Goal: Task Accomplishment & Management: Manage account settings

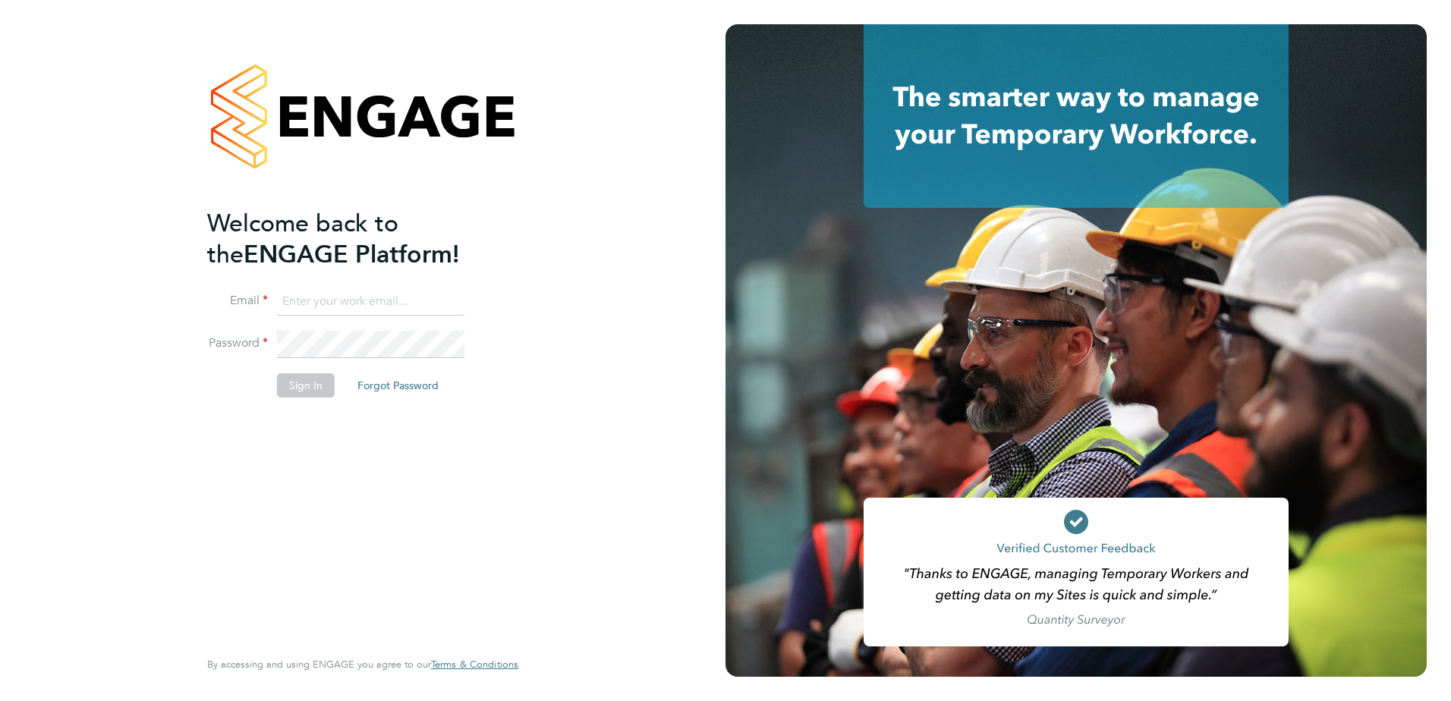
type input "mark.alexander@morgansindall.com"
click at [314, 383] on button "Sign In" at bounding box center [306, 385] width 58 height 24
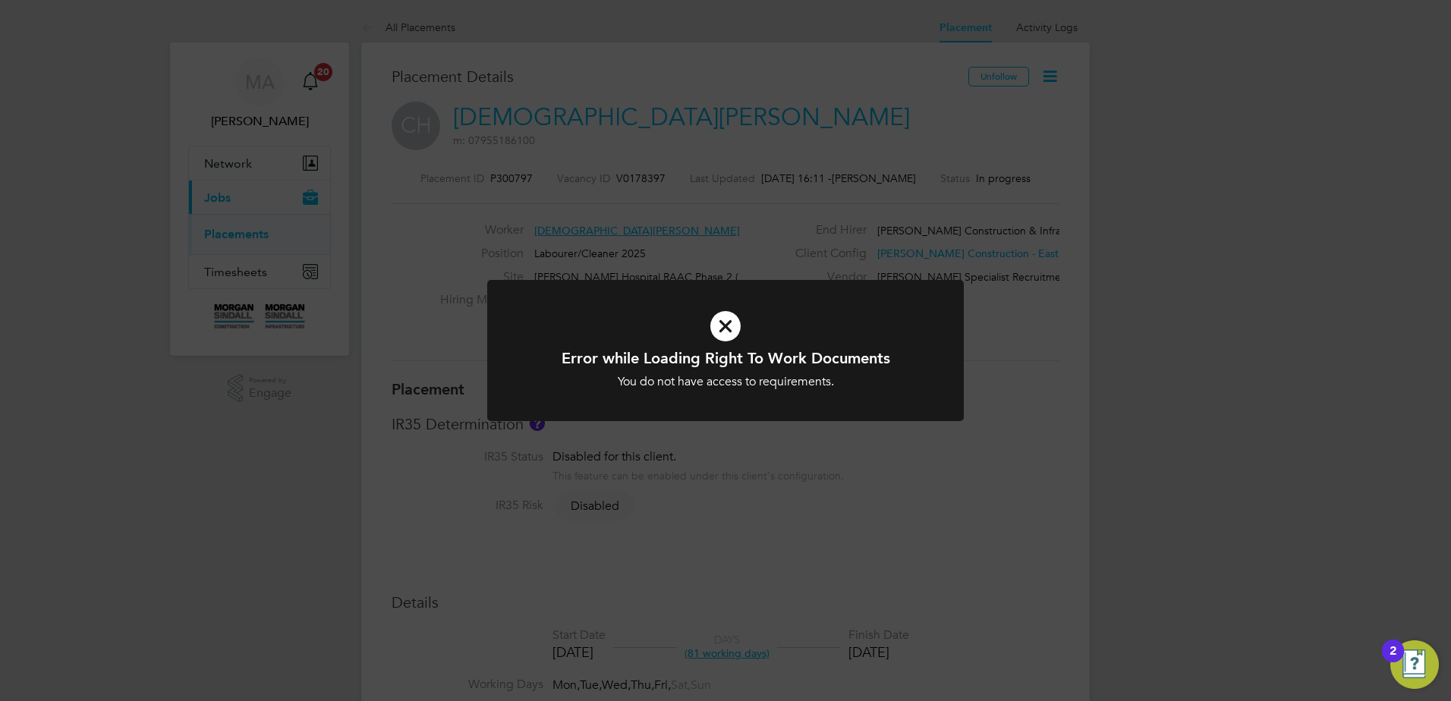
click at [727, 336] on icon at bounding box center [725, 326] width 395 height 59
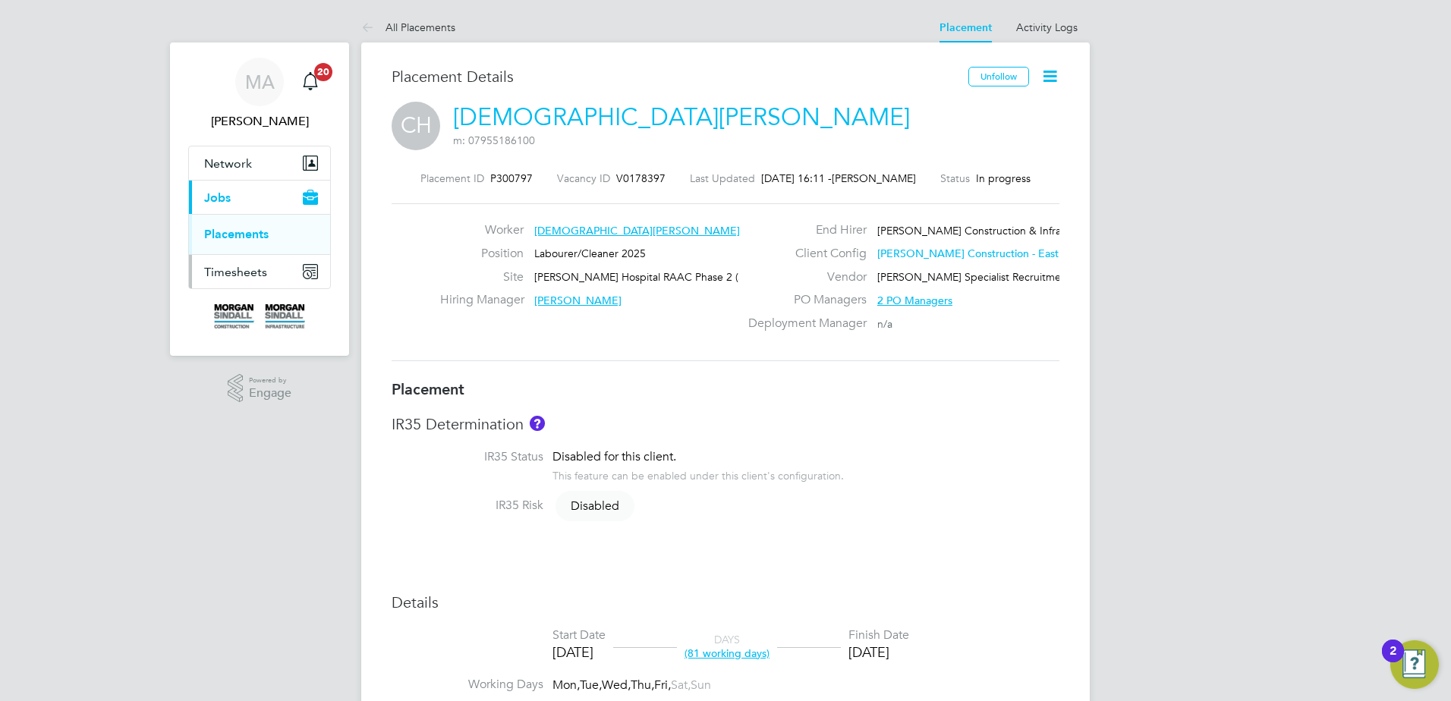
click at [232, 273] on span "Timesheets" at bounding box center [235, 272] width 63 height 14
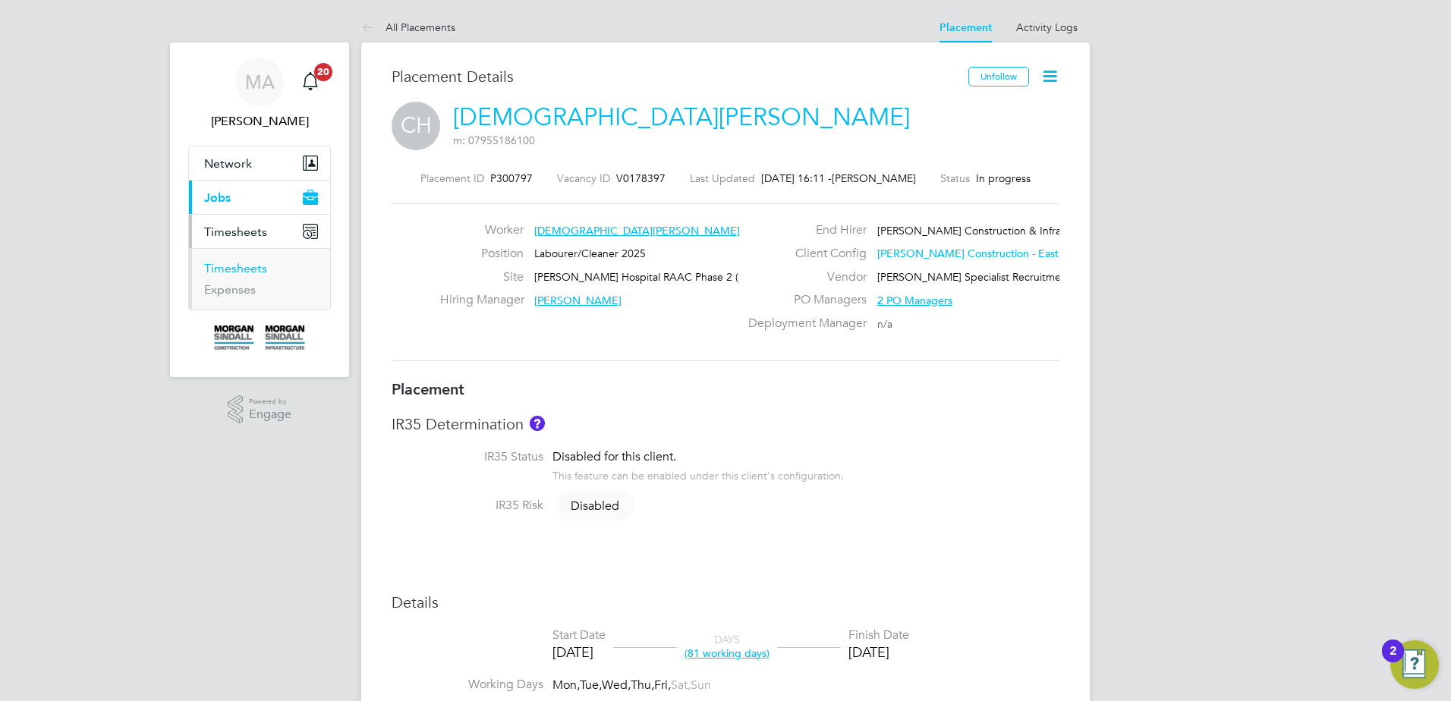
click at [235, 265] on link "Timesheets" at bounding box center [235, 268] width 63 height 14
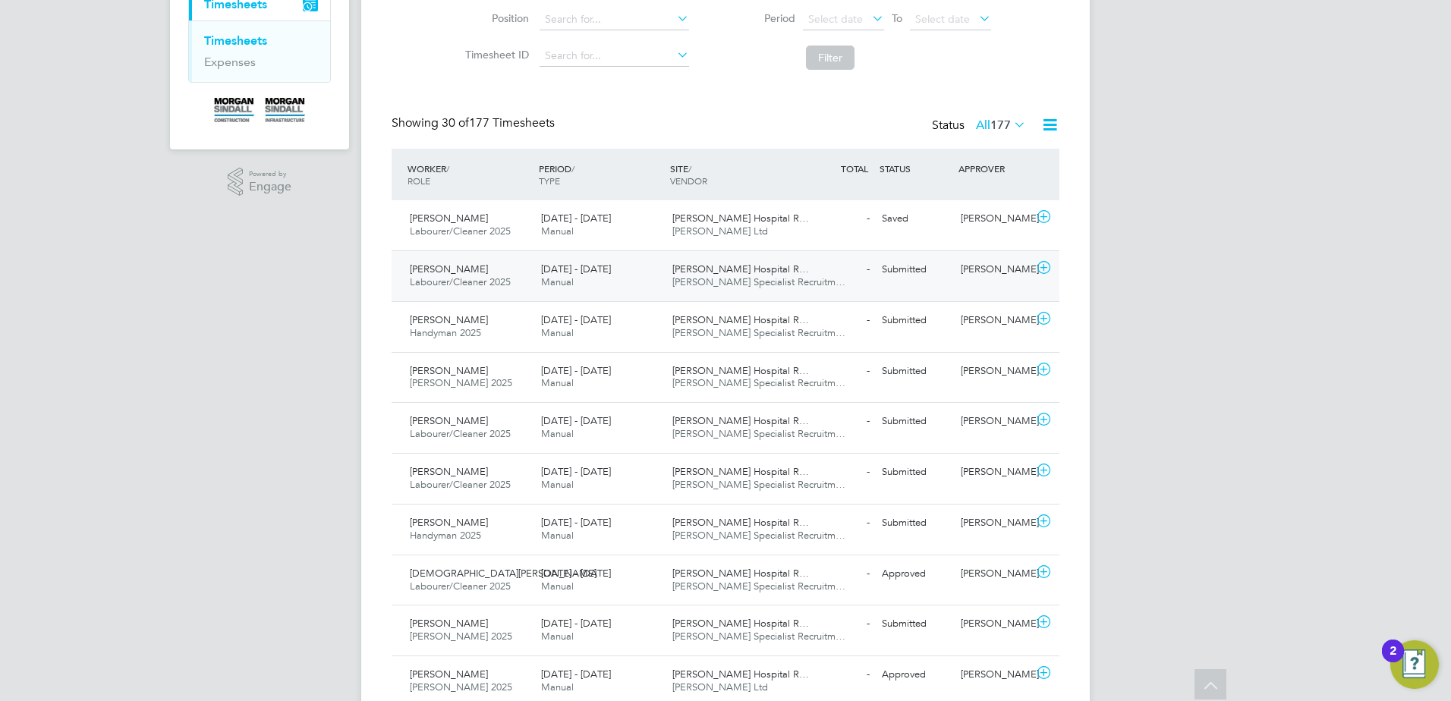
click at [1046, 266] on icon at bounding box center [1044, 268] width 19 height 12
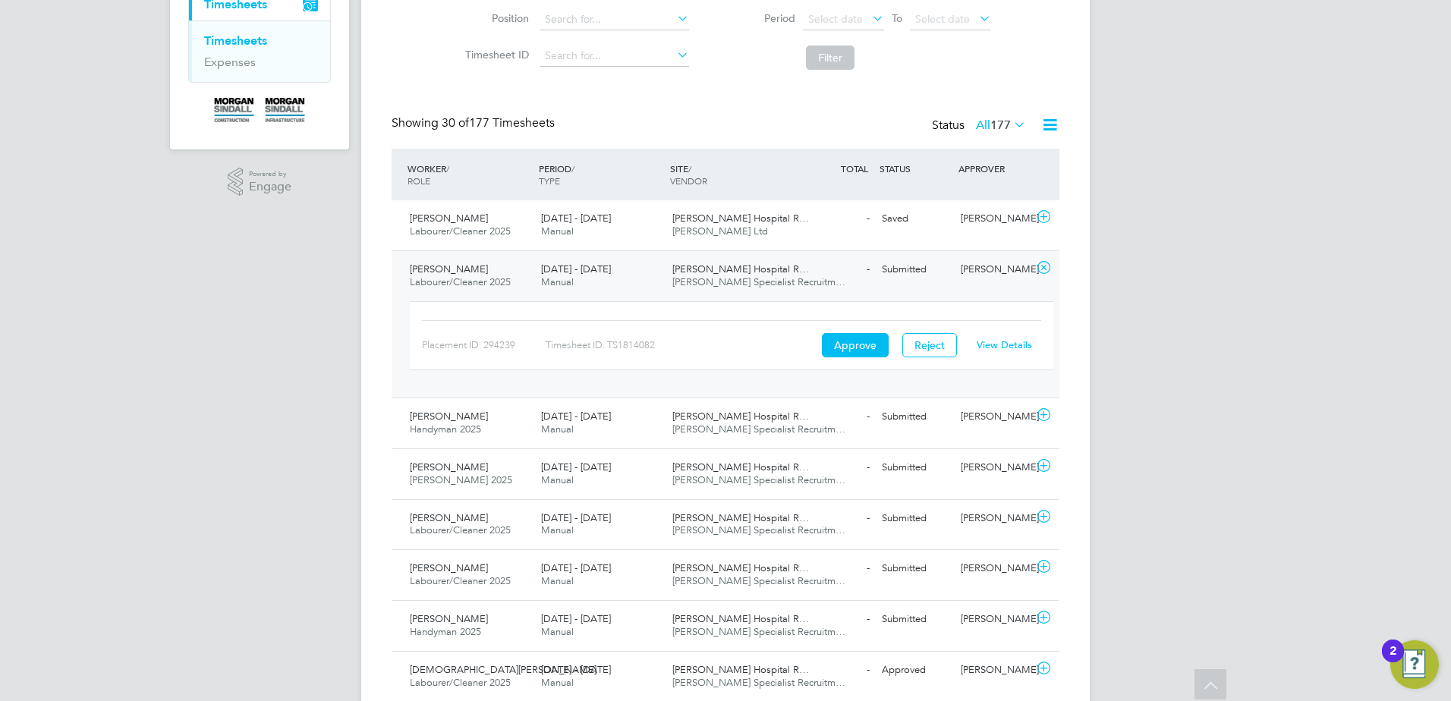
click at [994, 346] on link "View Details" at bounding box center [1004, 345] width 55 height 13
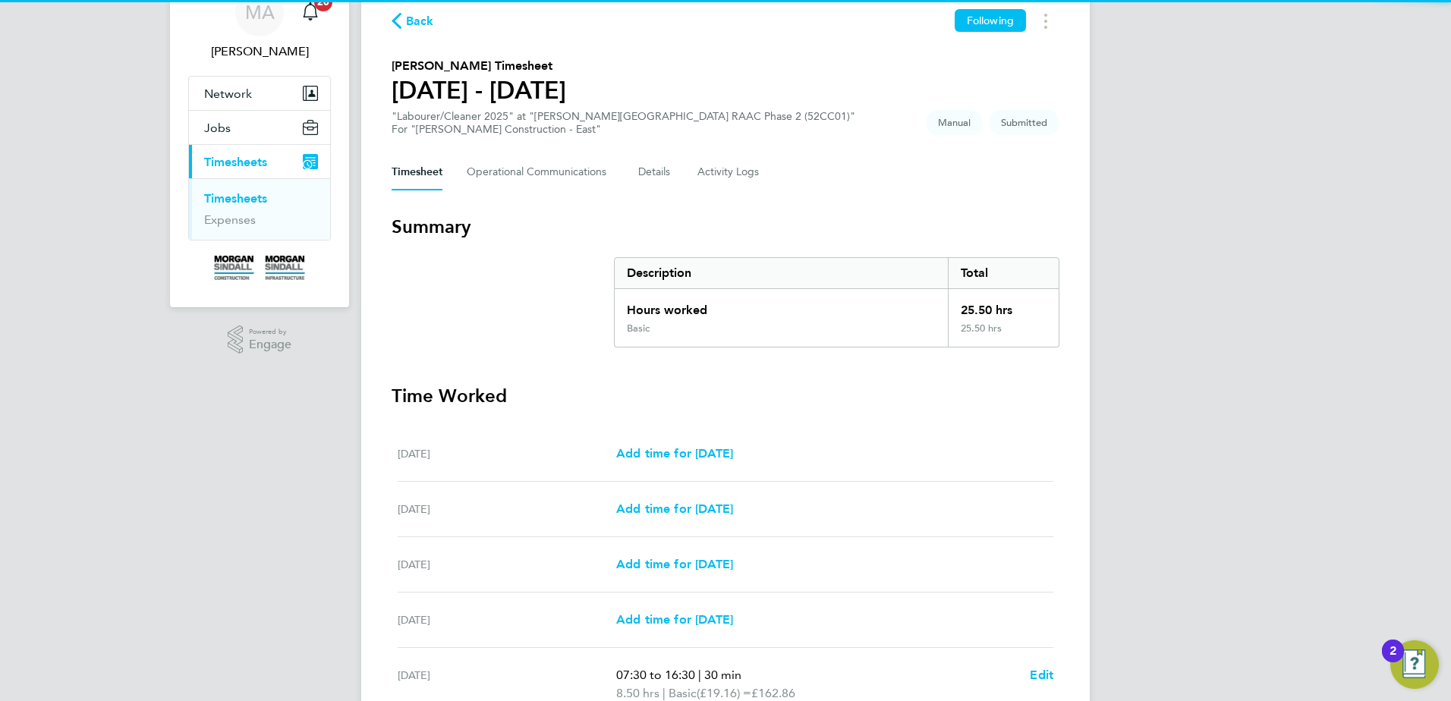
scroll to position [371, 0]
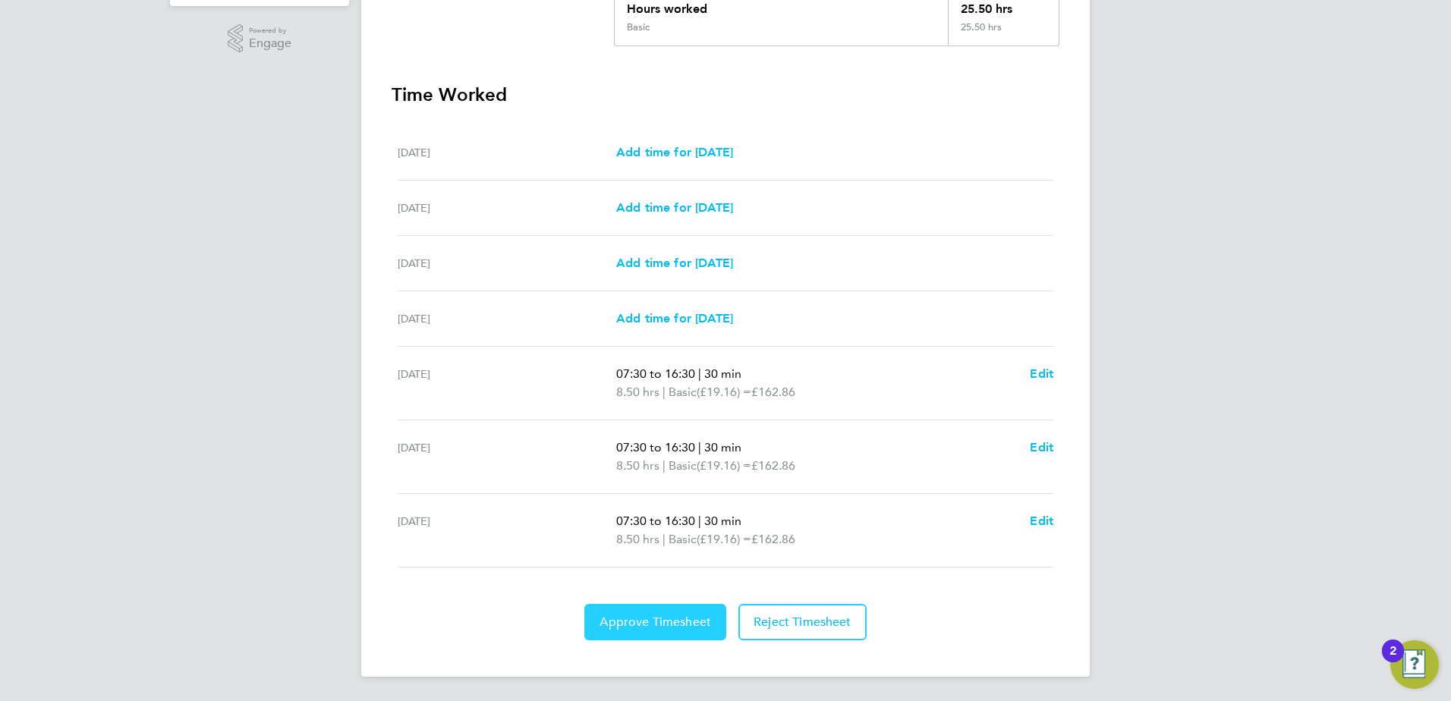
click at [667, 615] on span "Approve Timesheet" at bounding box center [656, 622] width 112 height 15
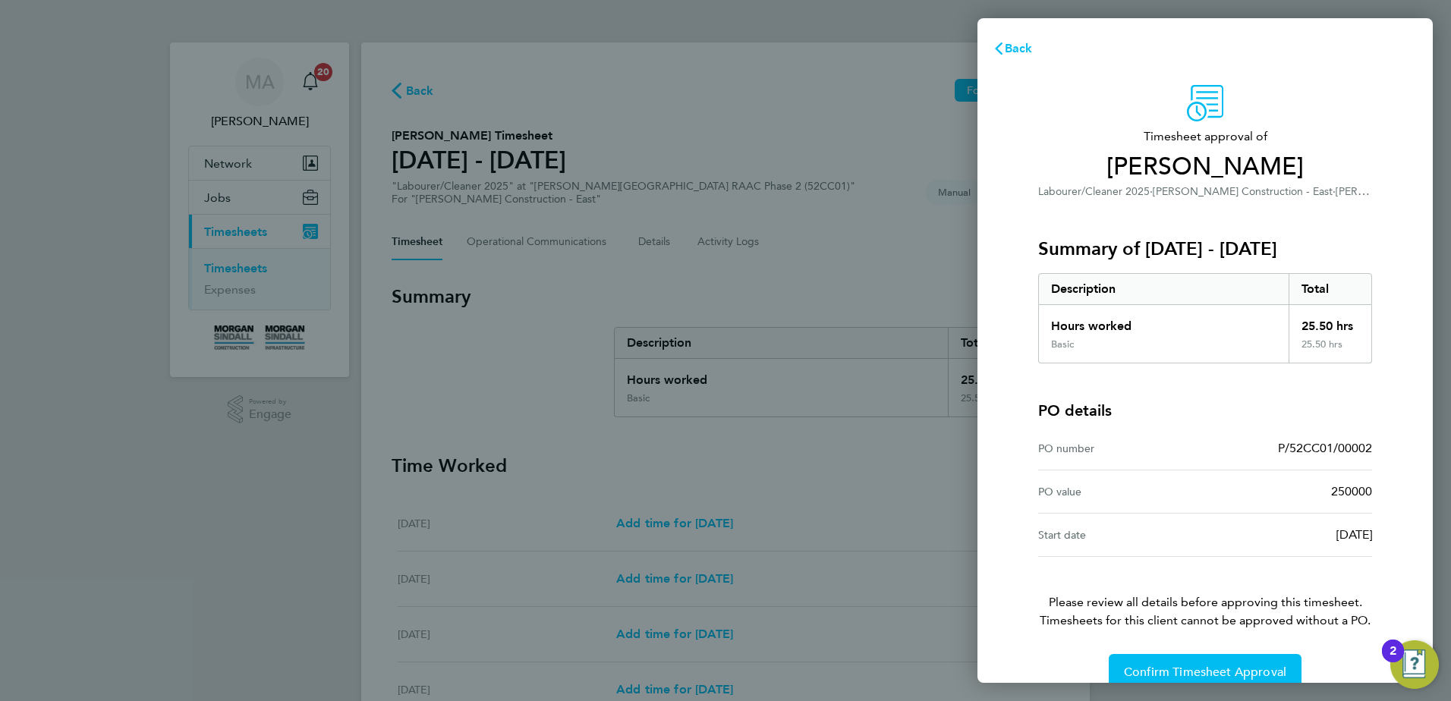
scroll to position [26, 0]
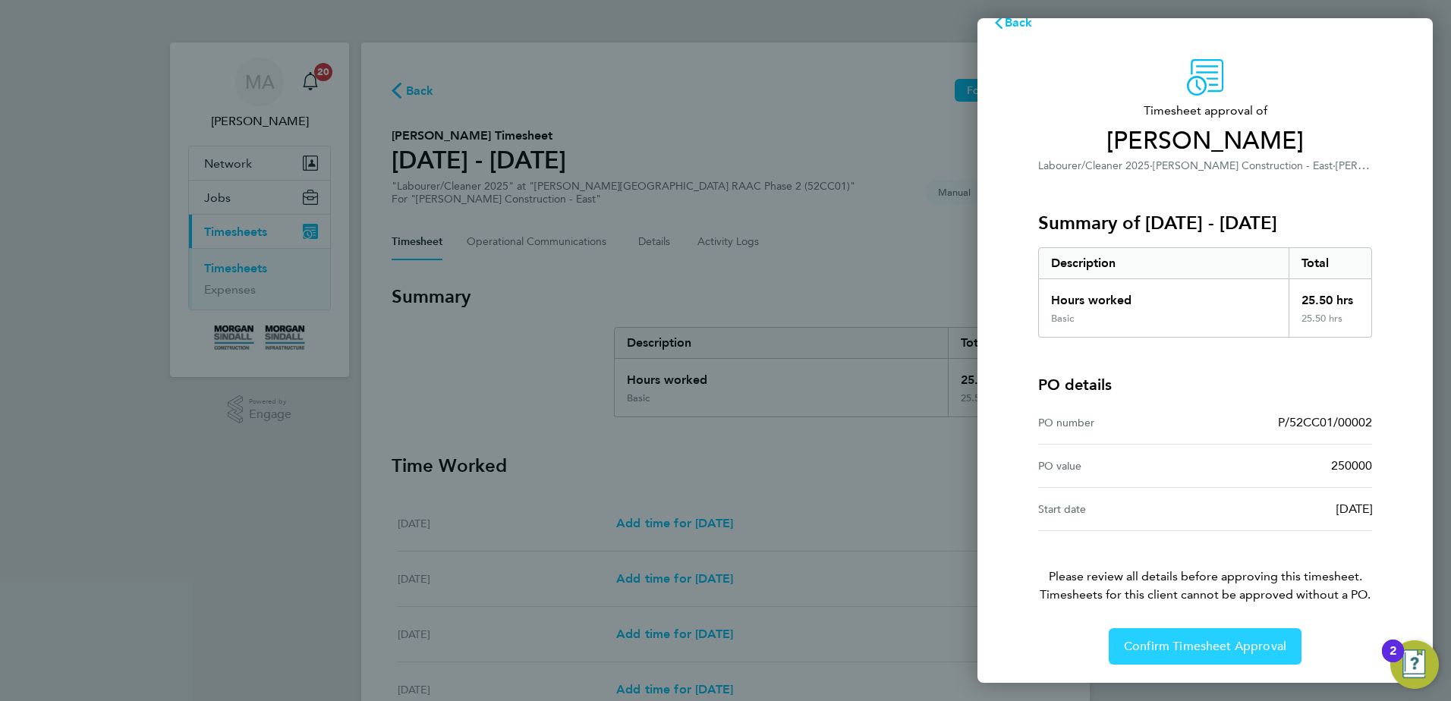
click at [1171, 651] on span "Confirm Timesheet Approval" at bounding box center [1205, 646] width 162 height 15
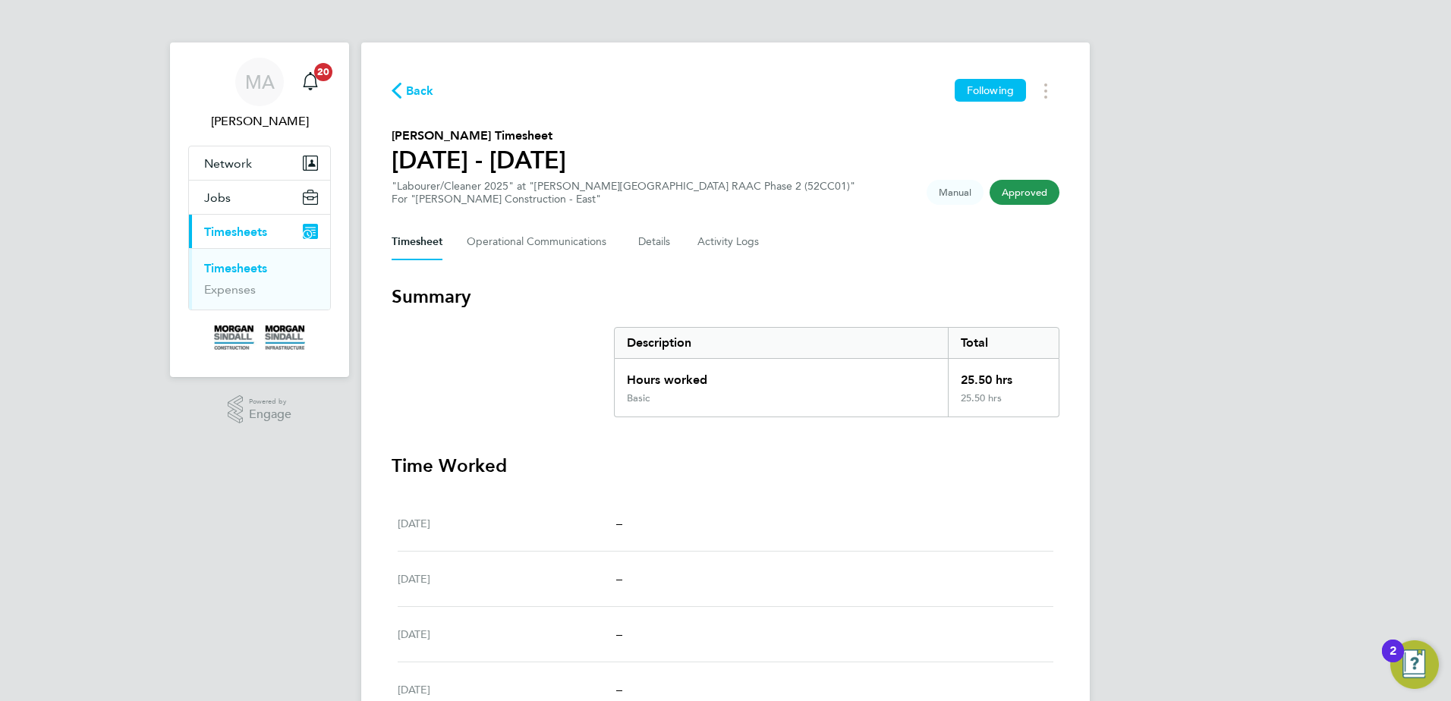
click at [241, 269] on link "Timesheets" at bounding box center [235, 268] width 63 height 14
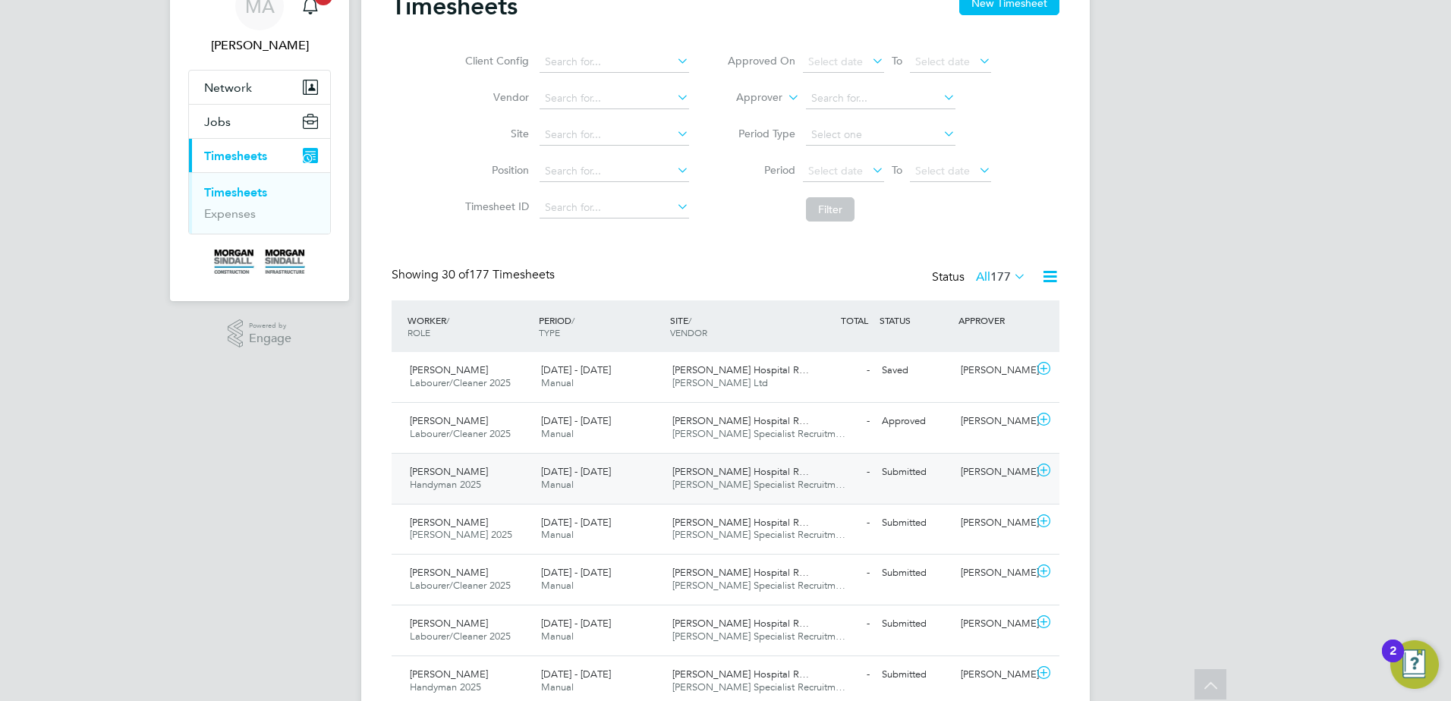
click at [1042, 470] on icon at bounding box center [1044, 471] width 19 height 12
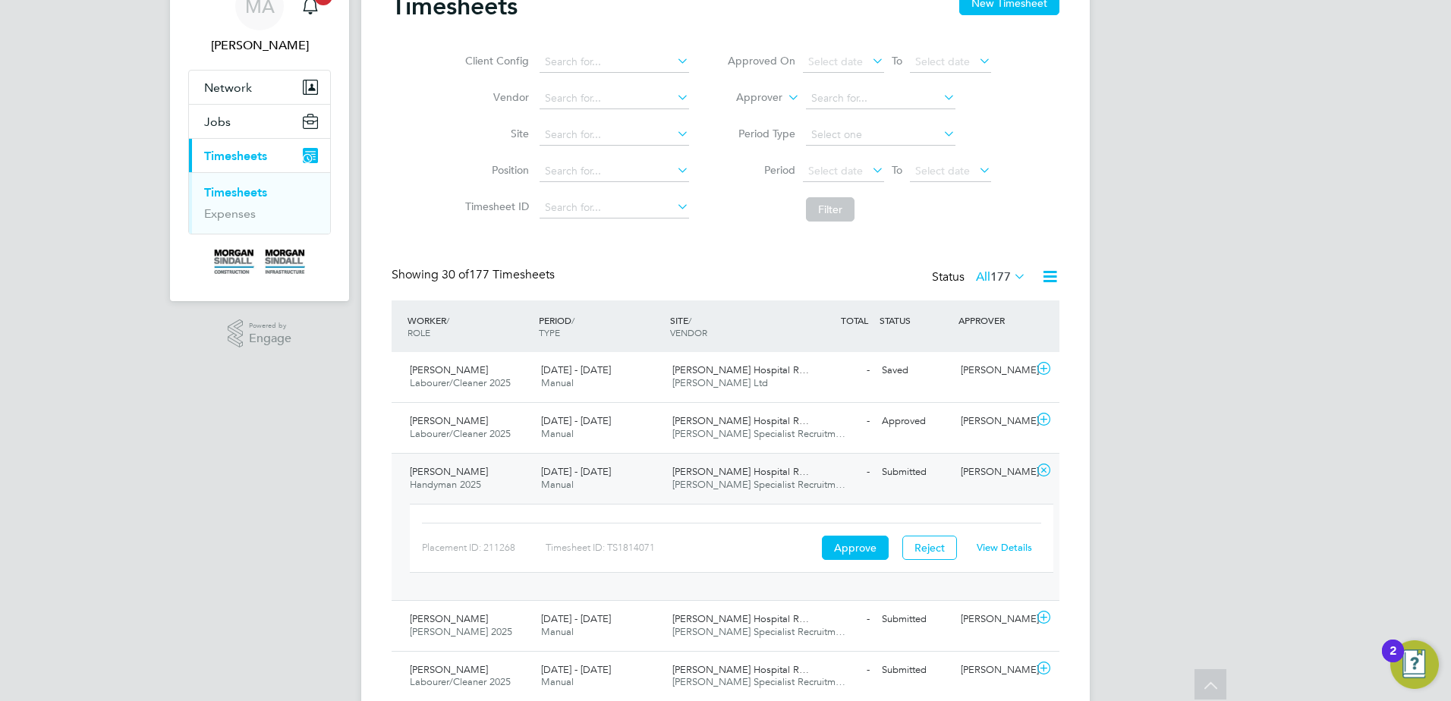
click at [998, 547] on link "View Details" at bounding box center [1004, 547] width 55 height 13
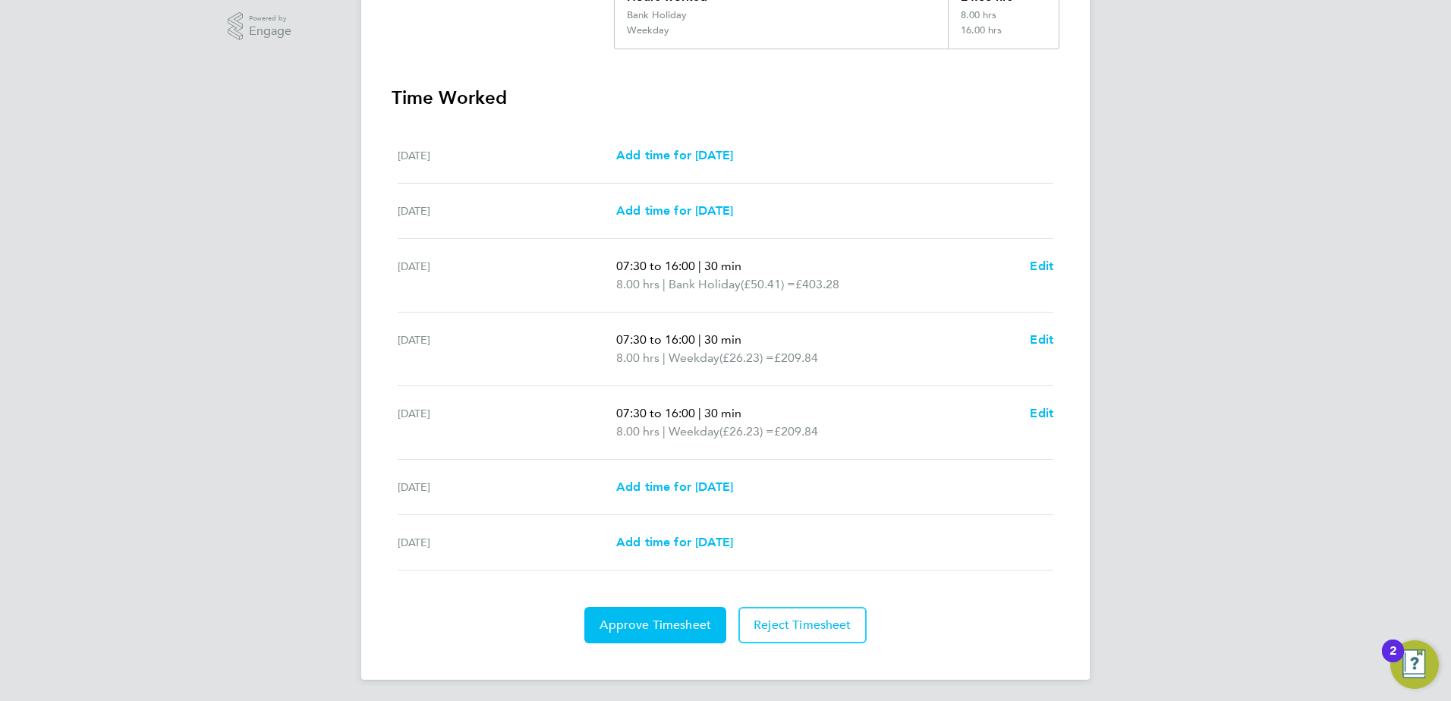
scroll to position [386, 0]
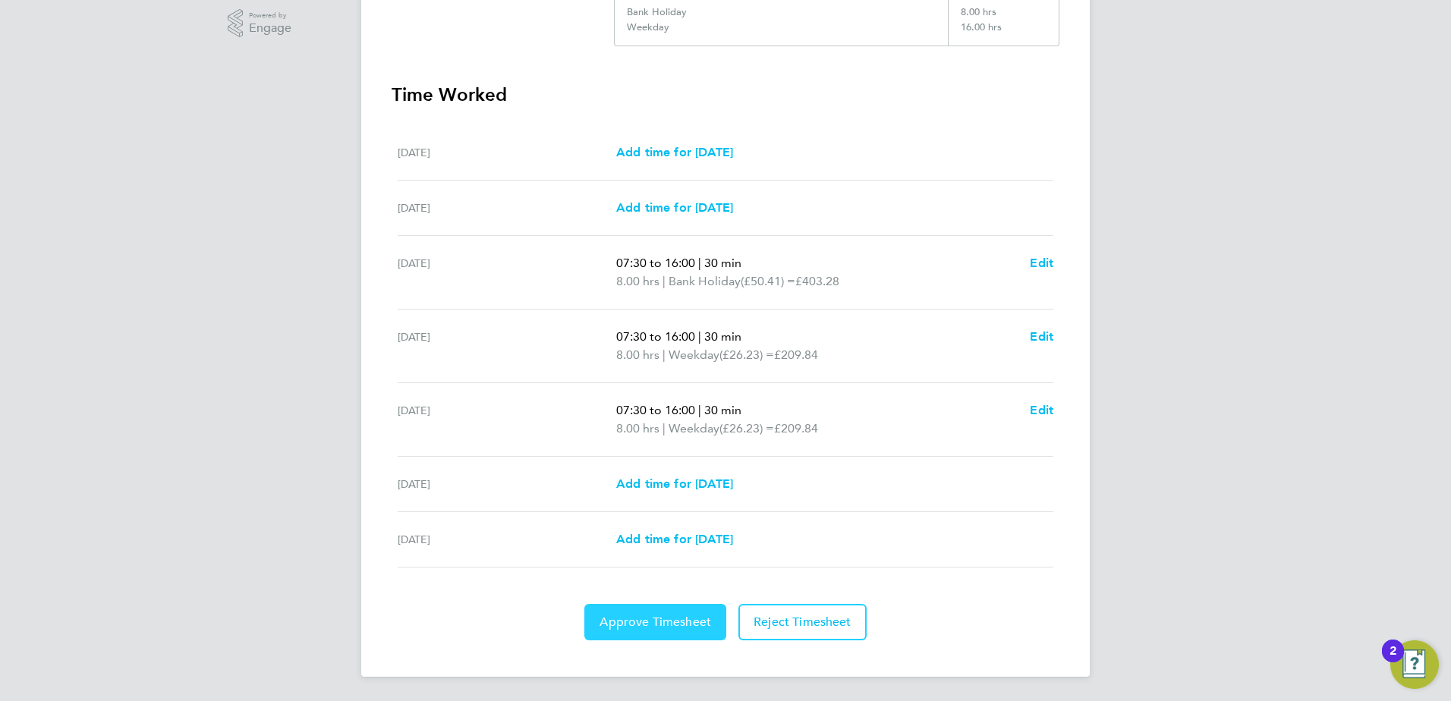
click at [635, 622] on span "Approve Timesheet" at bounding box center [656, 622] width 112 height 15
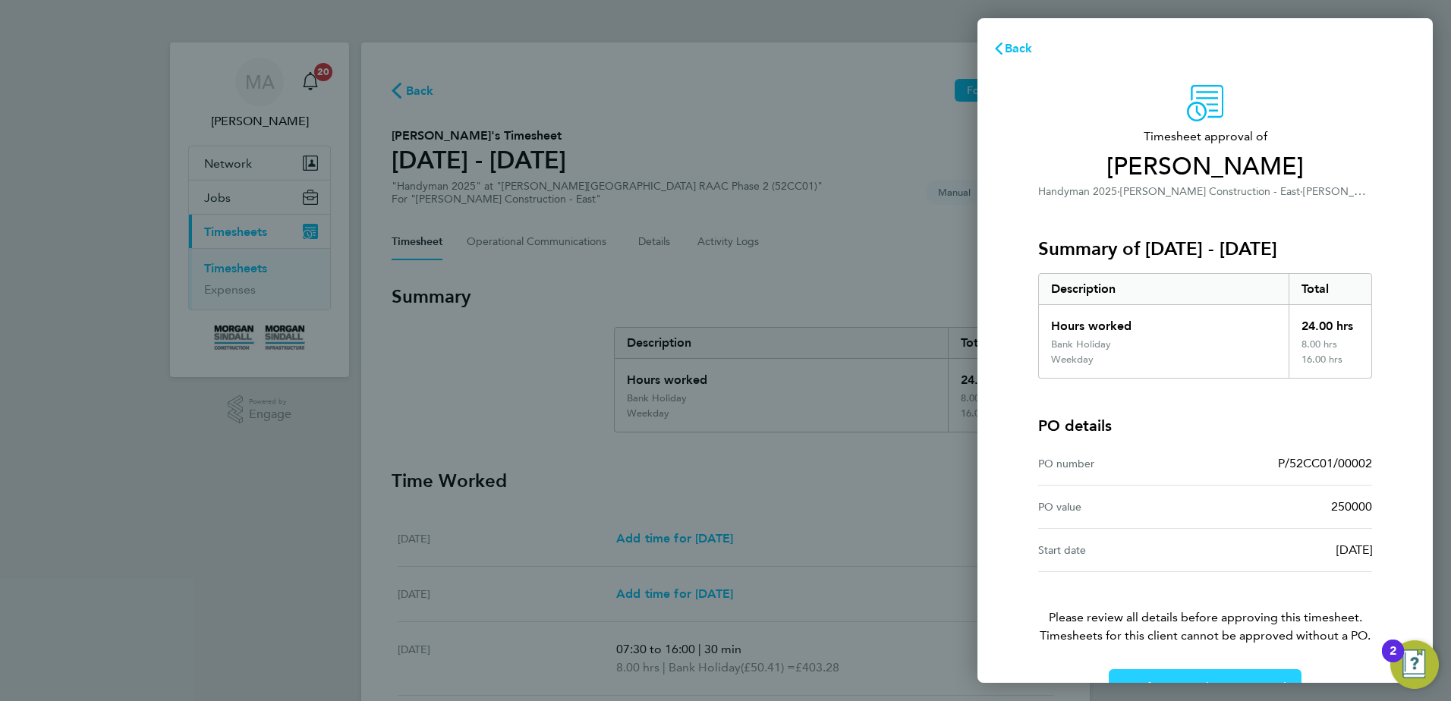
click at [1162, 676] on button "Confirm Timesheet Approval" at bounding box center [1205, 688] width 193 height 36
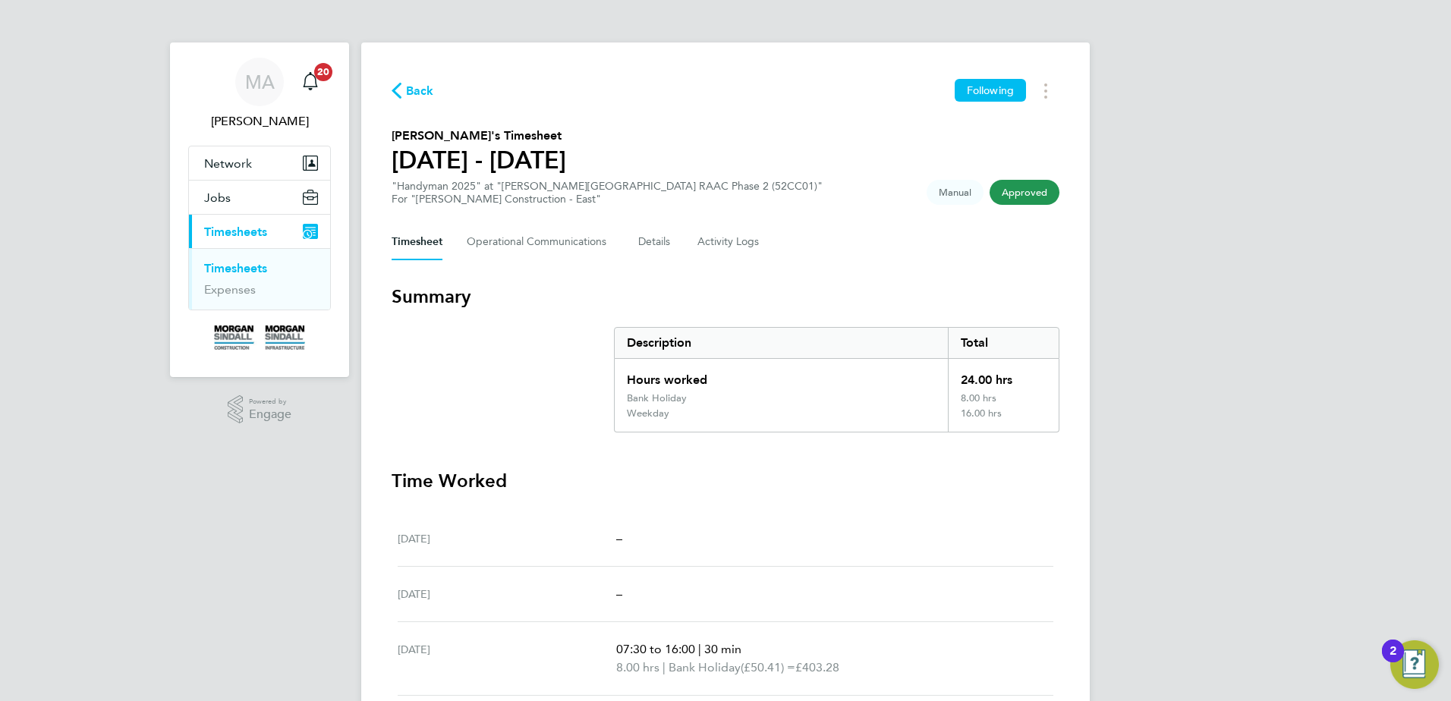
click at [255, 265] on link "Timesheets" at bounding box center [235, 268] width 63 height 14
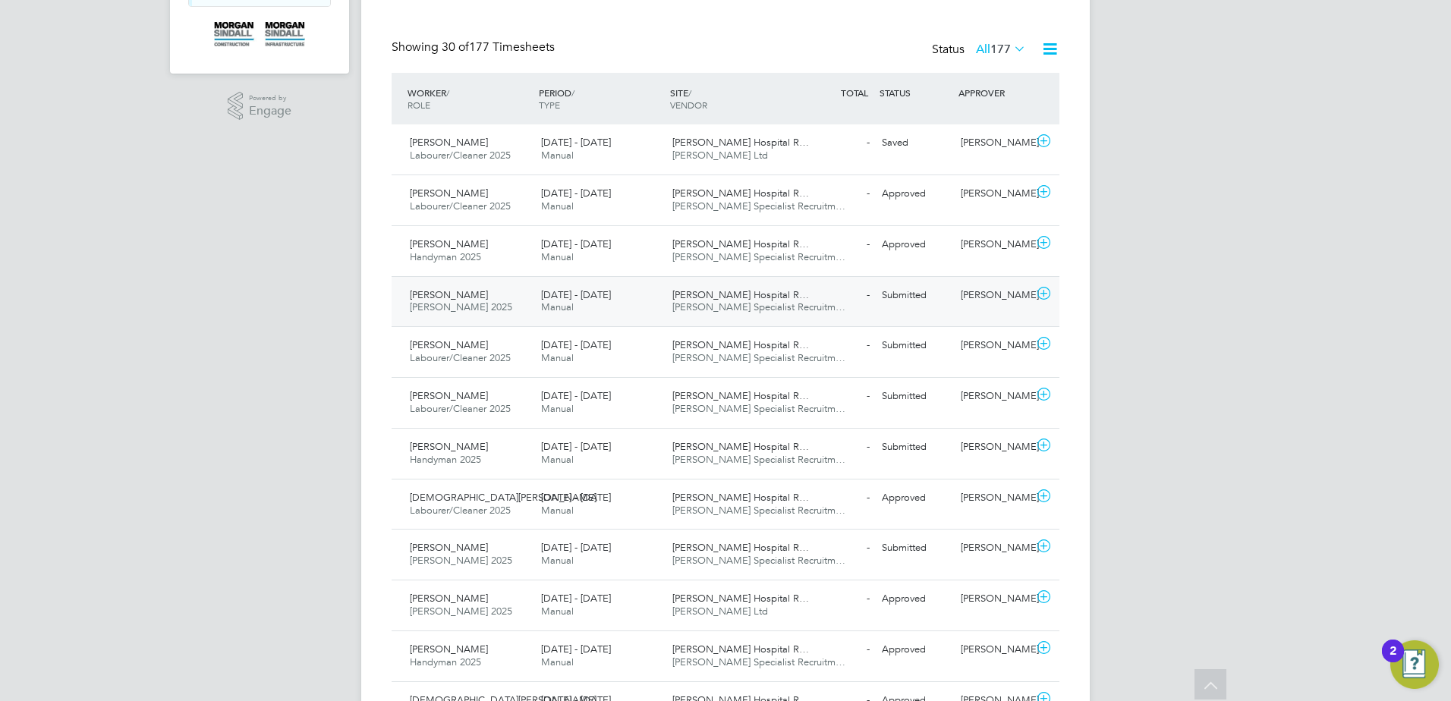
click at [1041, 295] on icon at bounding box center [1044, 294] width 19 height 12
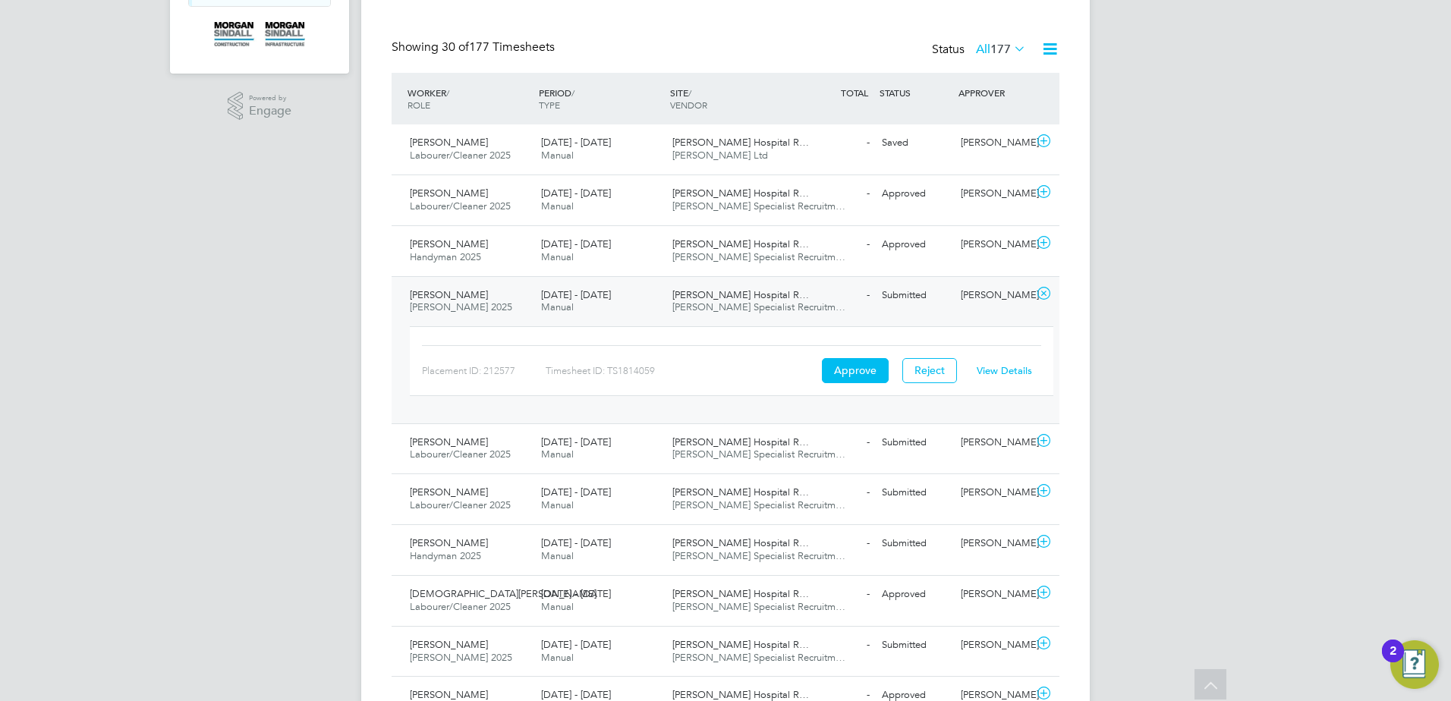
click at [1010, 370] on link "View Details" at bounding box center [1004, 370] width 55 height 13
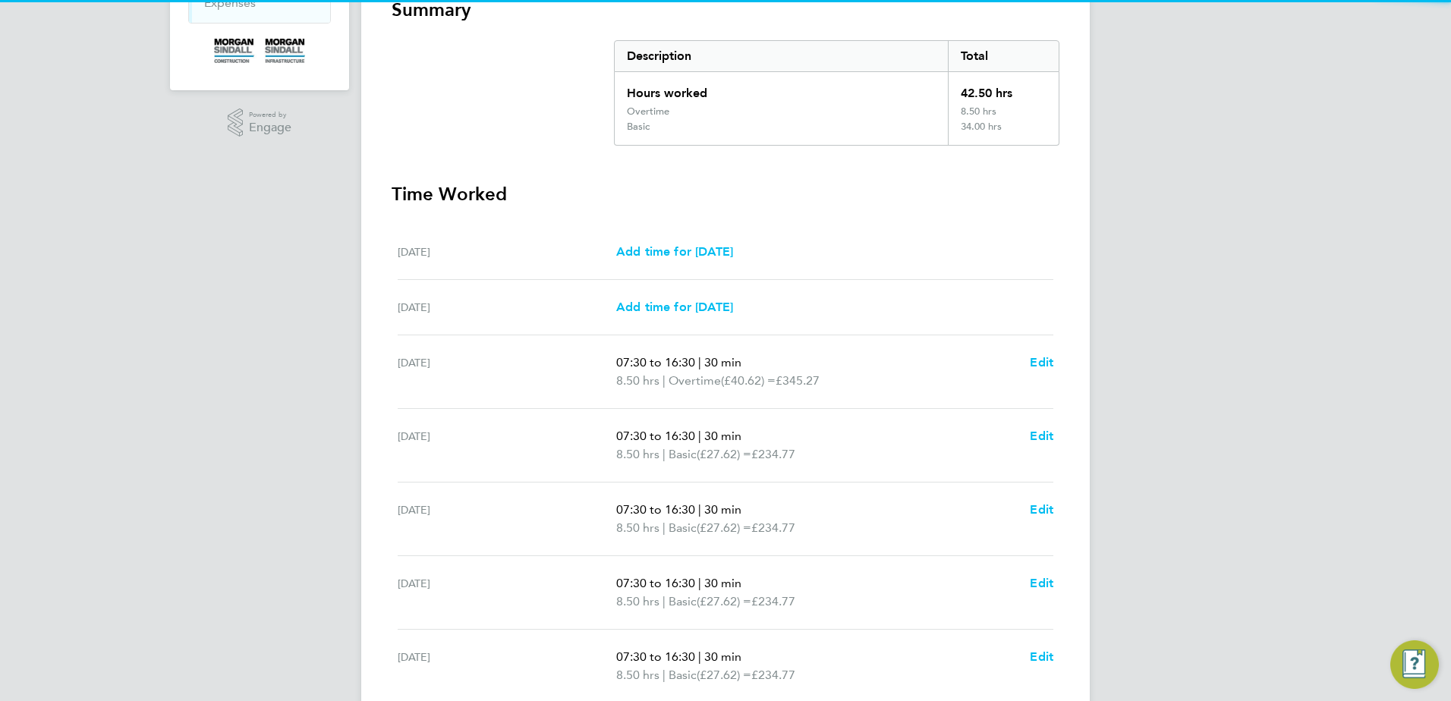
scroll to position [380, 0]
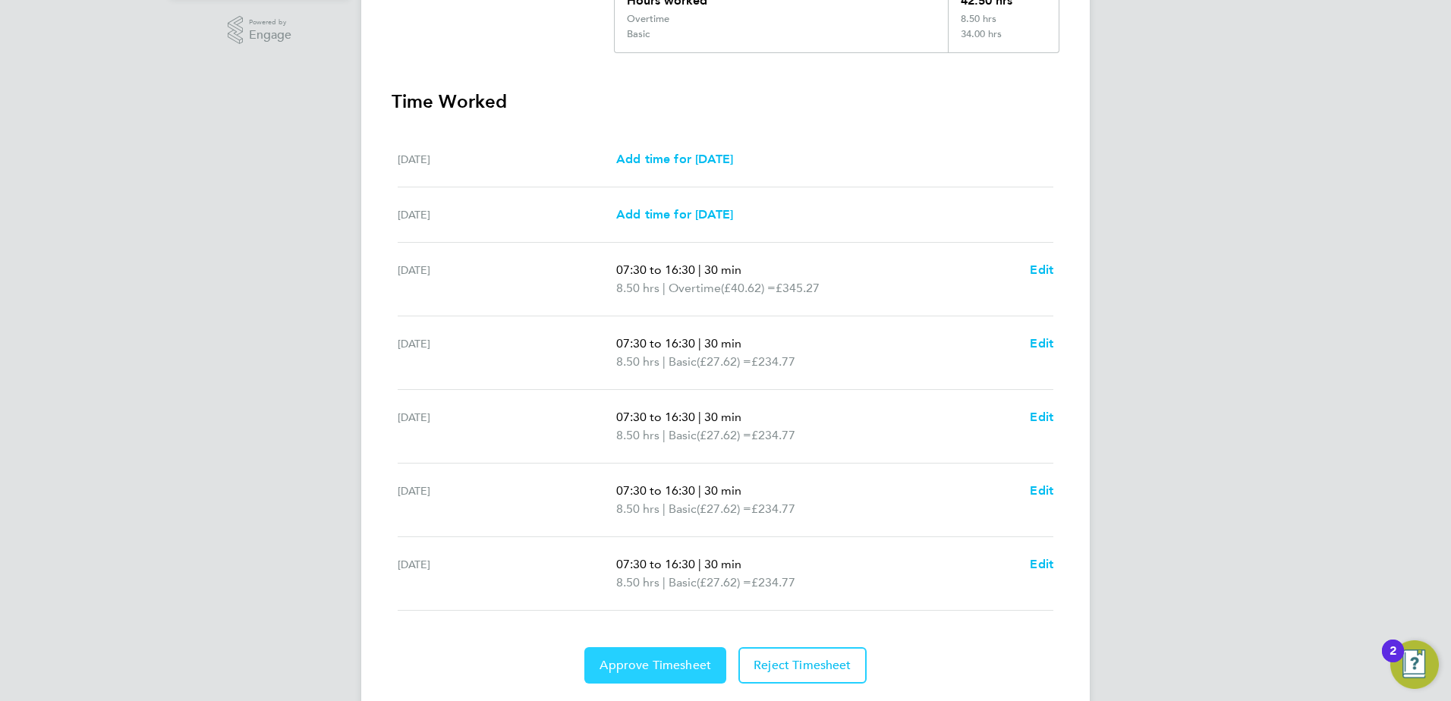
click at [667, 663] on span "Approve Timesheet" at bounding box center [656, 665] width 112 height 15
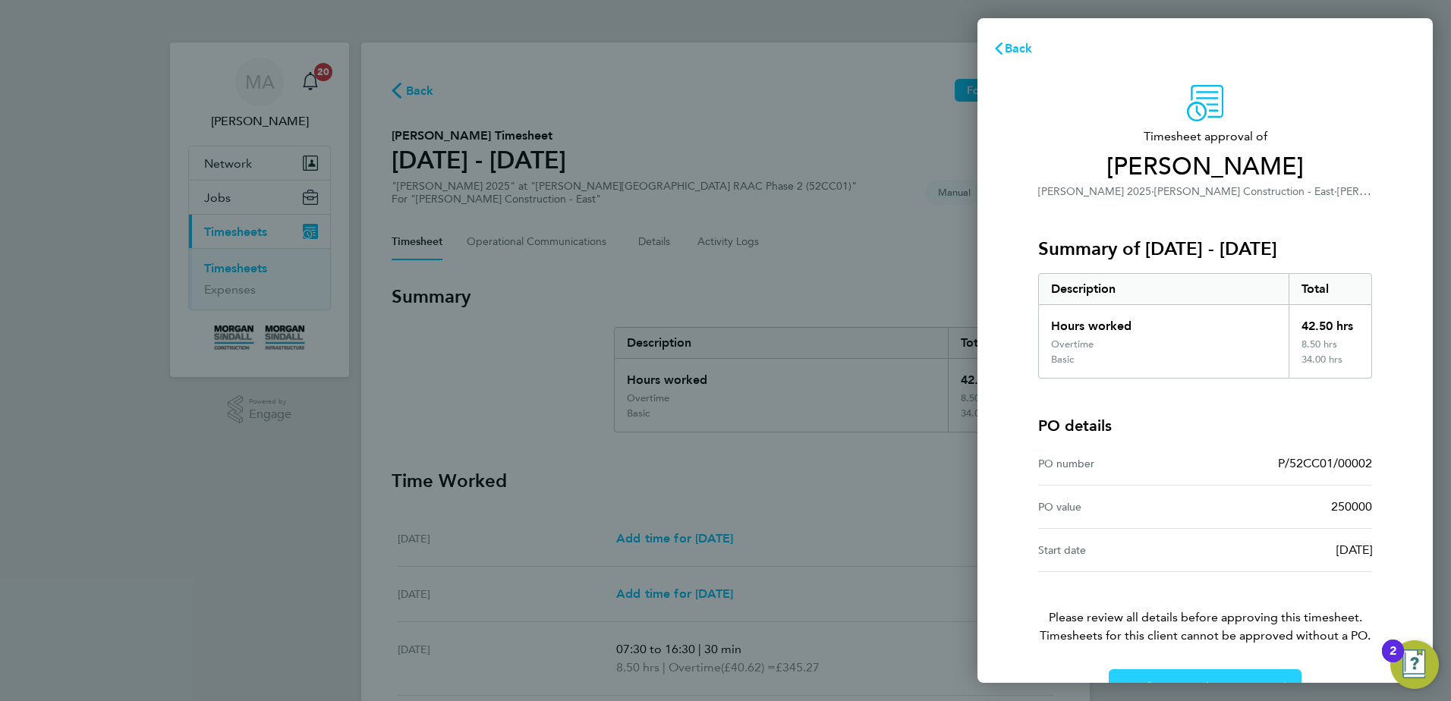
click at [1218, 676] on button "Confirm Timesheet Approval" at bounding box center [1205, 688] width 193 height 36
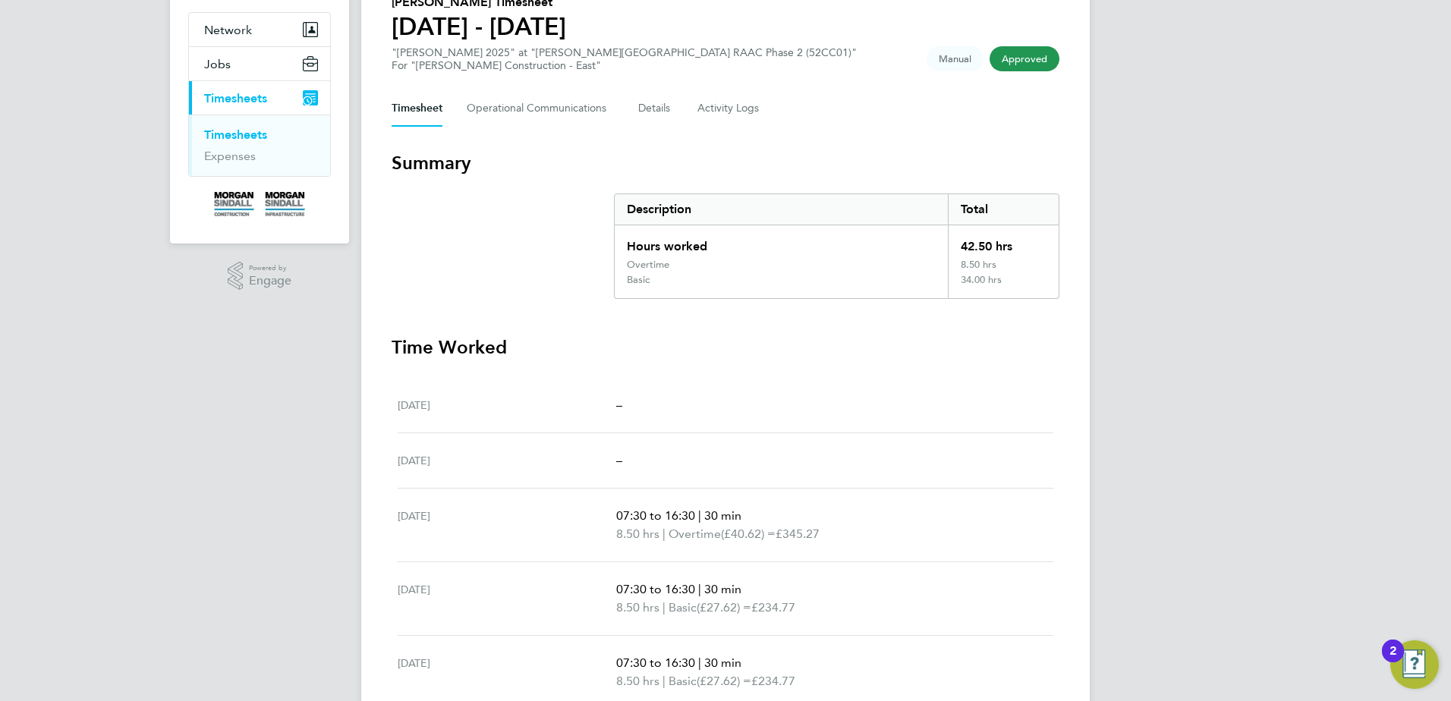
scroll to position [46, 0]
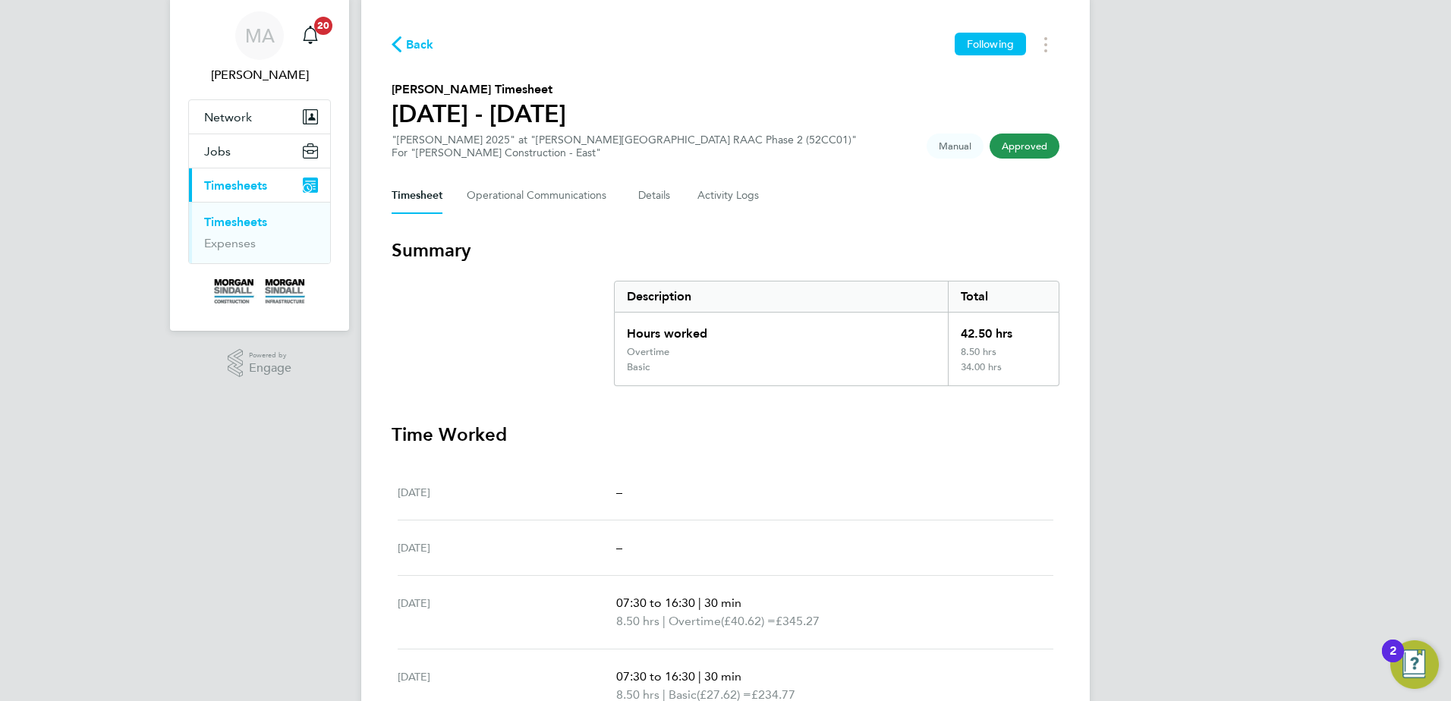
click at [257, 221] on link "Timesheets" at bounding box center [235, 222] width 63 height 14
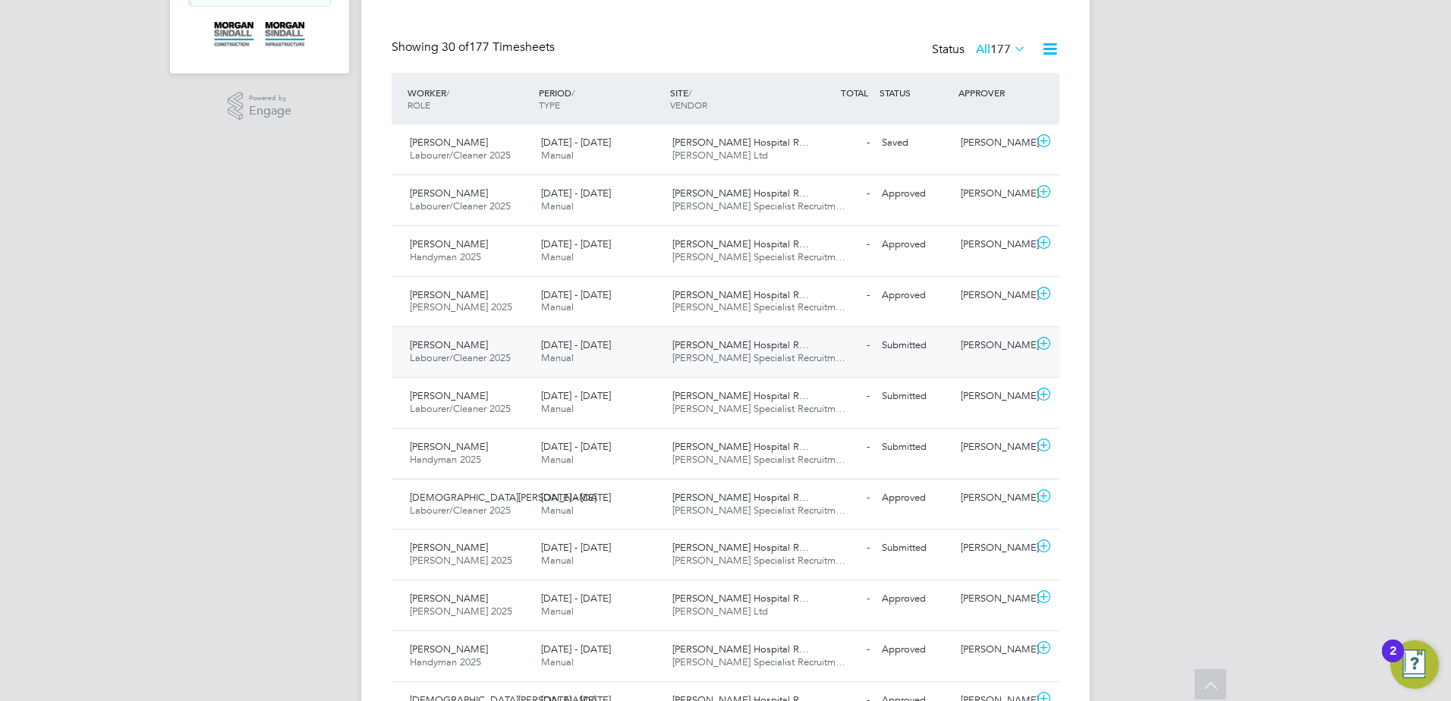
click at [1042, 344] on icon at bounding box center [1044, 344] width 19 height 12
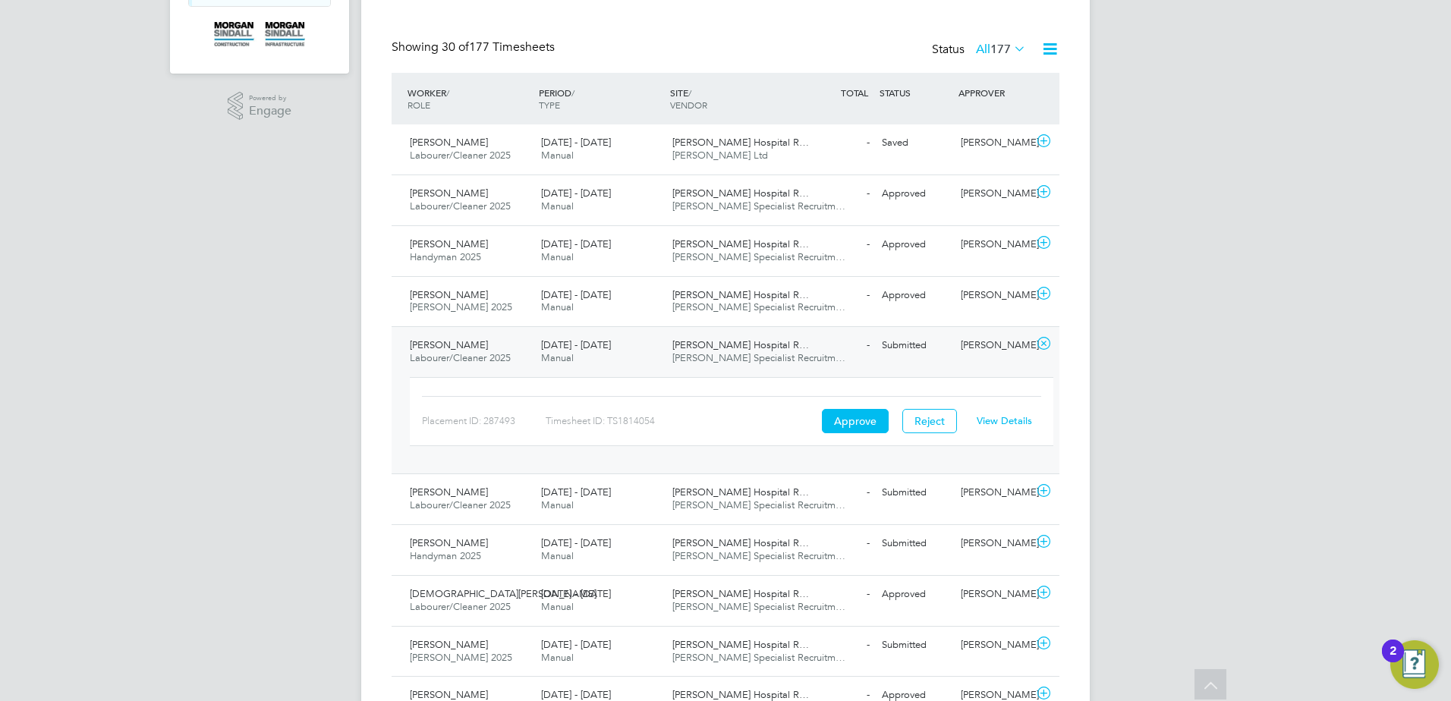
click at [1016, 422] on link "View Details" at bounding box center [1004, 420] width 55 height 13
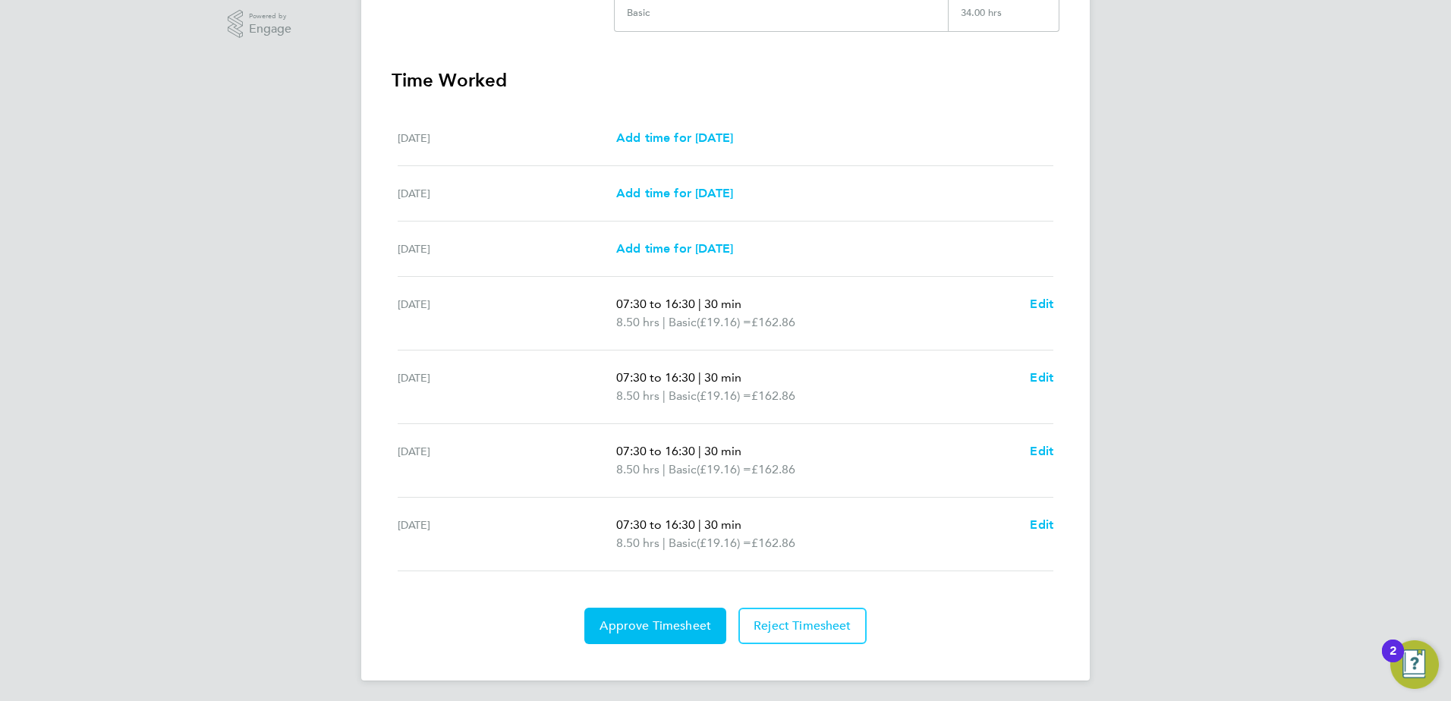
scroll to position [389, 0]
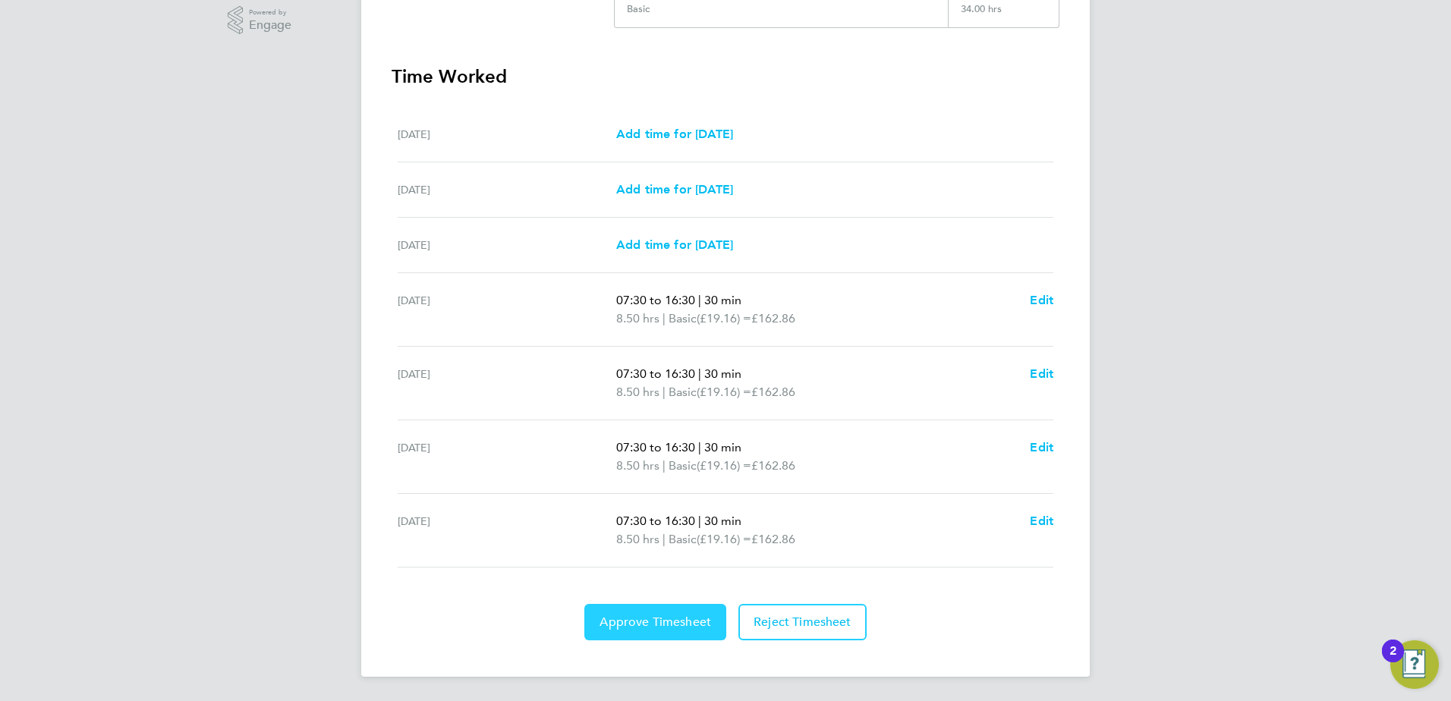
click at [640, 622] on span "Approve Timesheet" at bounding box center [656, 622] width 112 height 15
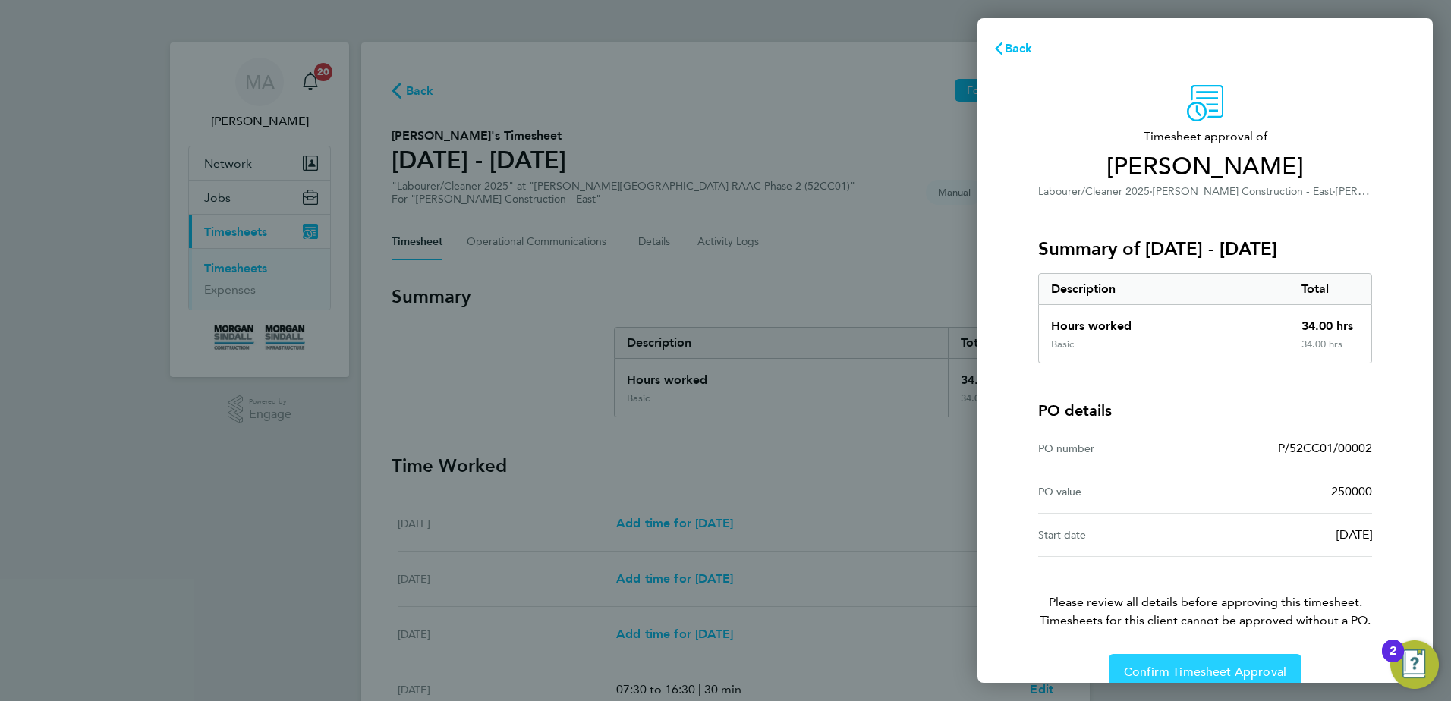
click at [1156, 670] on span "Confirm Timesheet Approval" at bounding box center [1205, 672] width 162 height 15
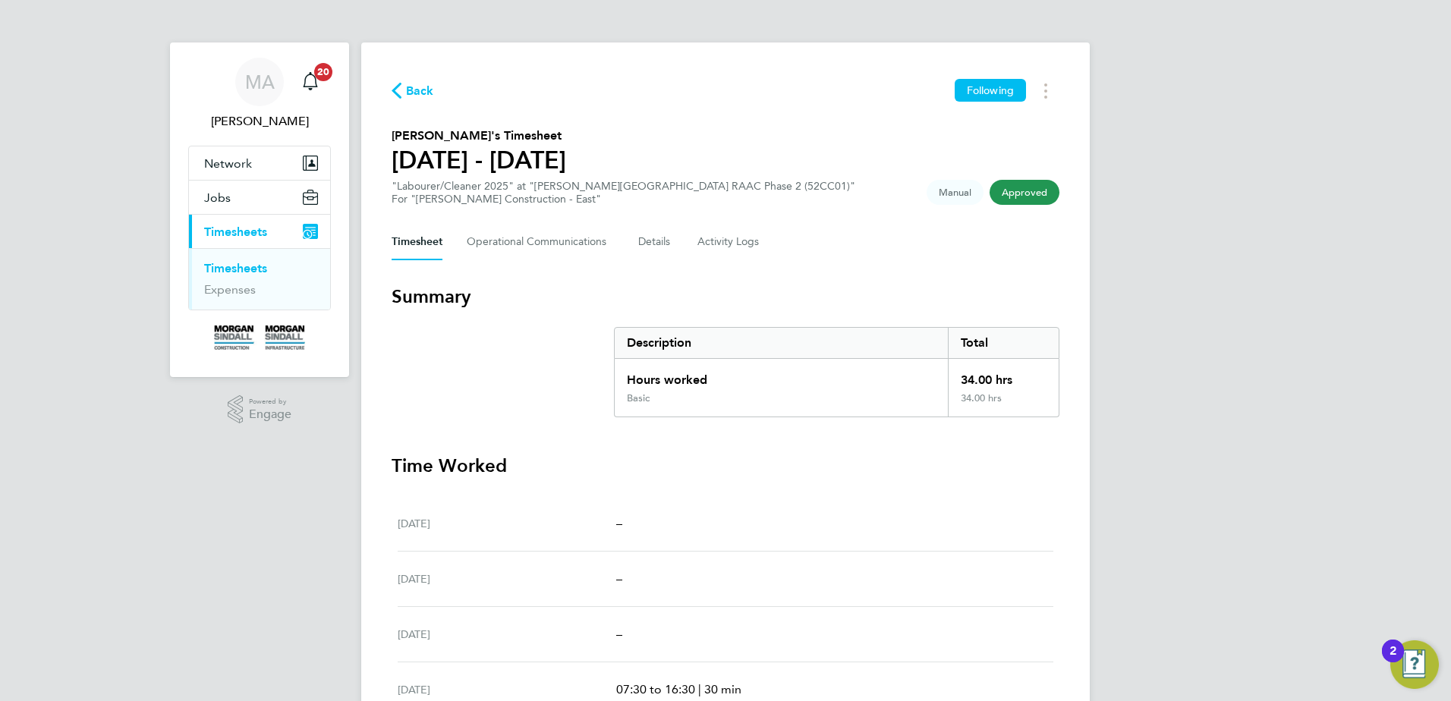
click at [239, 268] on link "Timesheets" at bounding box center [235, 268] width 63 height 14
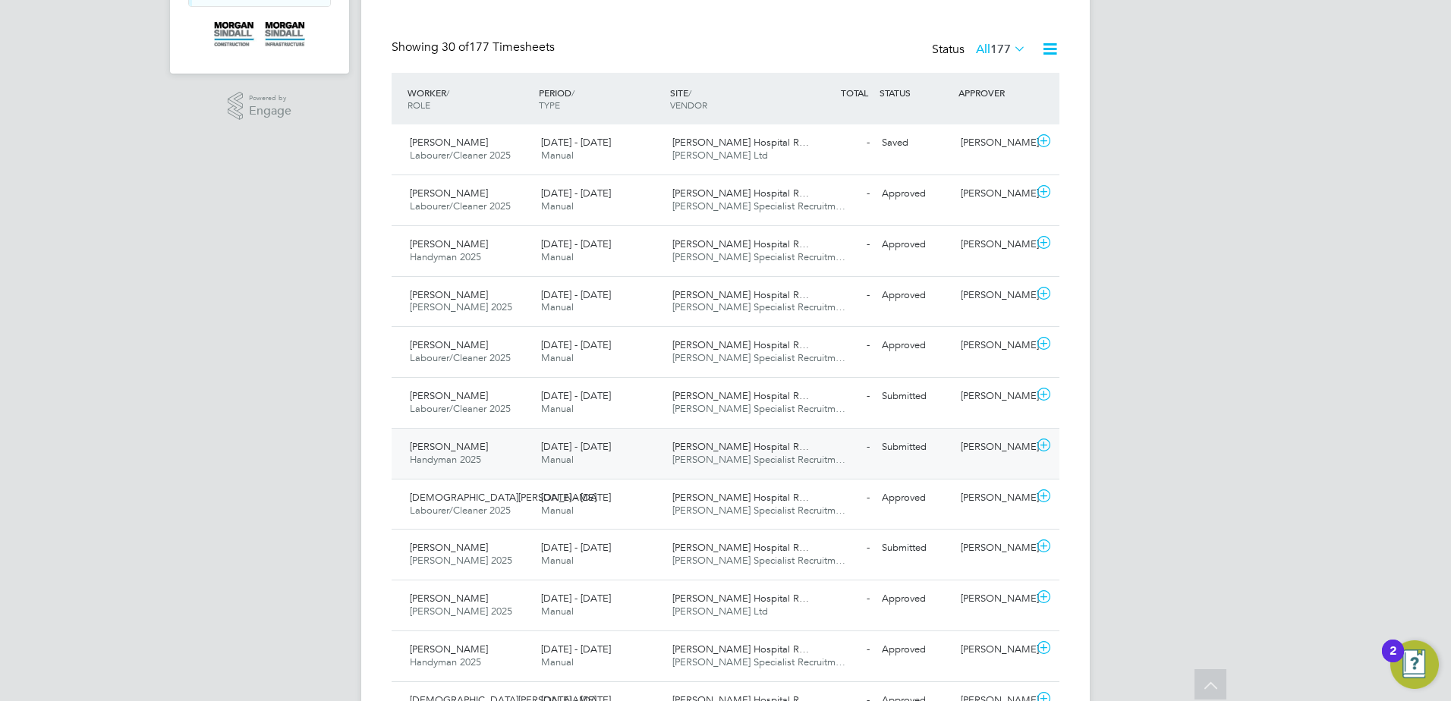
click at [1046, 445] on icon at bounding box center [1044, 446] width 19 height 12
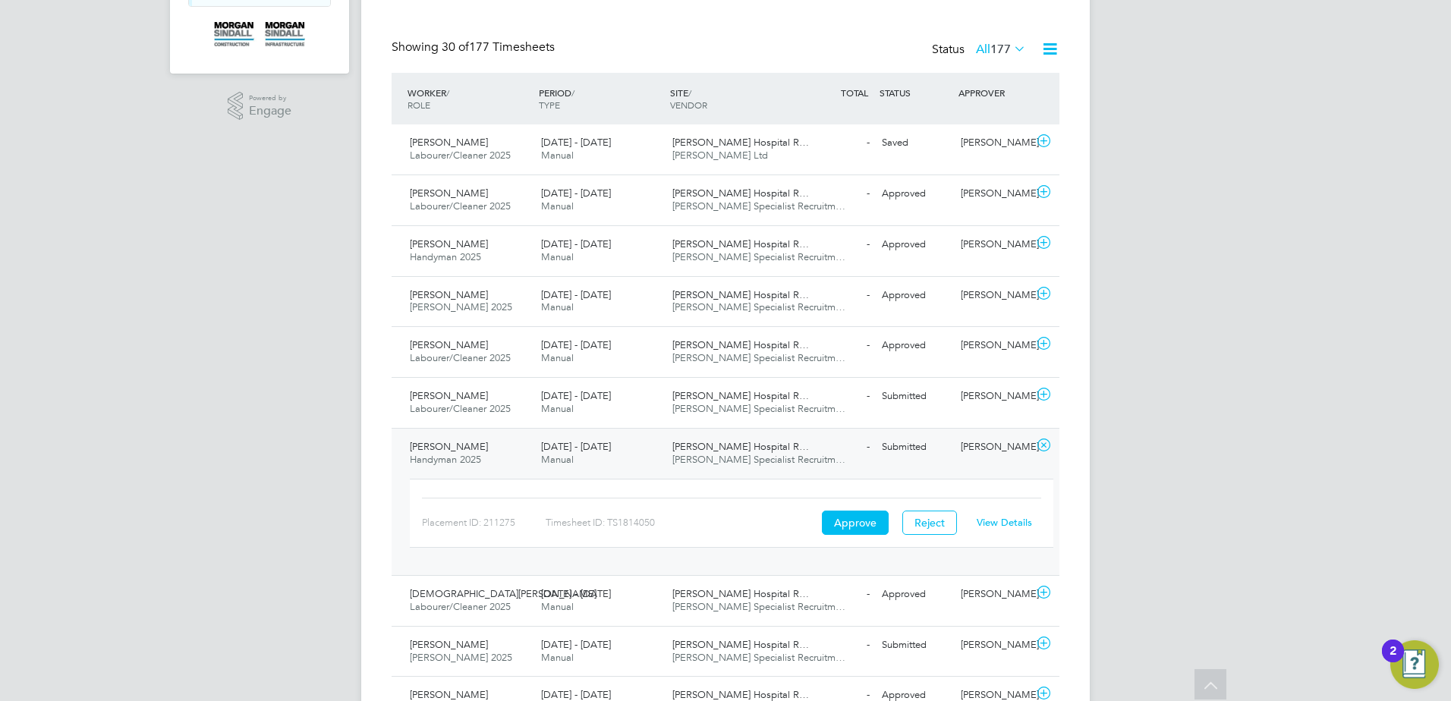
click at [1010, 522] on link "View Details" at bounding box center [1004, 522] width 55 height 13
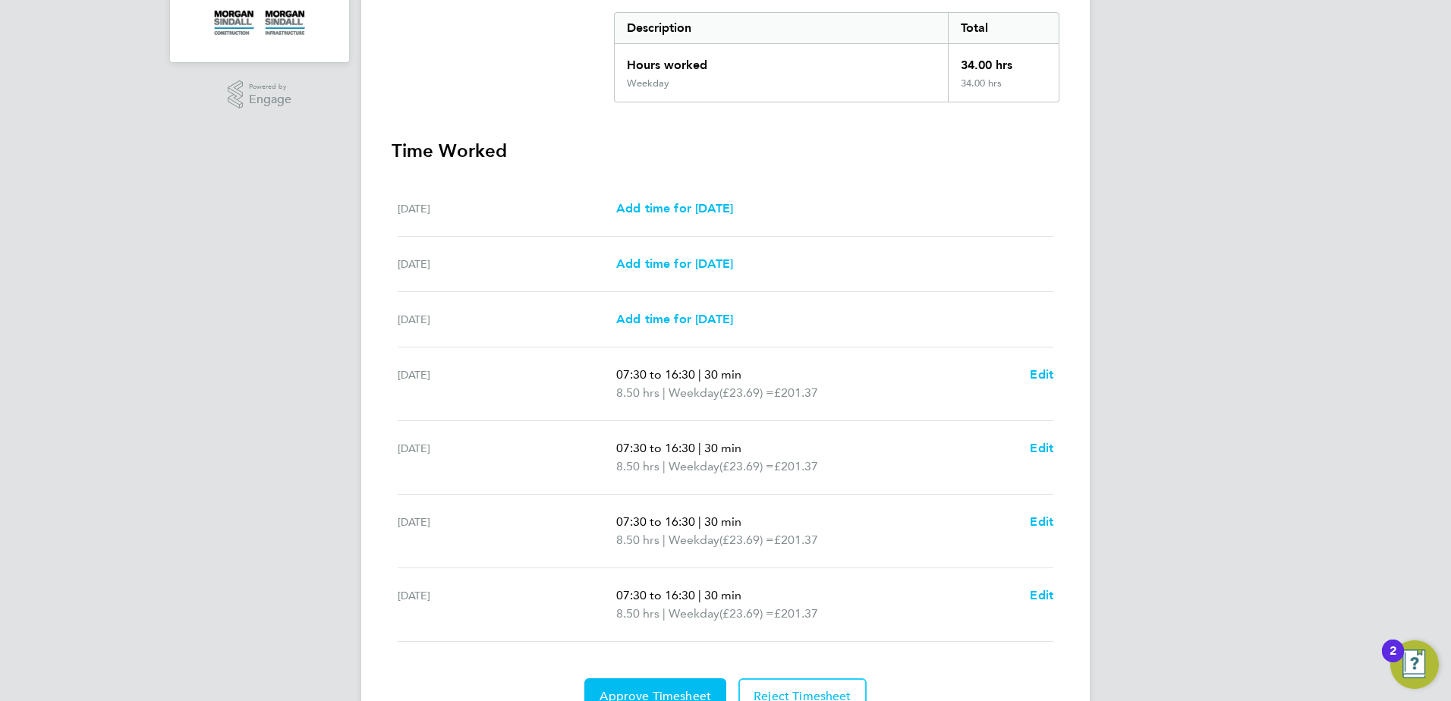
scroll to position [389, 0]
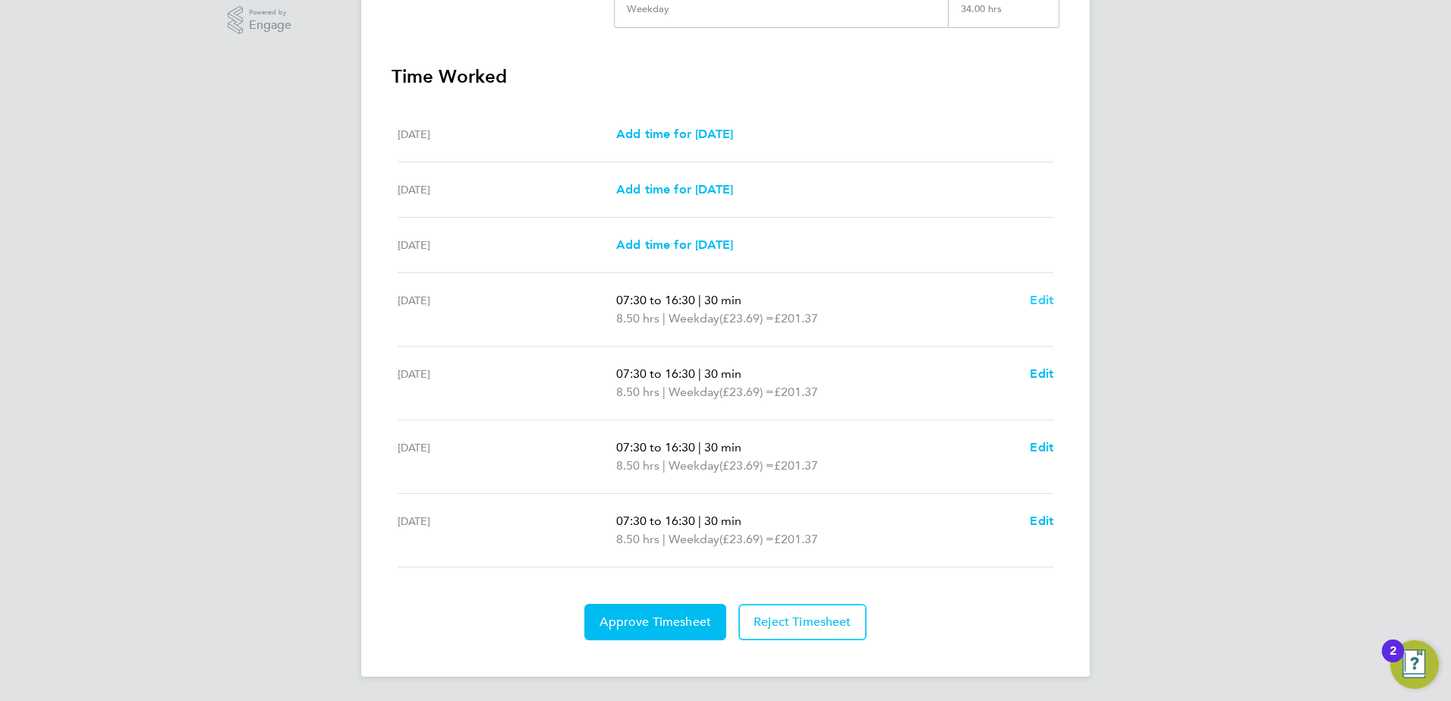
click at [1042, 298] on span "Edit" at bounding box center [1042, 300] width 24 height 14
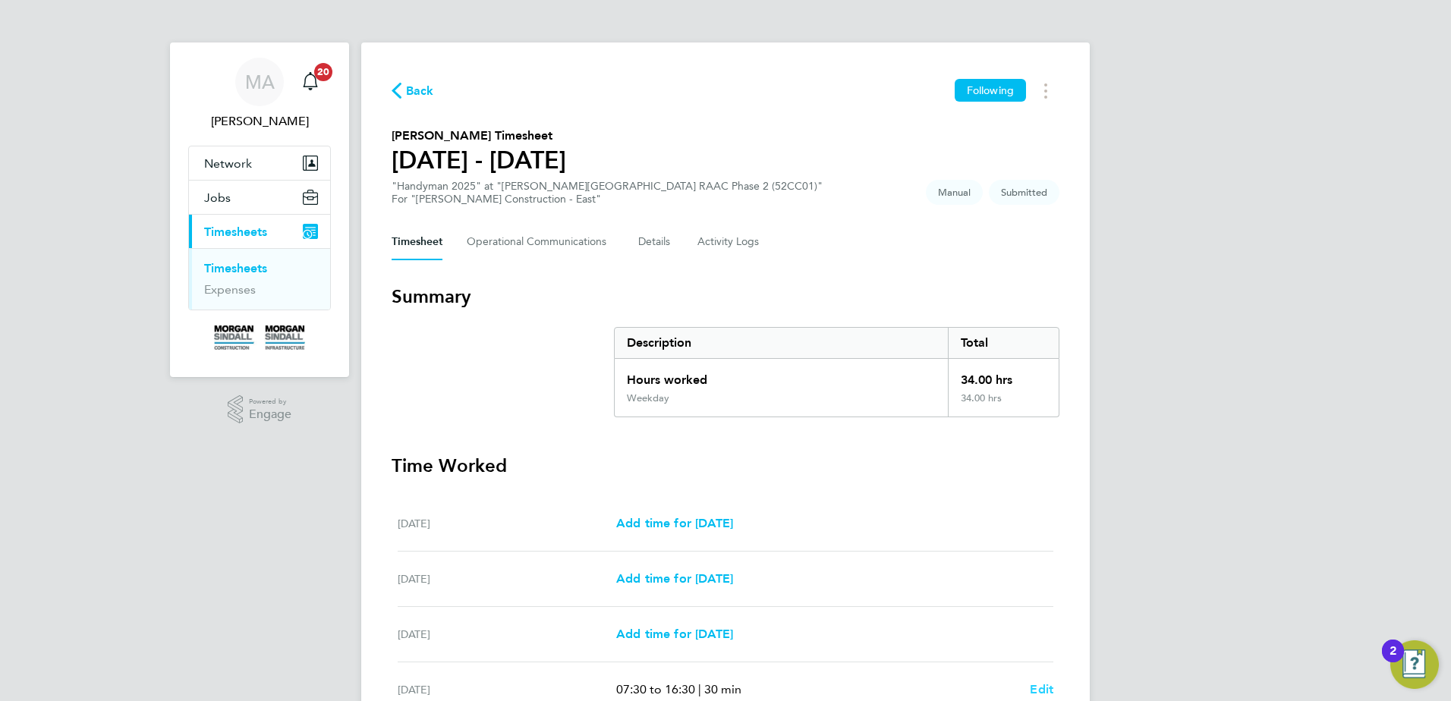
select select "30"
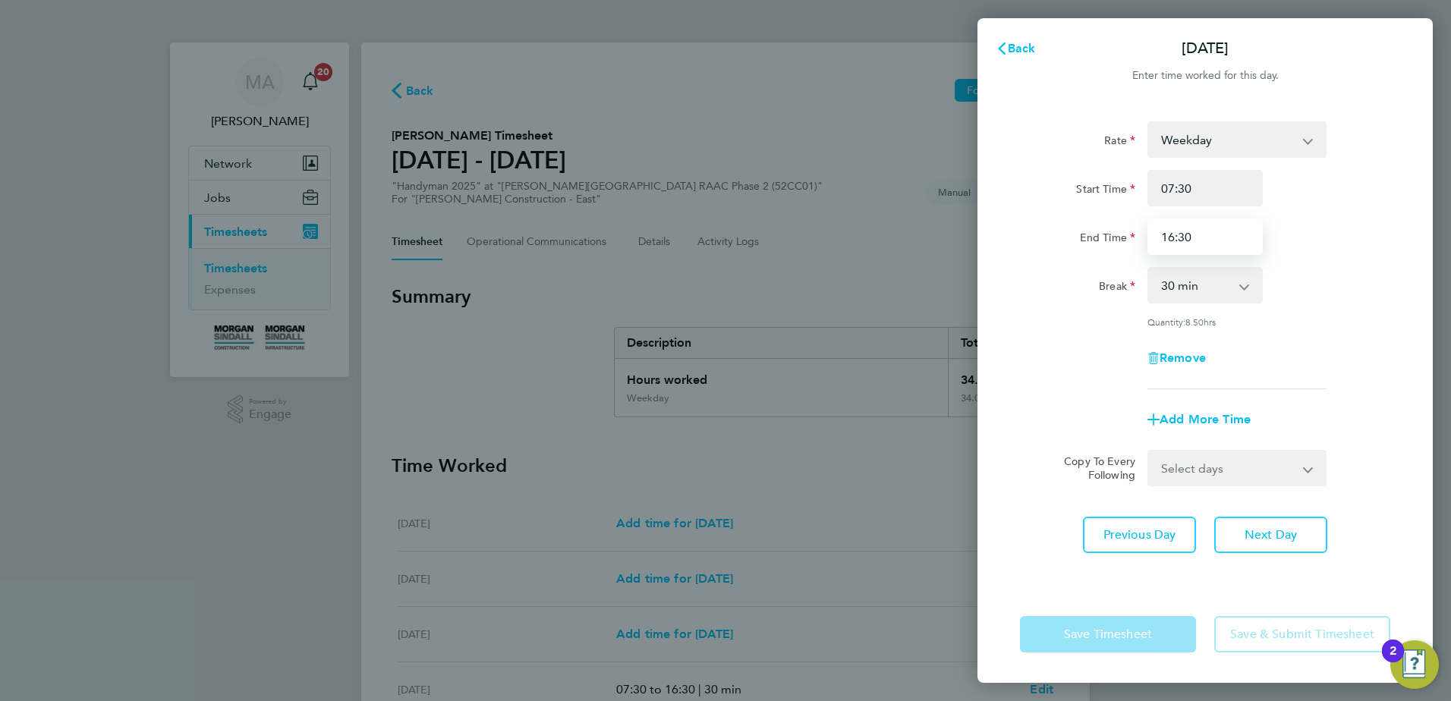
click at [1207, 232] on input "16:30" at bounding box center [1205, 237] width 115 height 36
type input "1"
type input "17:00"
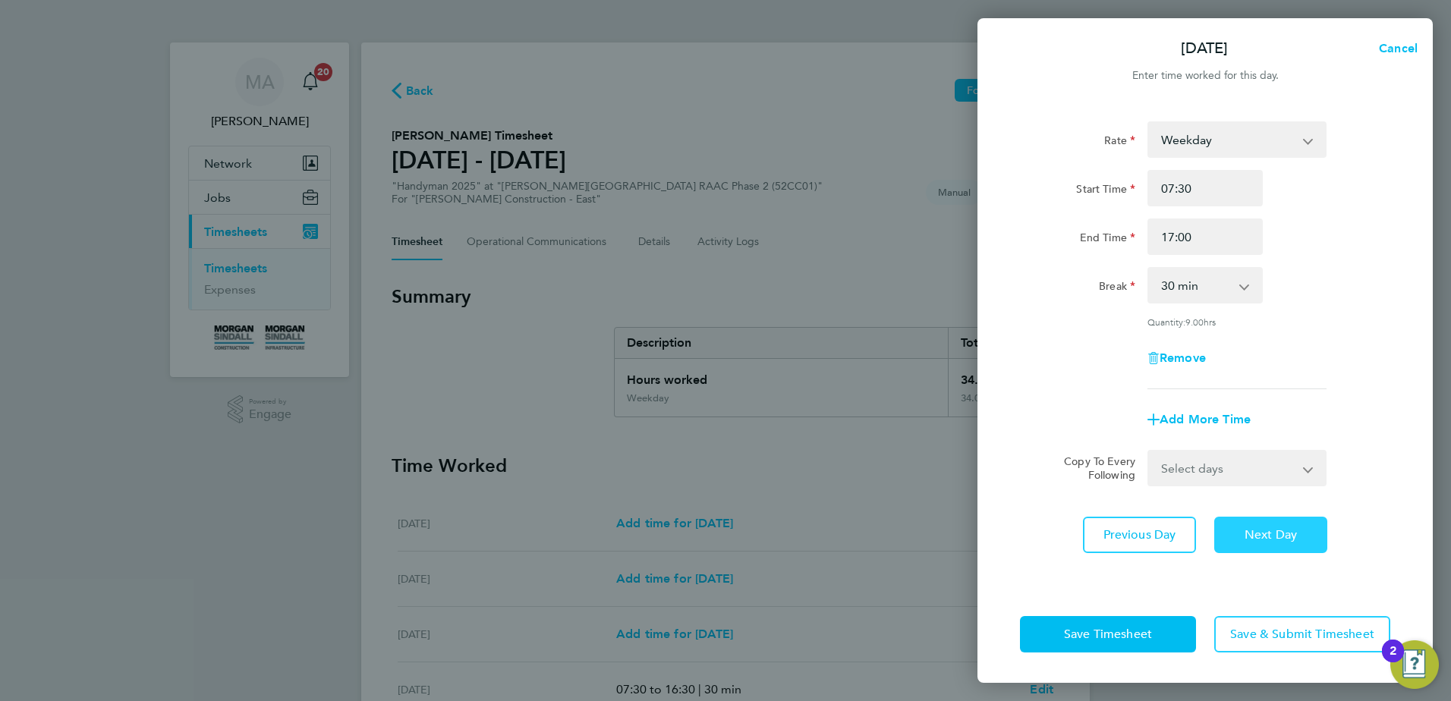
click at [1271, 537] on span "Next Day" at bounding box center [1271, 535] width 52 height 15
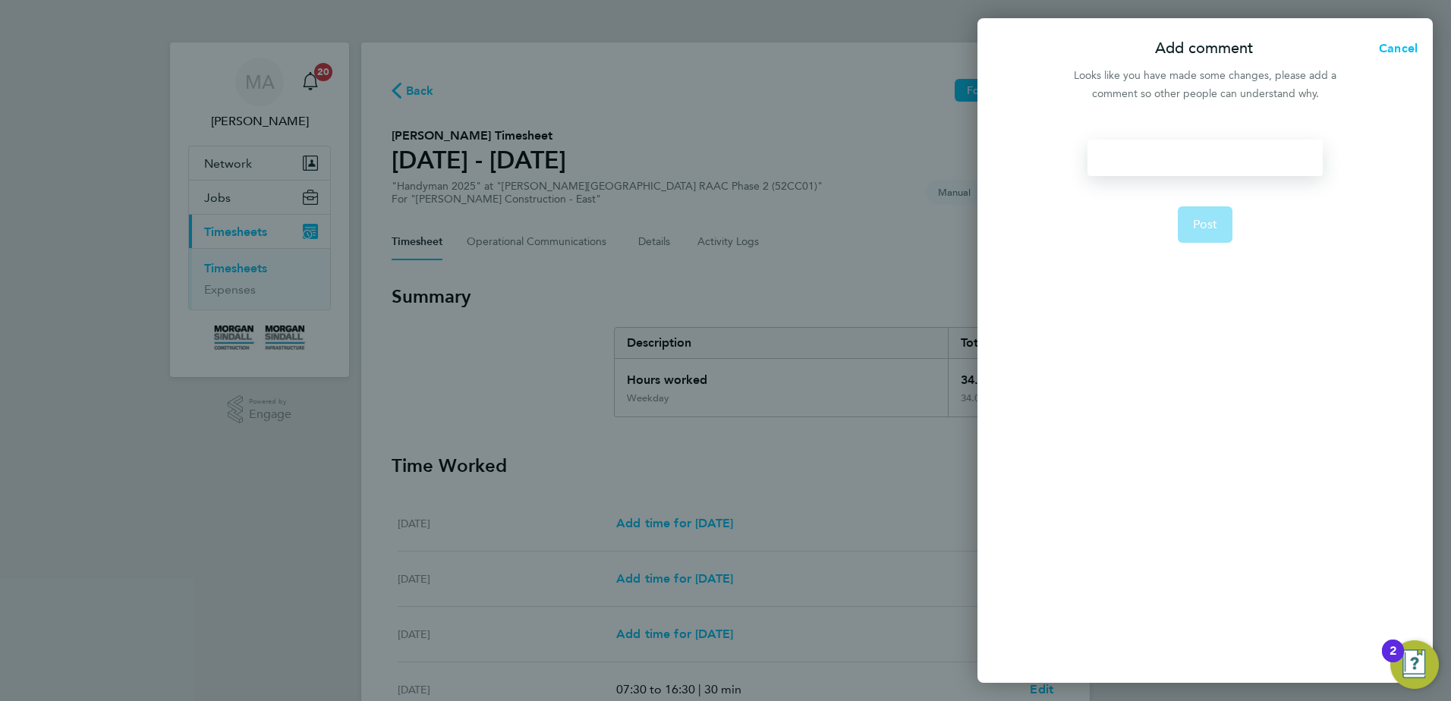
click at [1184, 157] on div at bounding box center [1205, 158] width 235 height 36
click at [1218, 219] on button "Post" at bounding box center [1205, 224] width 55 height 36
select select "30"
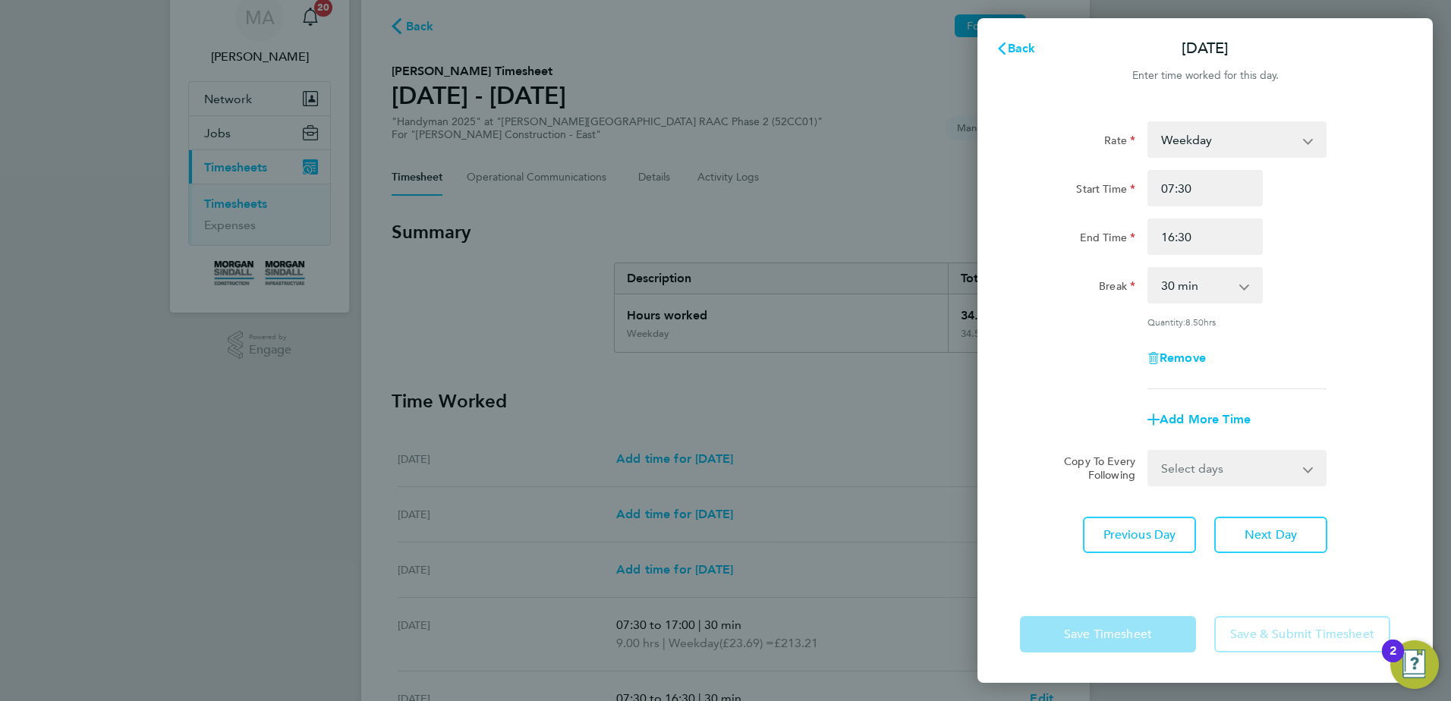
scroll to position [152, 0]
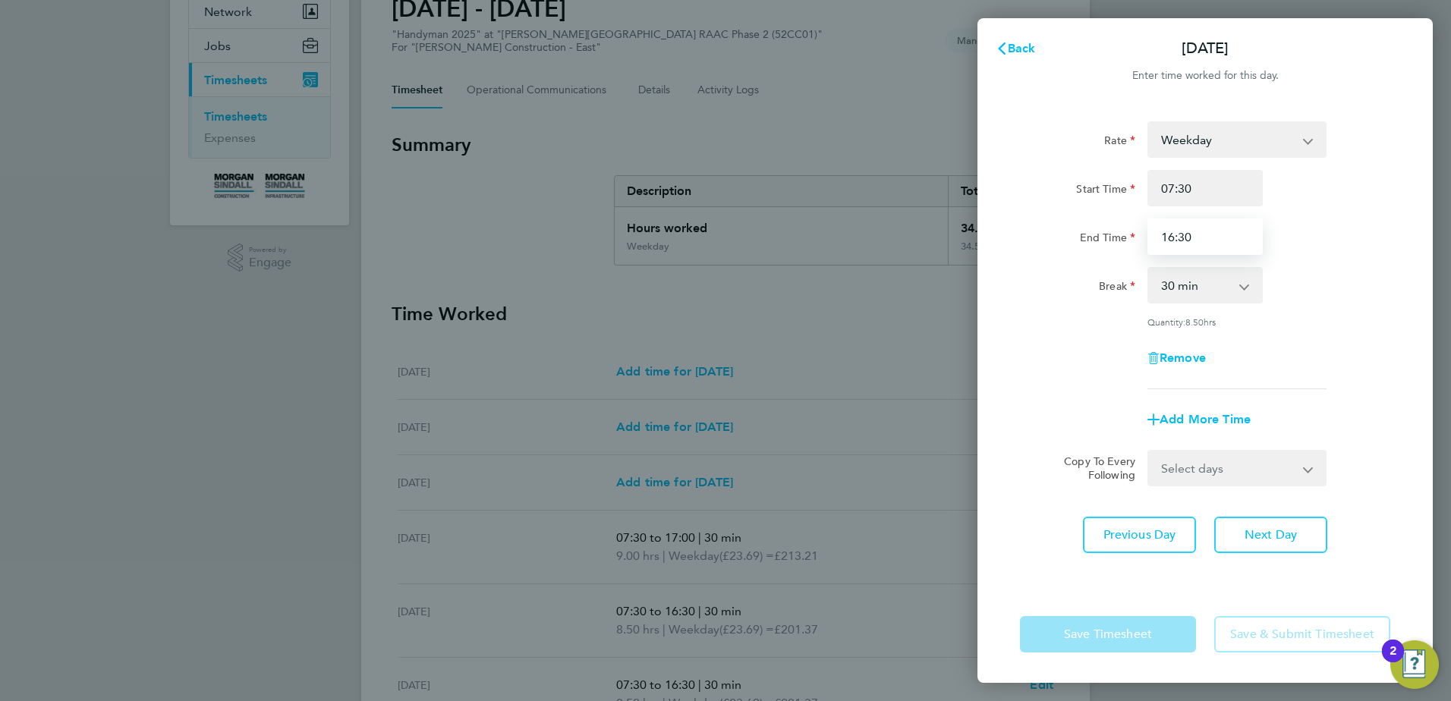
click at [1199, 238] on input "16:30" at bounding box center [1205, 237] width 115 height 36
type input "17:00"
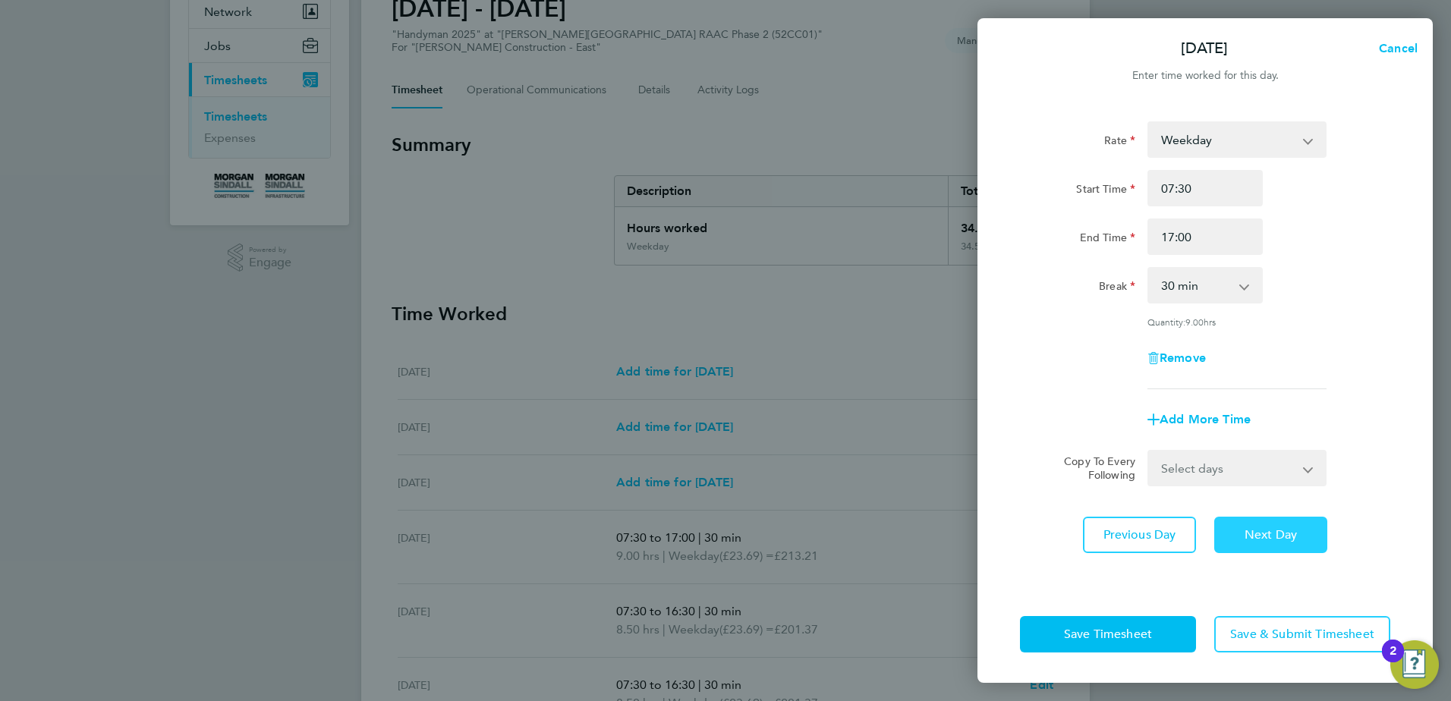
click at [1266, 525] on button "Next Day" at bounding box center [1271, 535] width 113 height 36
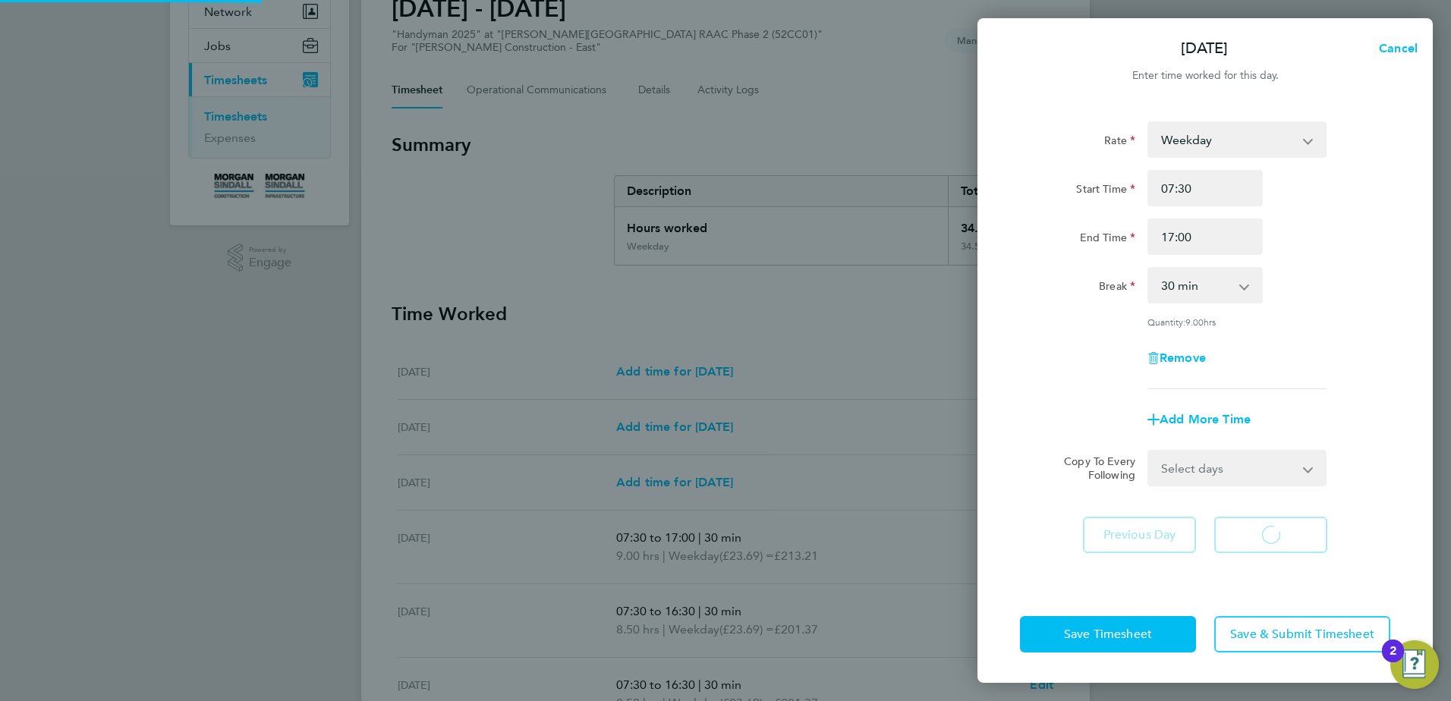
select select "30"
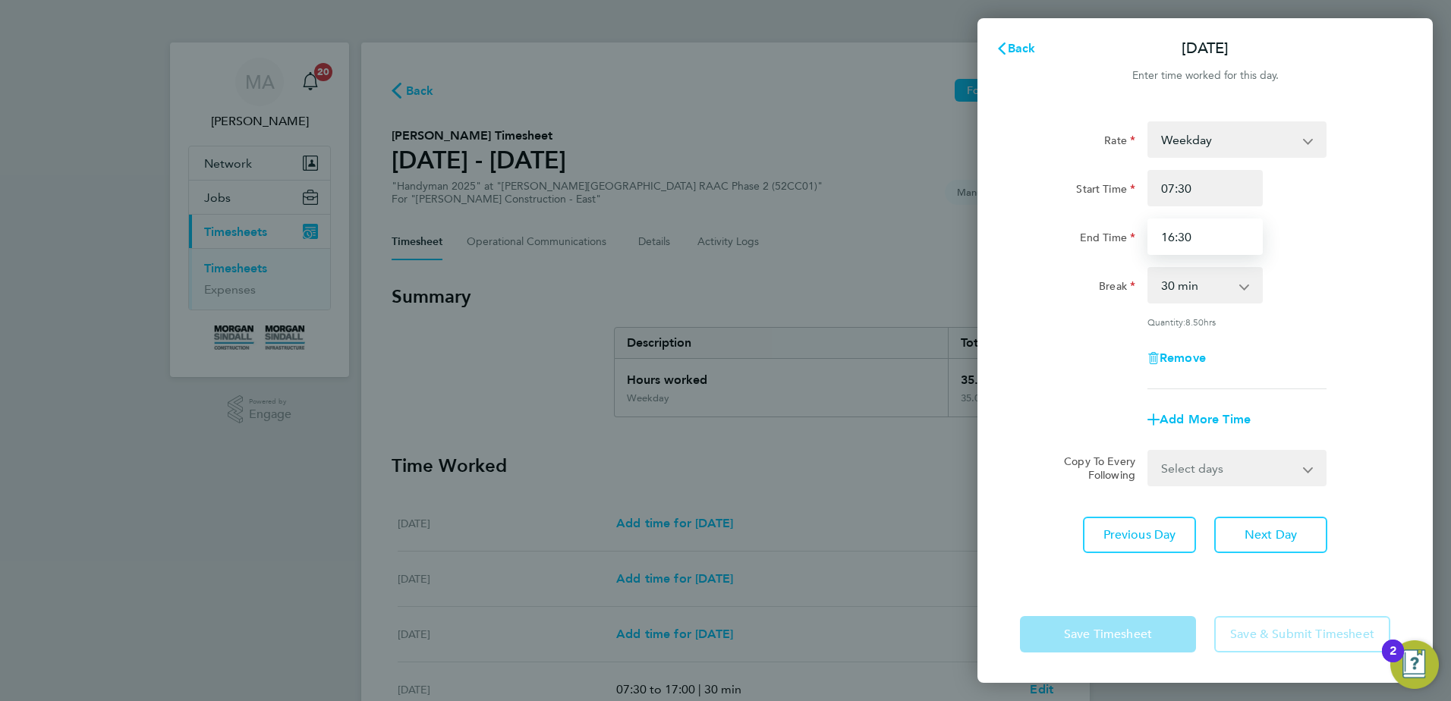
click at [1205, 240] on input "16:30" at bounding box center [1205, 237] width 115 height 36
type input "17:00"
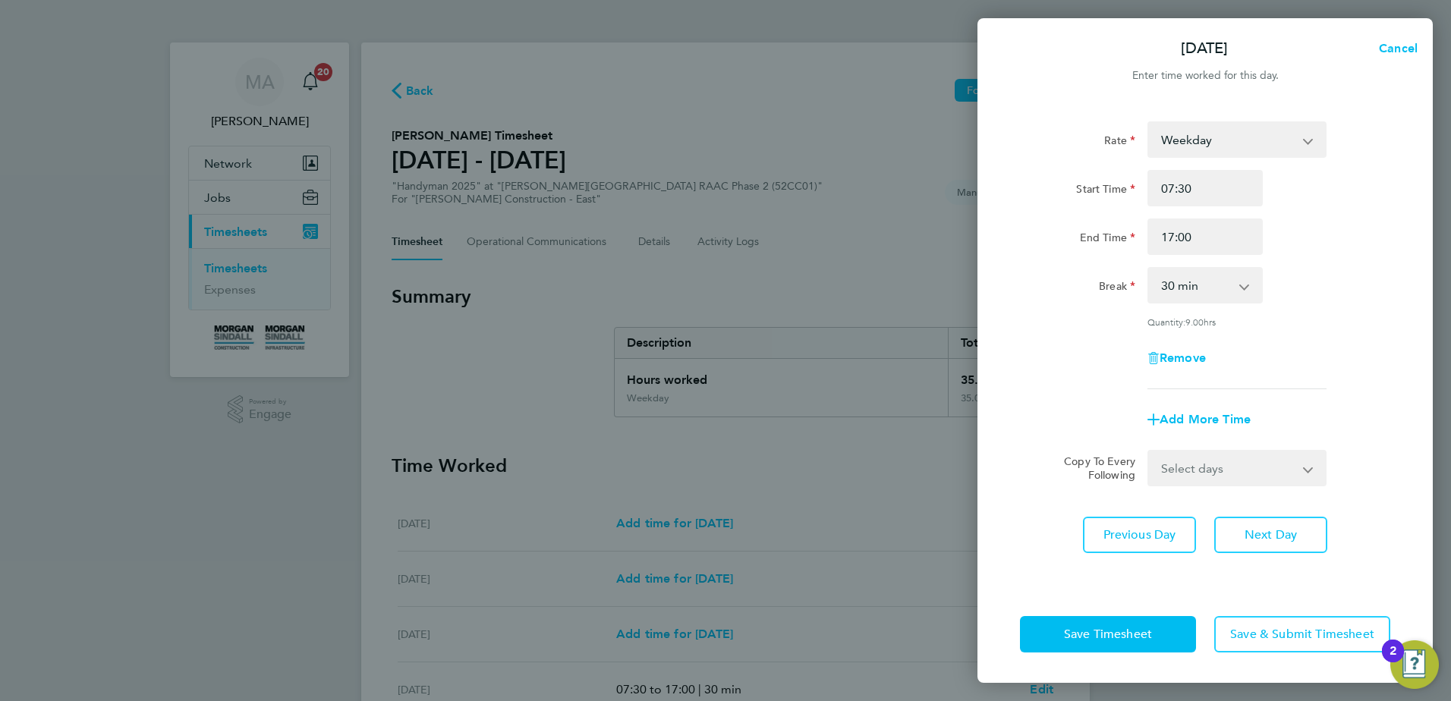
click at [1291, 345] on div "Remove" at bounding box center [1205, 358] width 383 height 36
click at [1267, 534] on span "Next Day" at bounding box center [1271, 535] width 52 height 15
select select "30"
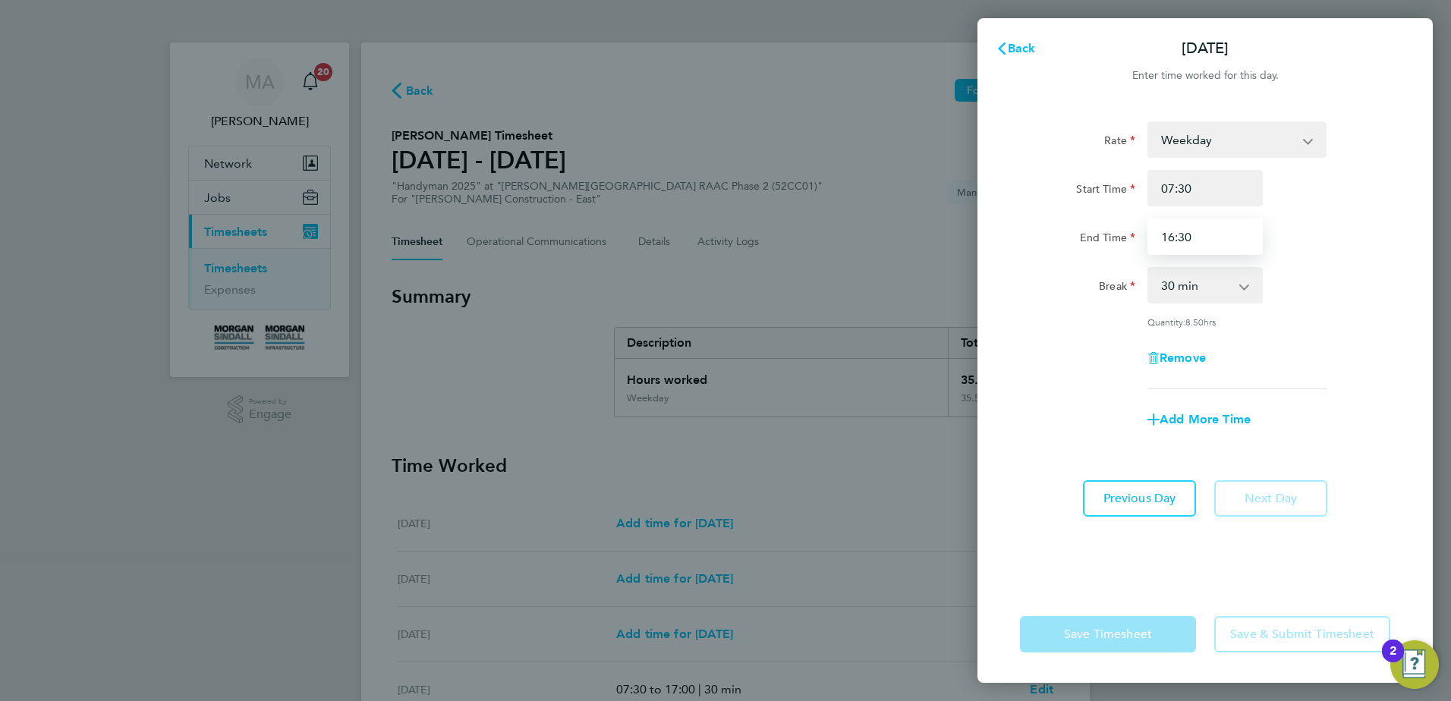
click at [1216, 237] on input "16:30" at bounding box center [1205, 237] width 115 height 36
type input "17:00"
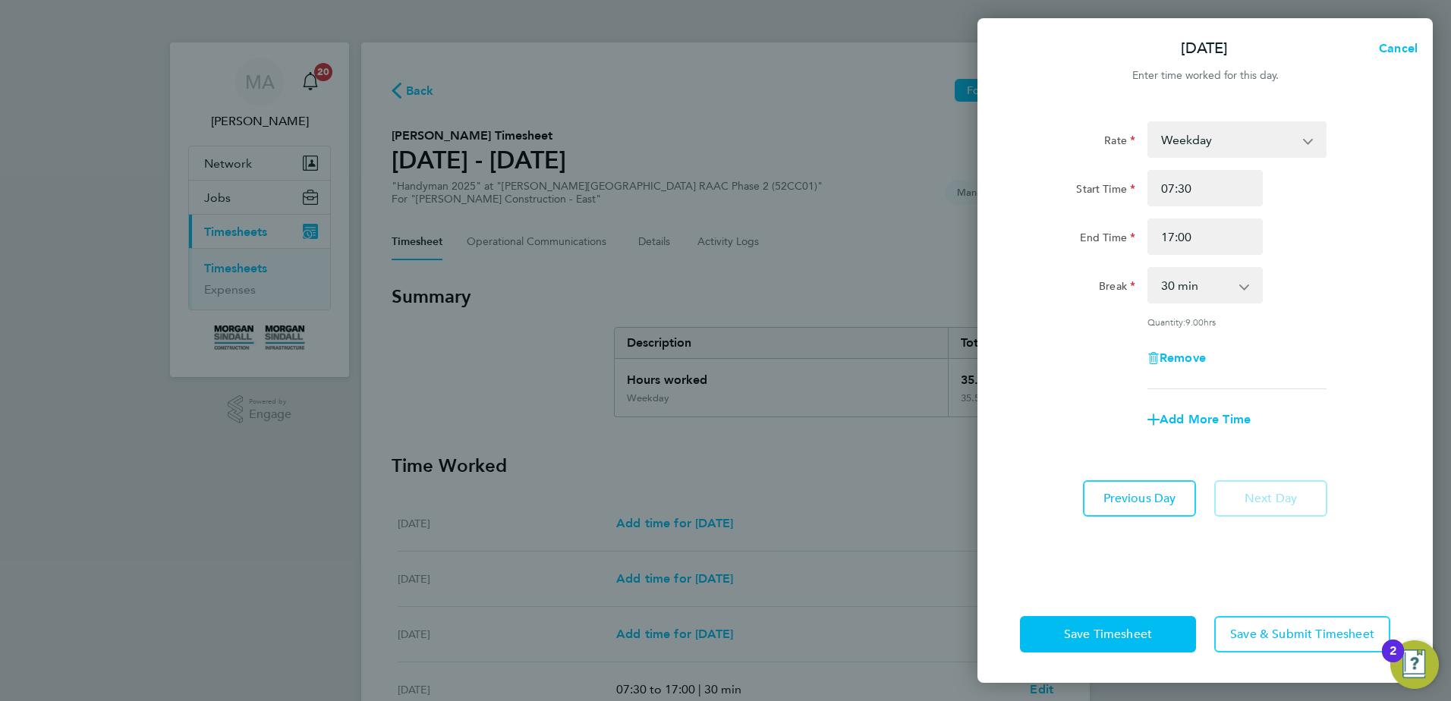
click at [1170, 585] on div "Rate Weekday Weekday OT 45H+ Saturday first 4h Nights Start Time 07:30 End Time…" at bounding box center [1205, 344] width 455 height 483
click at [1158, 626] on button "Save Timesheet" at bounding box center [1108, 634] width 176 height 36
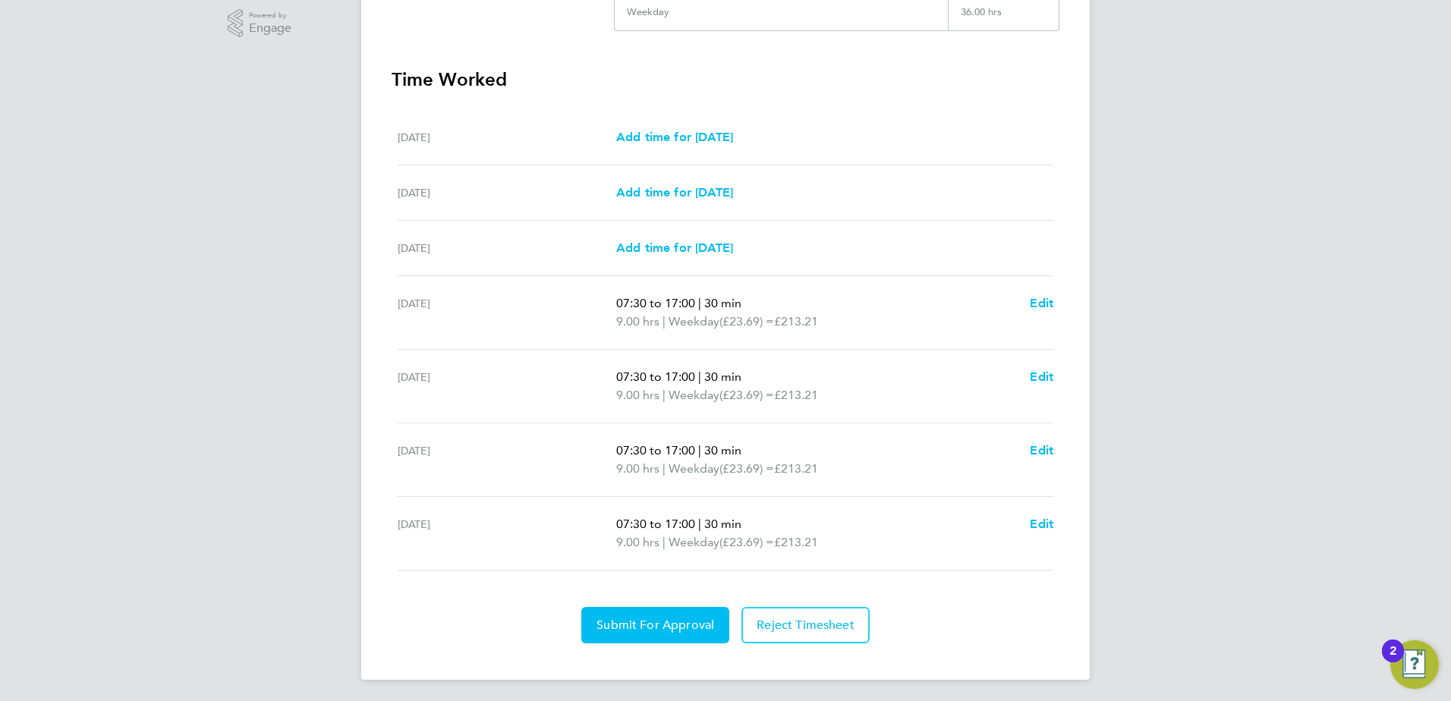
scroll to position [389, 0]
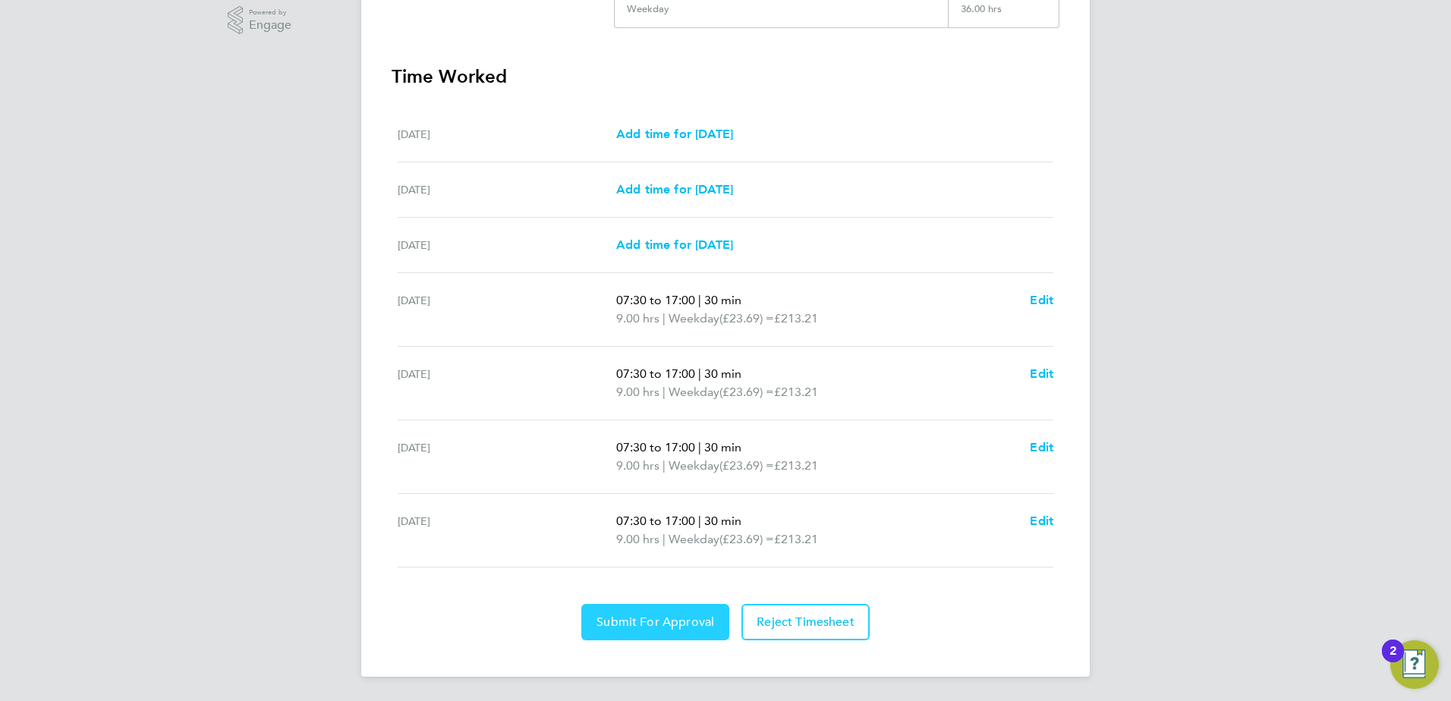
click at [671, 626] on span "Submit For Approval" at bounding box center [656, 622] width 118 height 15
click at [667, 620] on span "Approve Timesheet" at bounding box center [656, 622] width 112 height 15
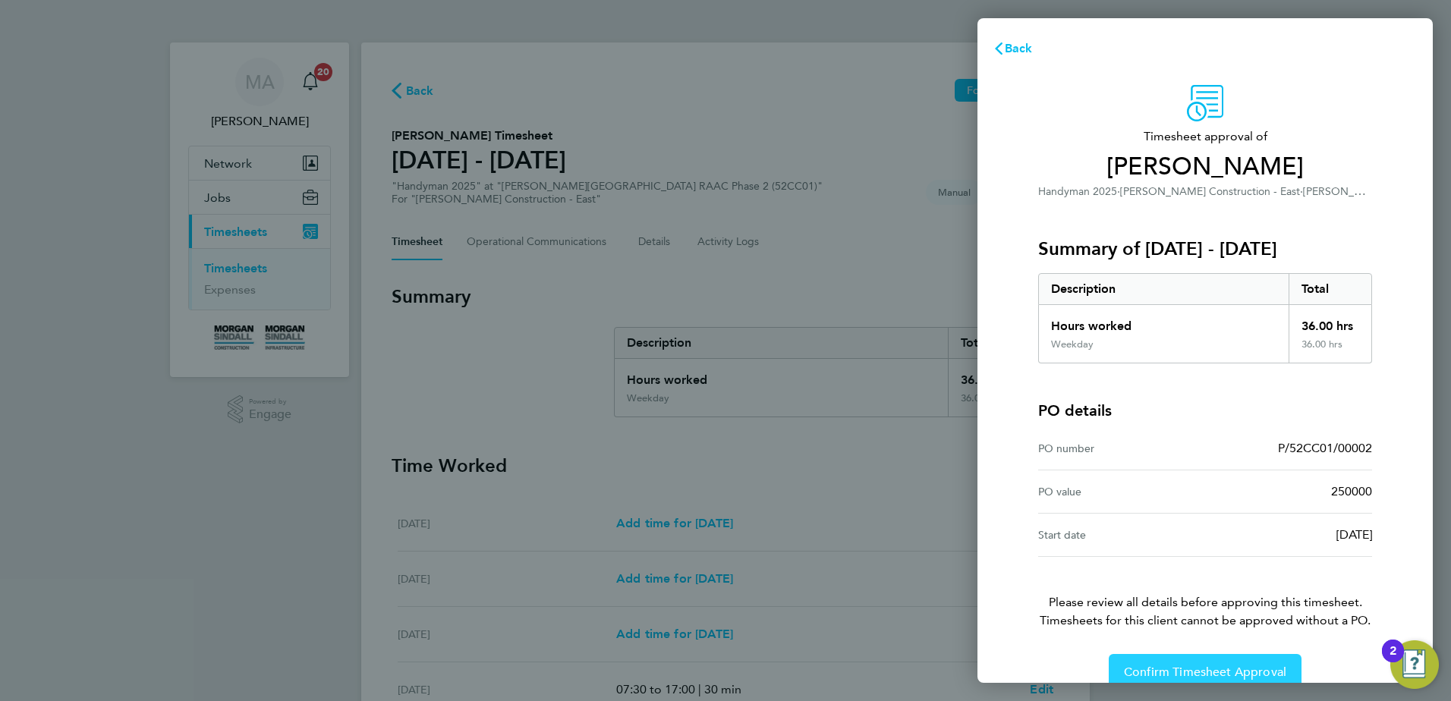
click at [1243, 670] on span "Confirm Timesheet Approval" at bounding box center [1205, 672] width 162 height 15
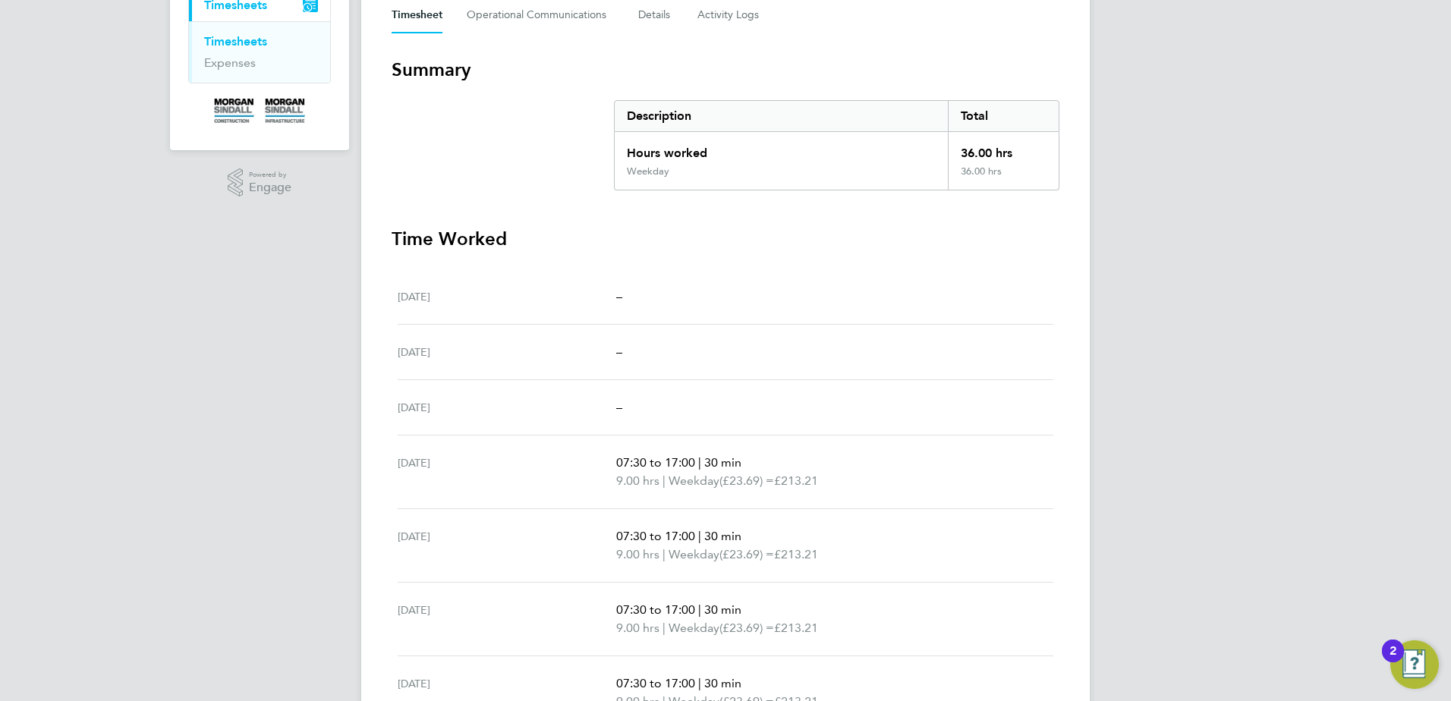
scroll to position [228, 0]
click at [229, 42] on link "Timesheets" at bounding box center [235, 40] width 63 height 14
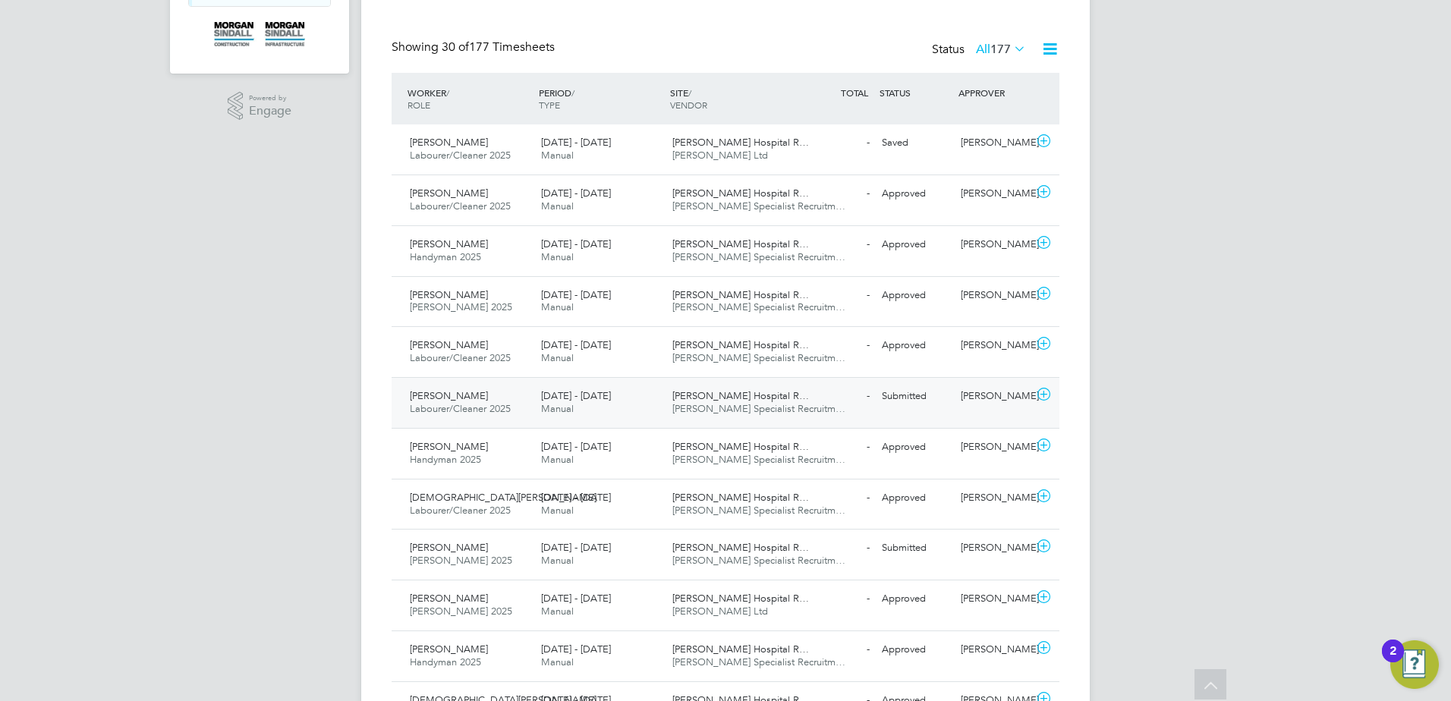
click at [1048, 393] on icon at bounding box center [1044, 395] width 19 height 12
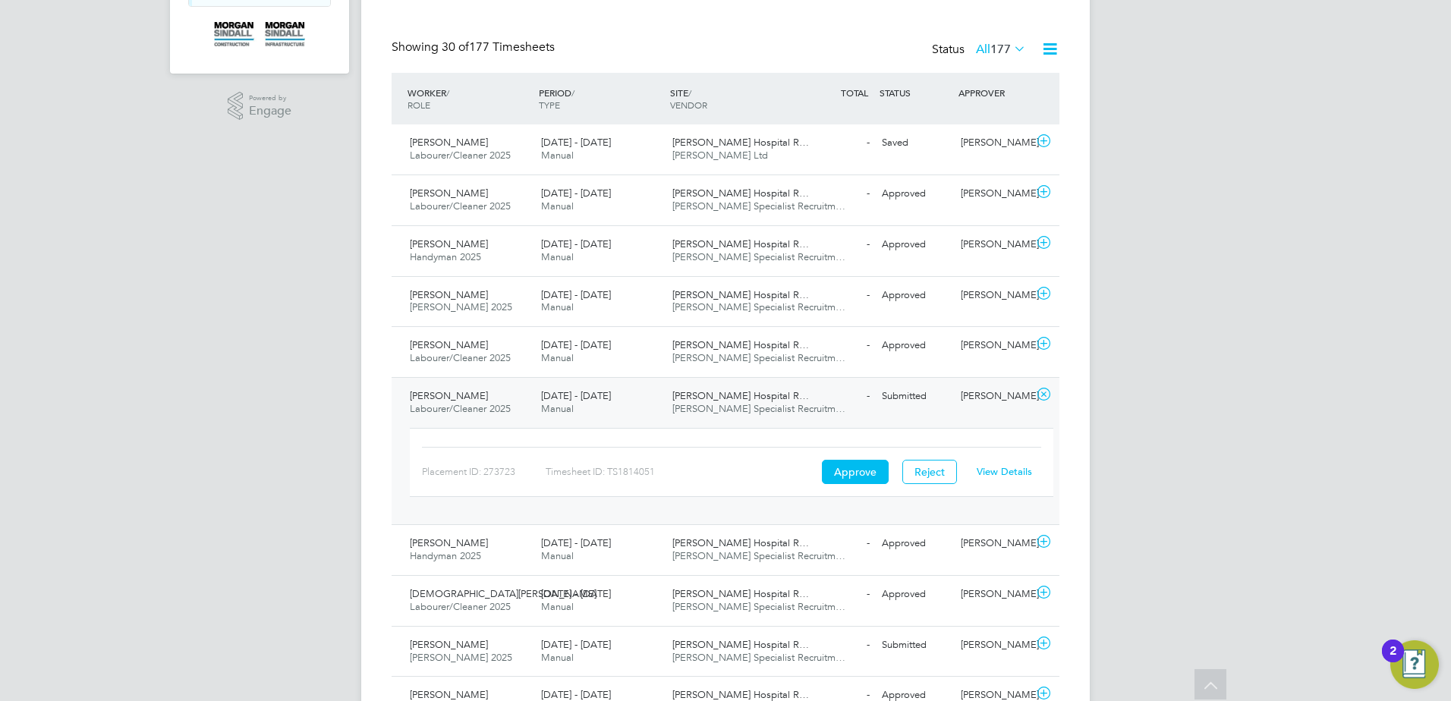
click at [994, 470] on link "View Details" at bounding box center [1004, 471] width 55 height 13
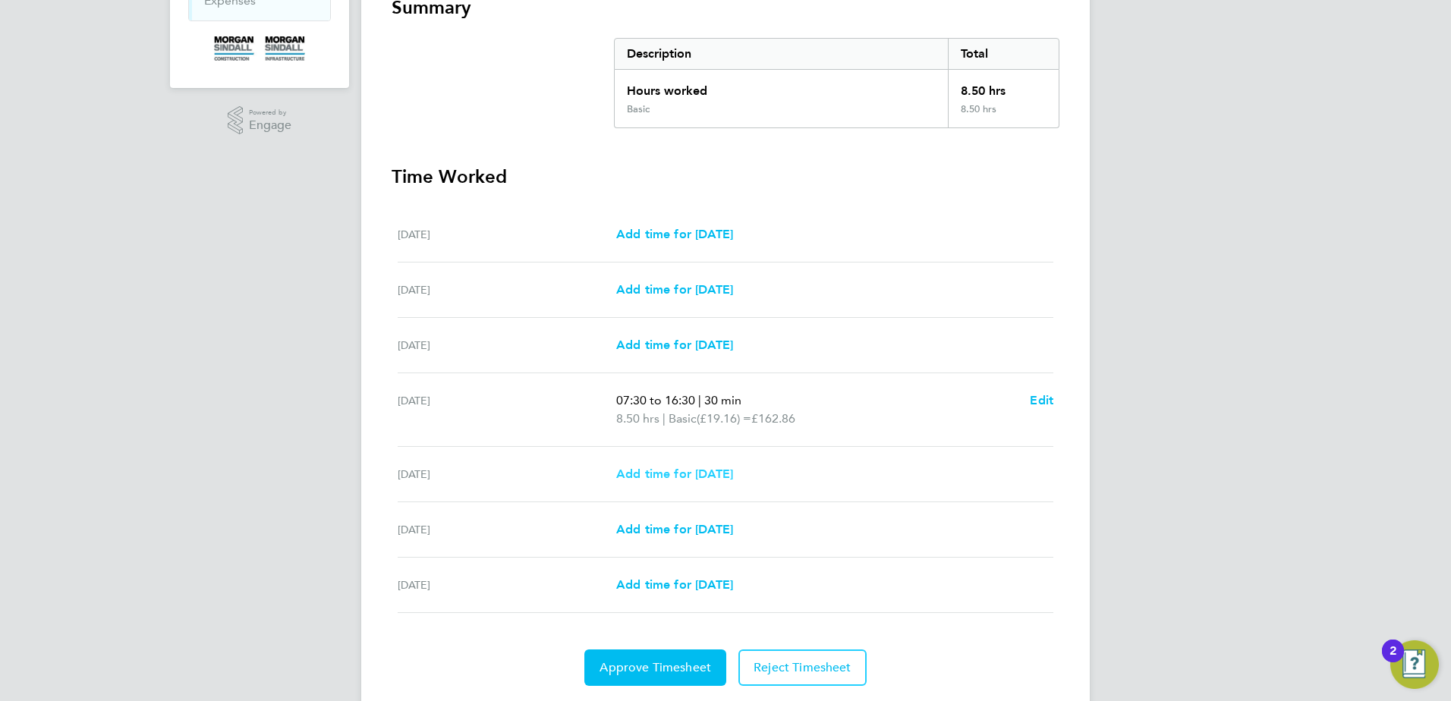
scroll to position [335, 0]
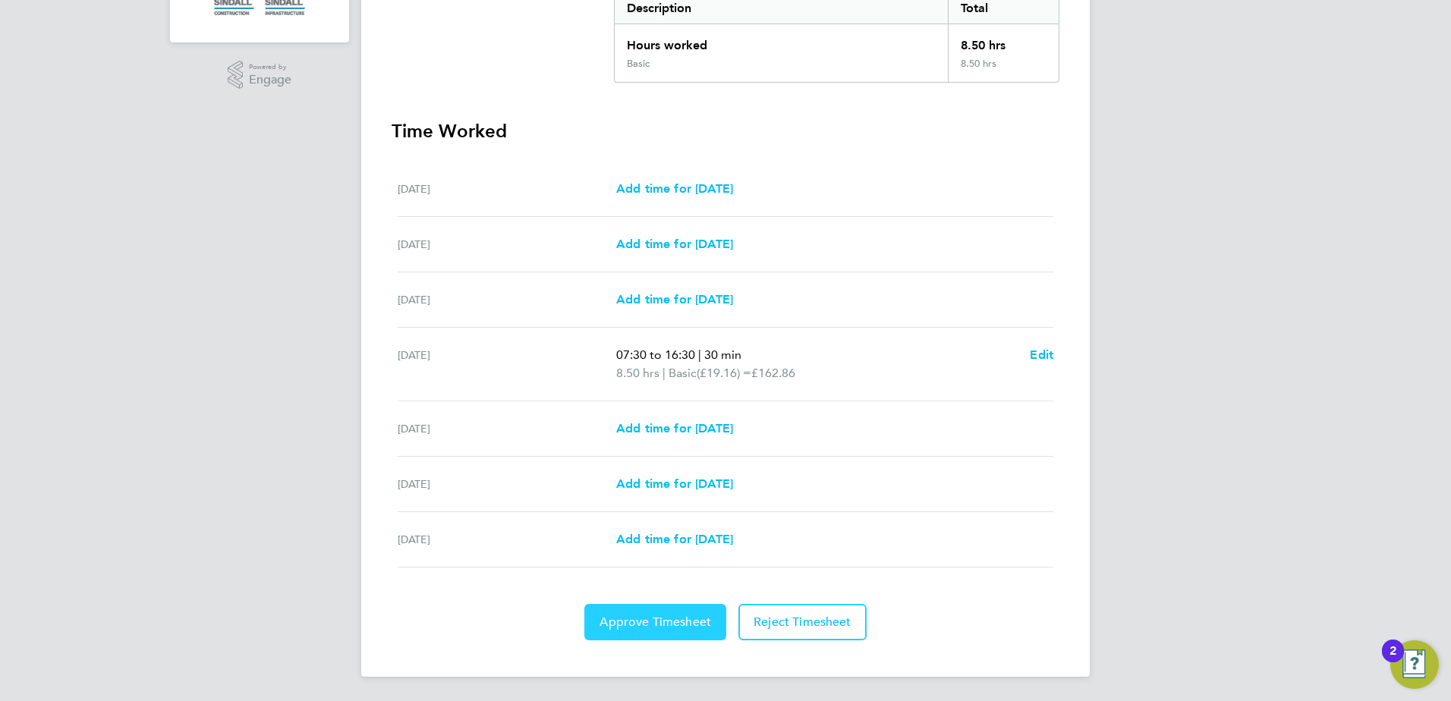
click at [674, 625] on span "Approve Timesheet" at bounding box center [656, 622] width 112 height 15
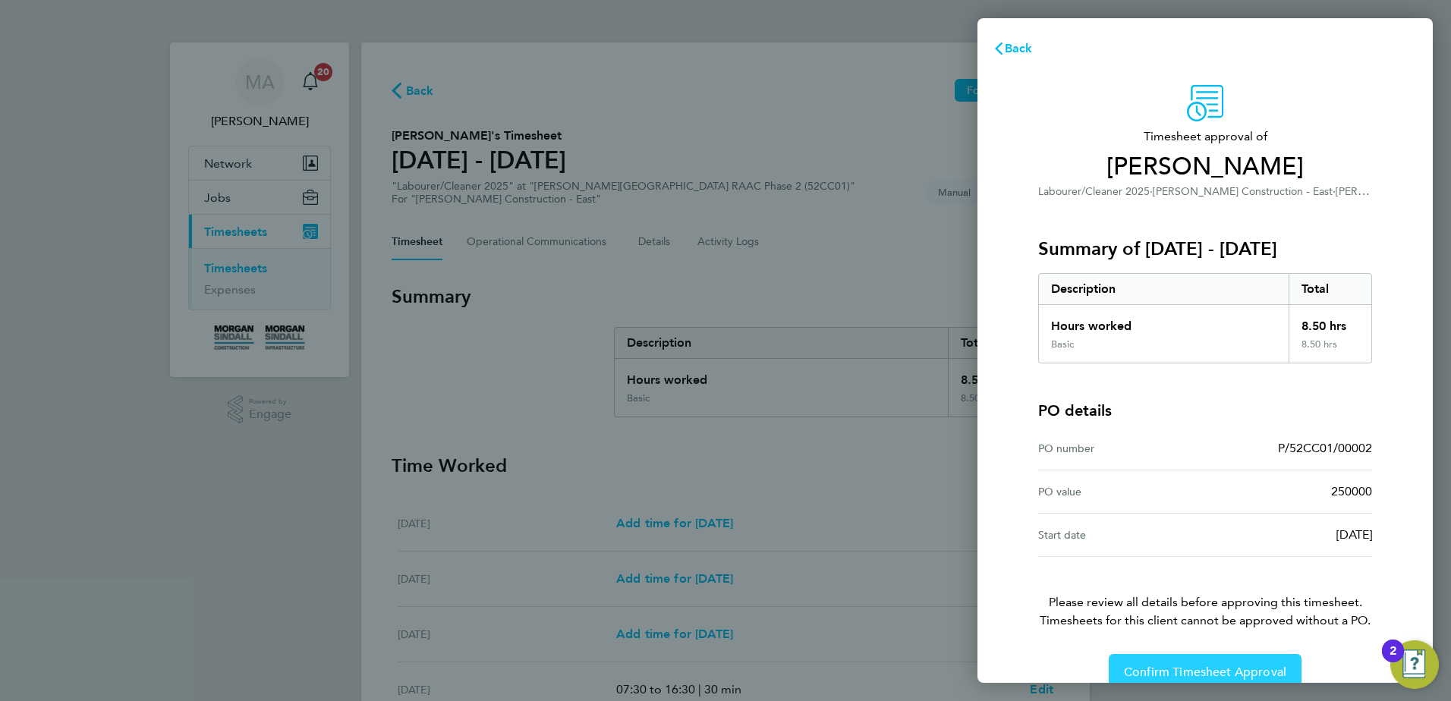
click at [1197, 663] on button "Confirm Timesheet Approval" at bounding box center [1205, 672] width 193 height 36
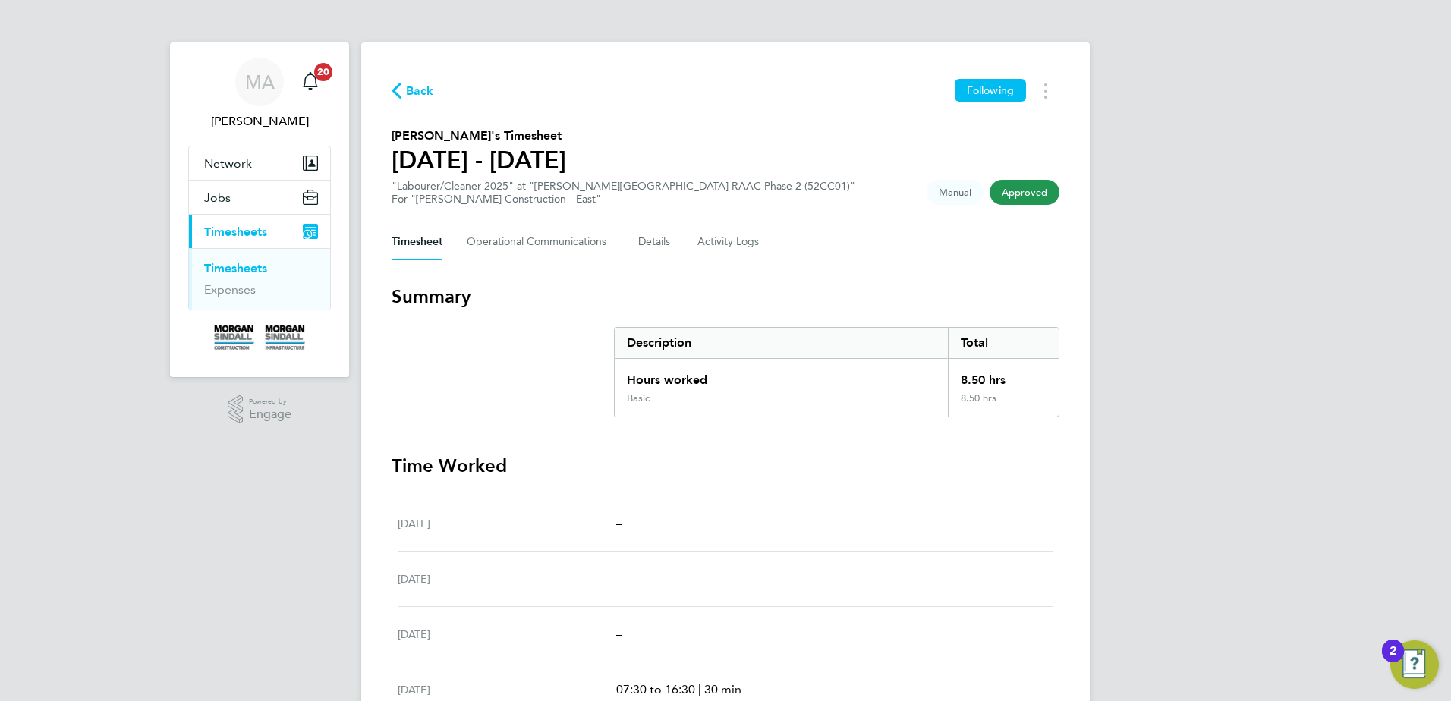
click at [244, 267] on link "Timesheets" at bounding box center [235, 268] width 63 height 14
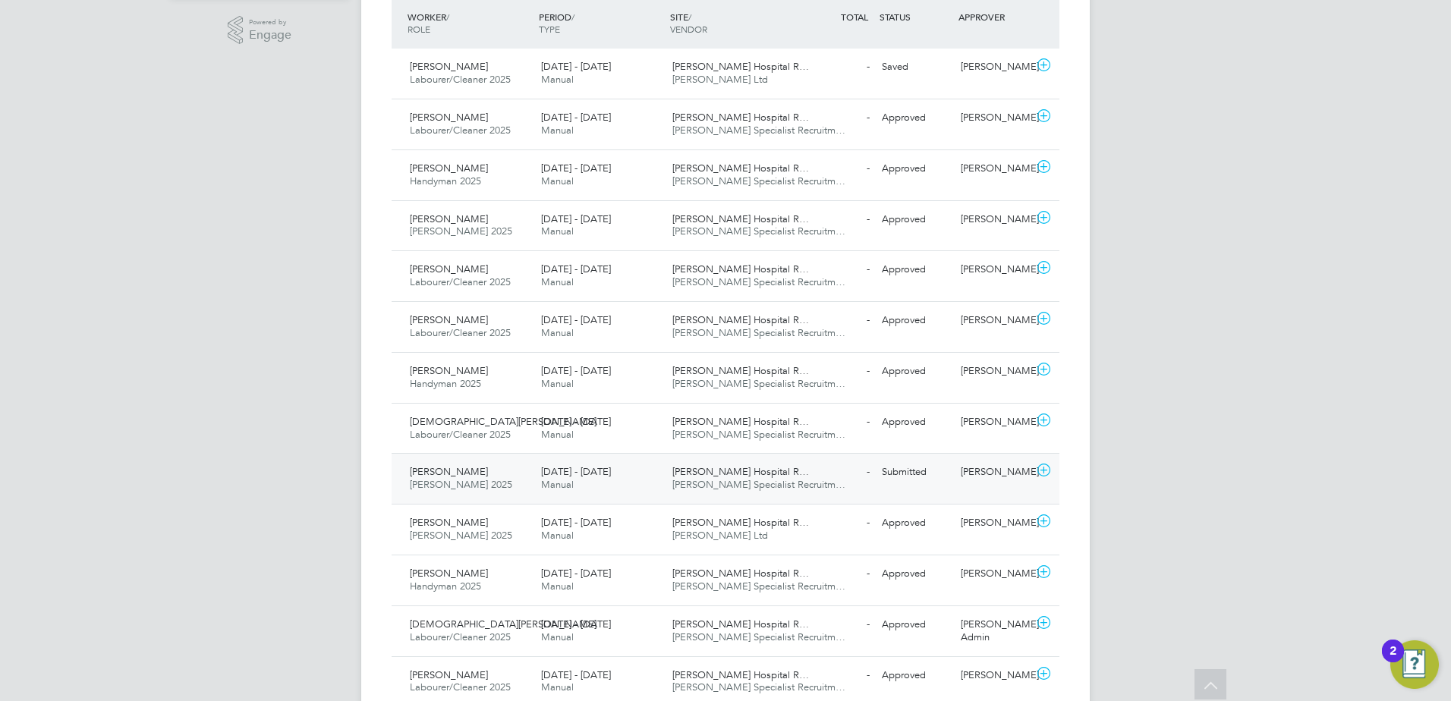
click at [1046, 466] on icon at bounding box center [1044, 471] width 19 height 12
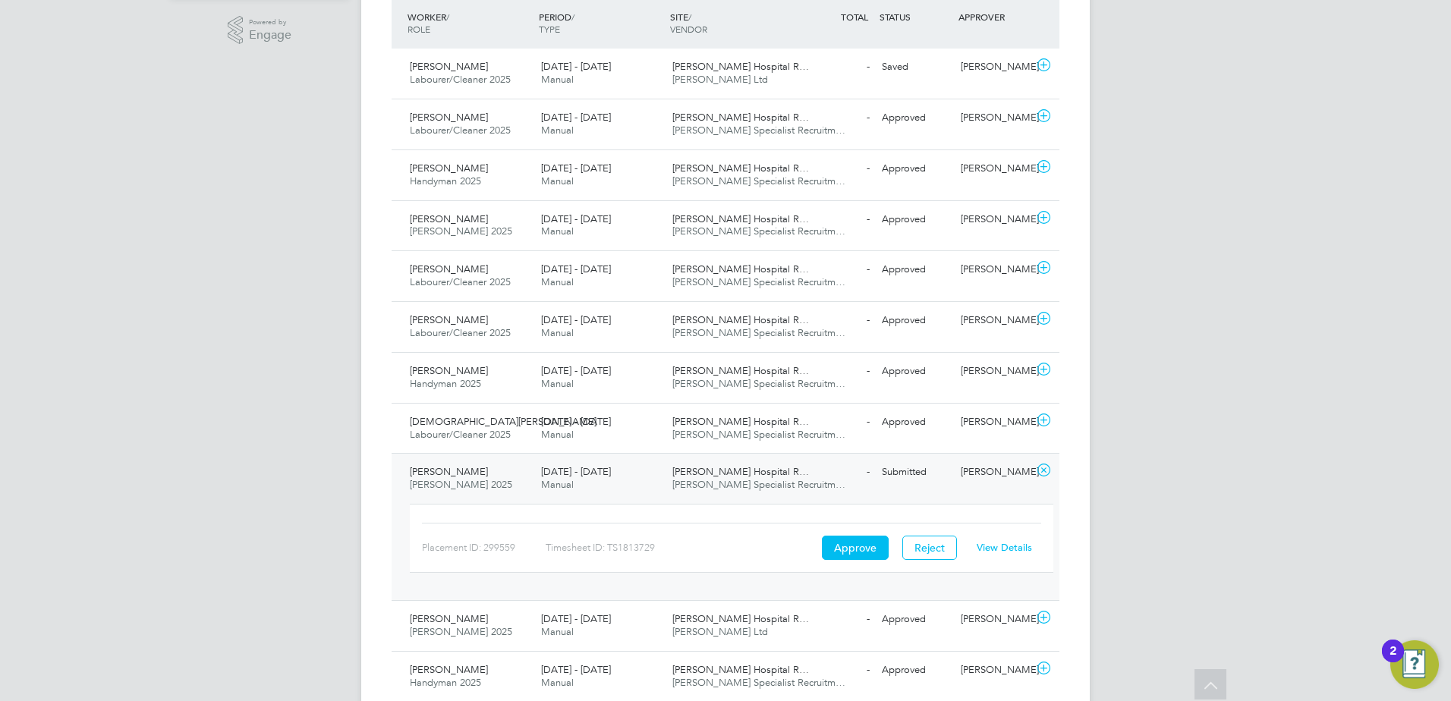
click at [1004, 550] on link "View Details" at bounding box center [1004, 547] width 55 height 13
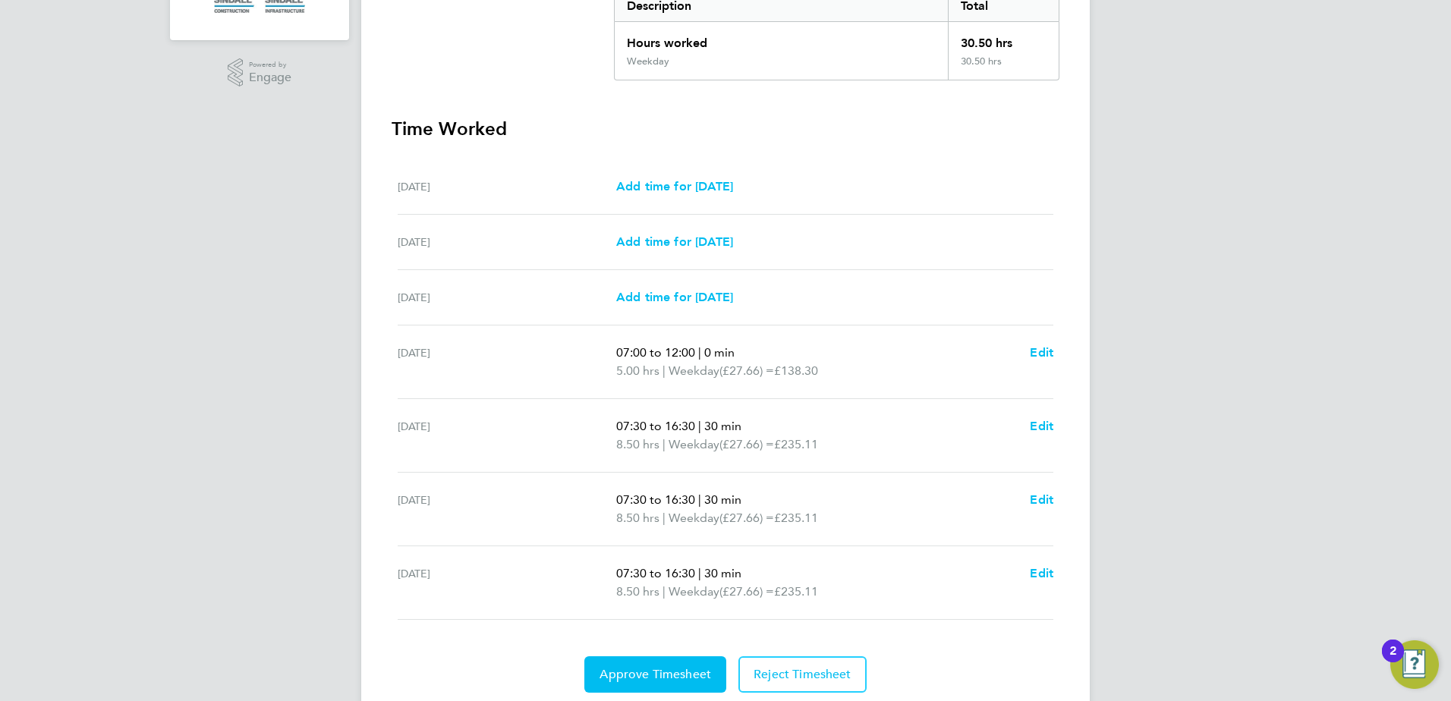
scroll to position [389, 0]
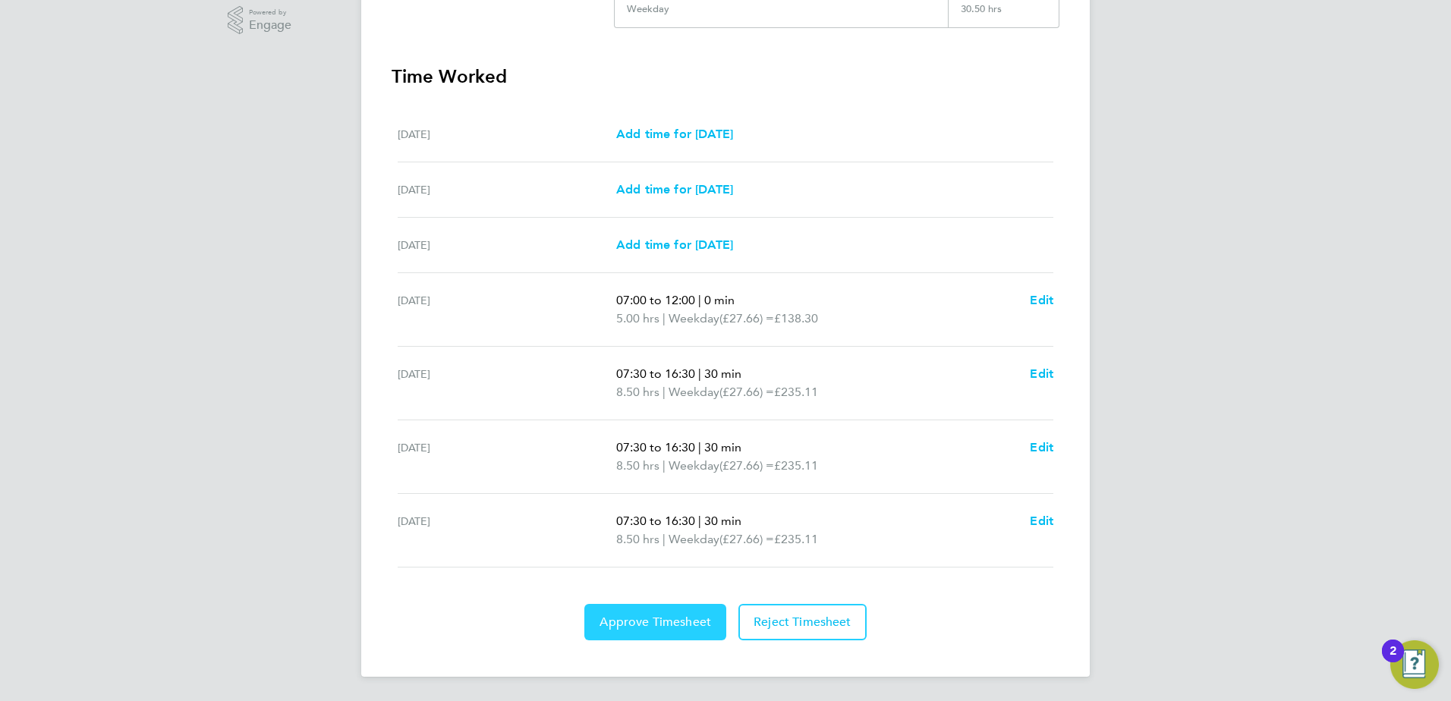
click at [666, 618] on span "Approve Timesheet" at bounding box center [656, 622] width 112 height 15
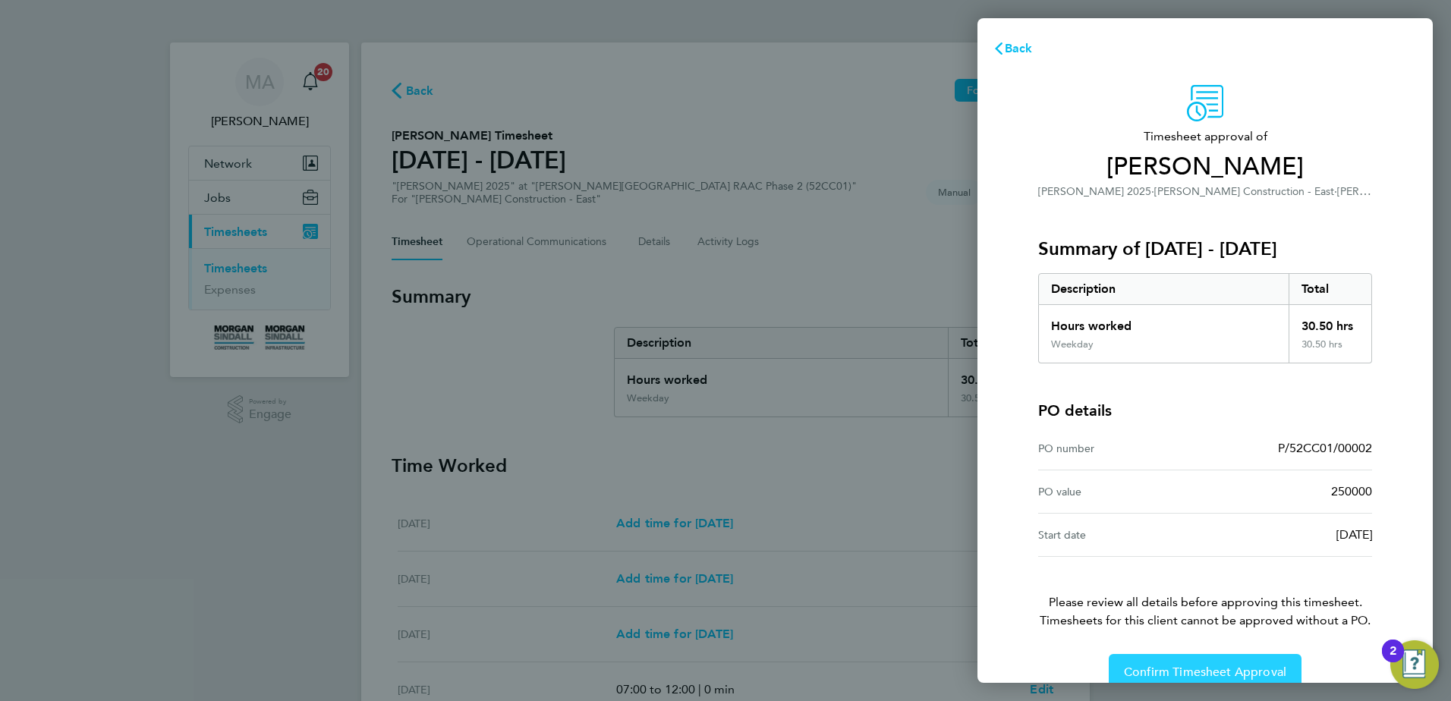
click at [1160, 667] on span "Confirm Timesheet Approval" at bounding box center [1205, 672] width 162 height 15
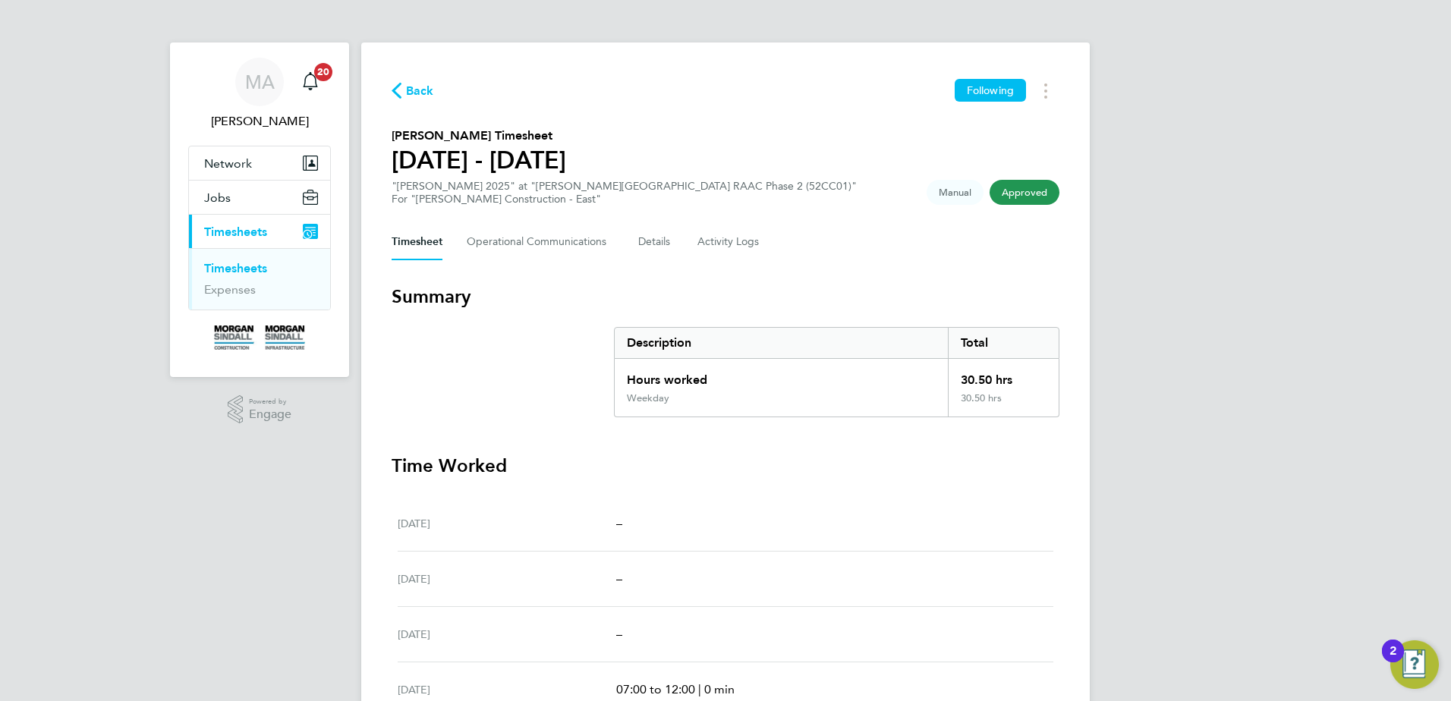
click at [247, 269] on link "Timesheets" at bounding box center [235, 268] width 63 height 14
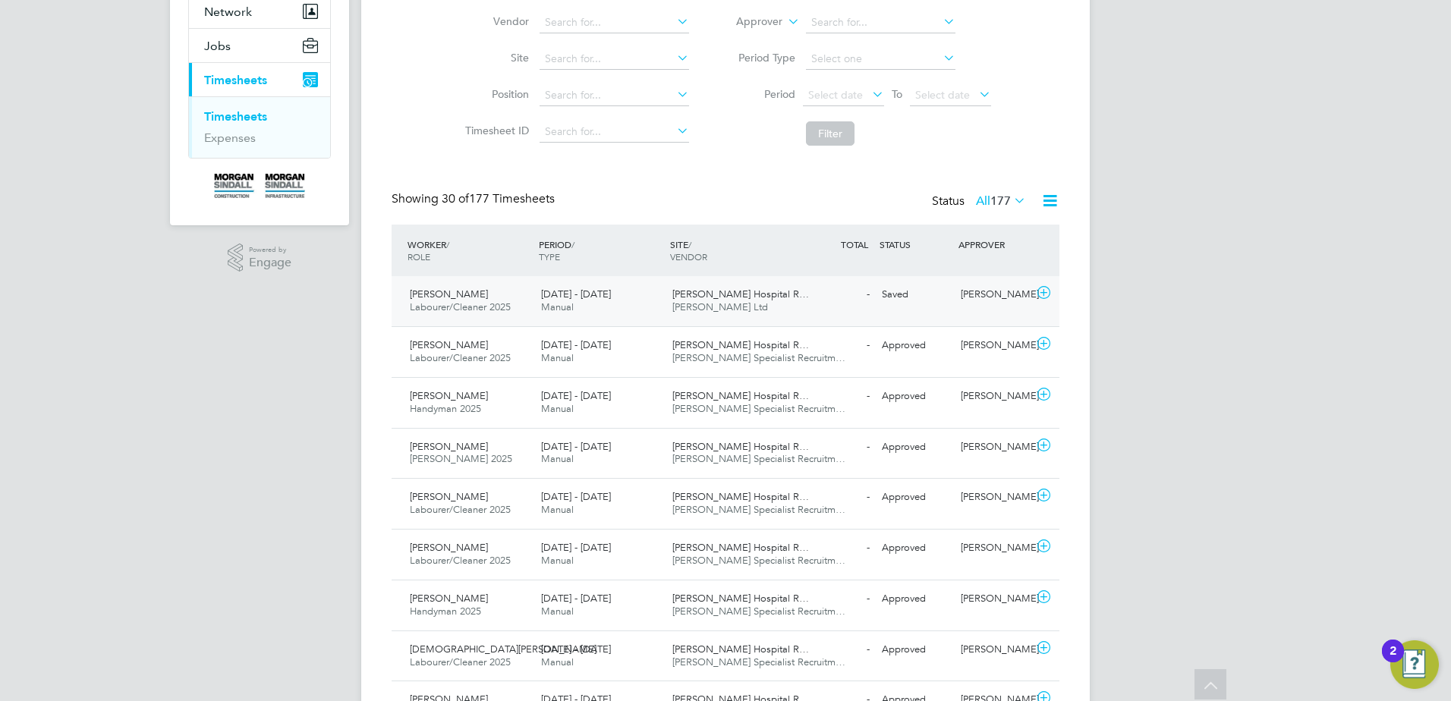
click at [761, 298] on span "[PERSON_NAME] Hospital R…" at bounding box center [741, 294] width 137 height 13
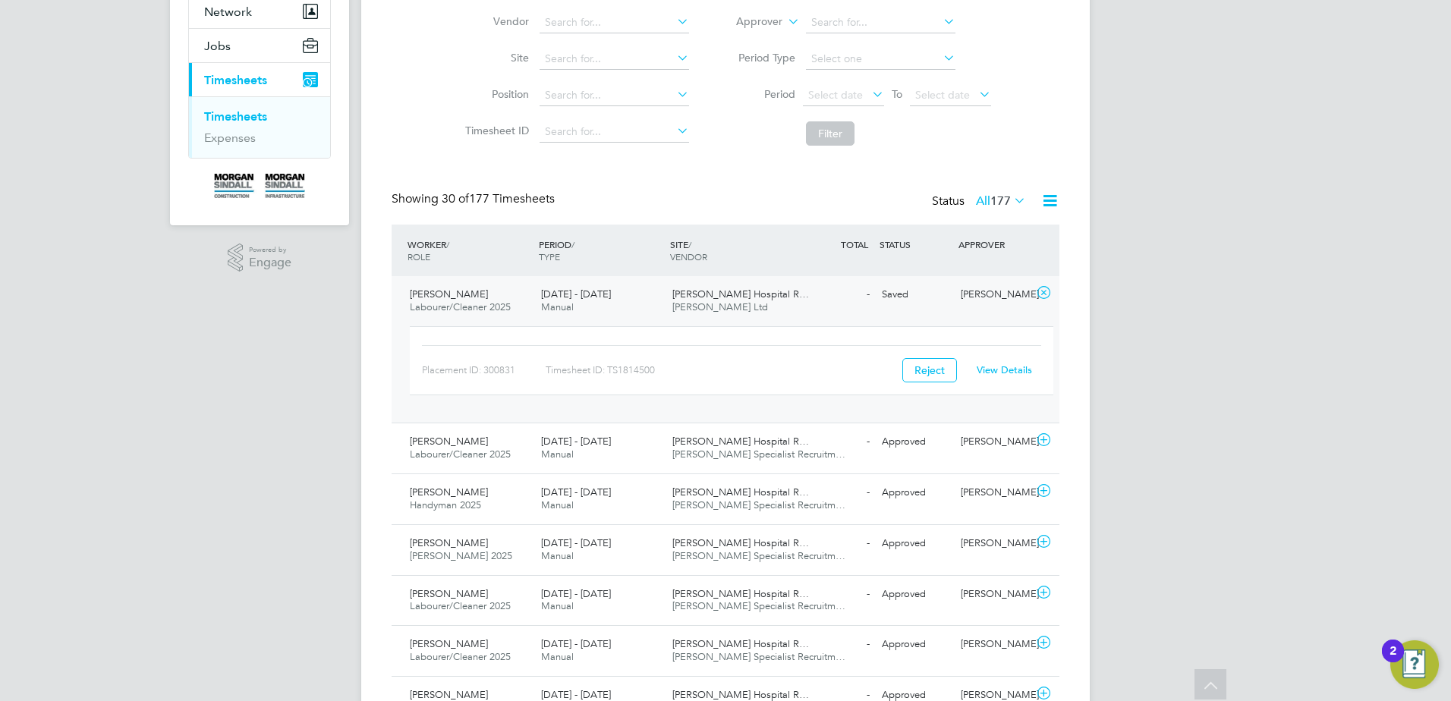
click at [992, 368] on link "View Details" at bounding box center [1004, 370] width 55 height 13
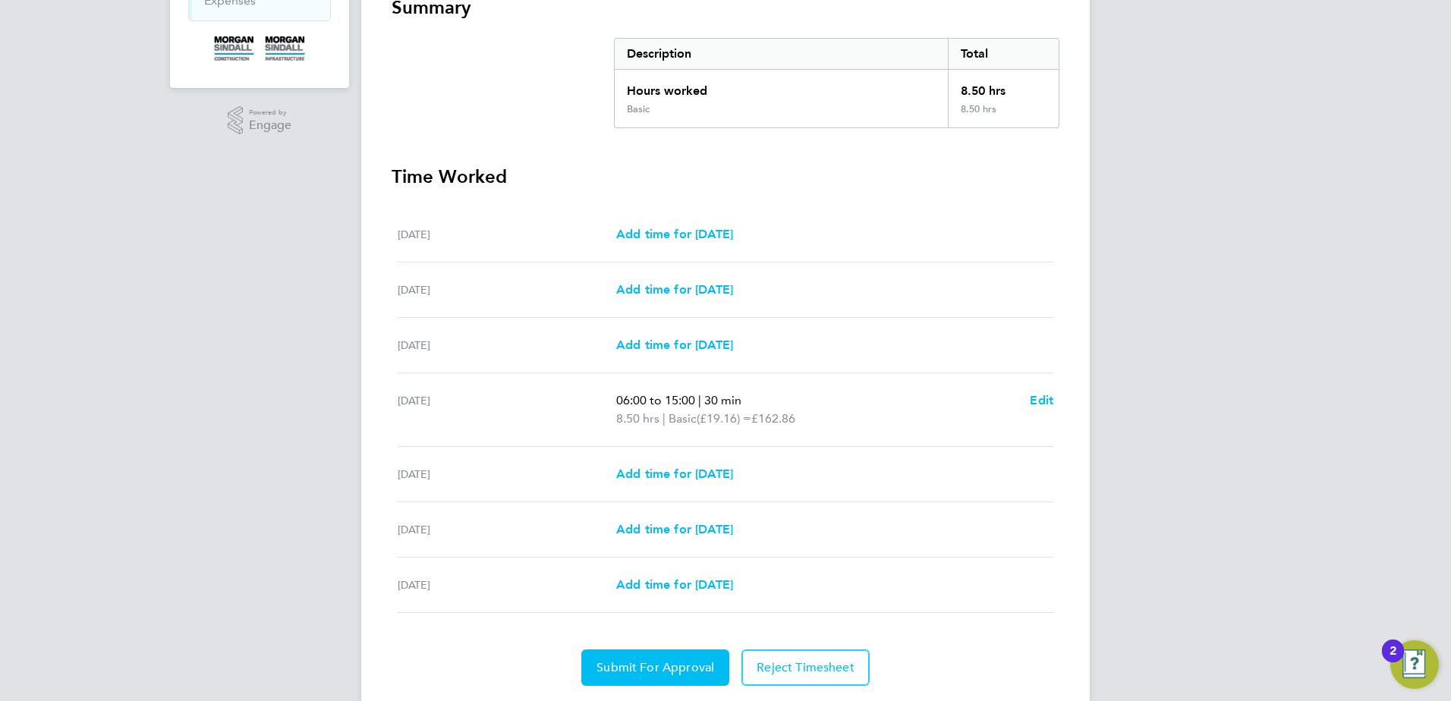
scroll to position [335, 0]
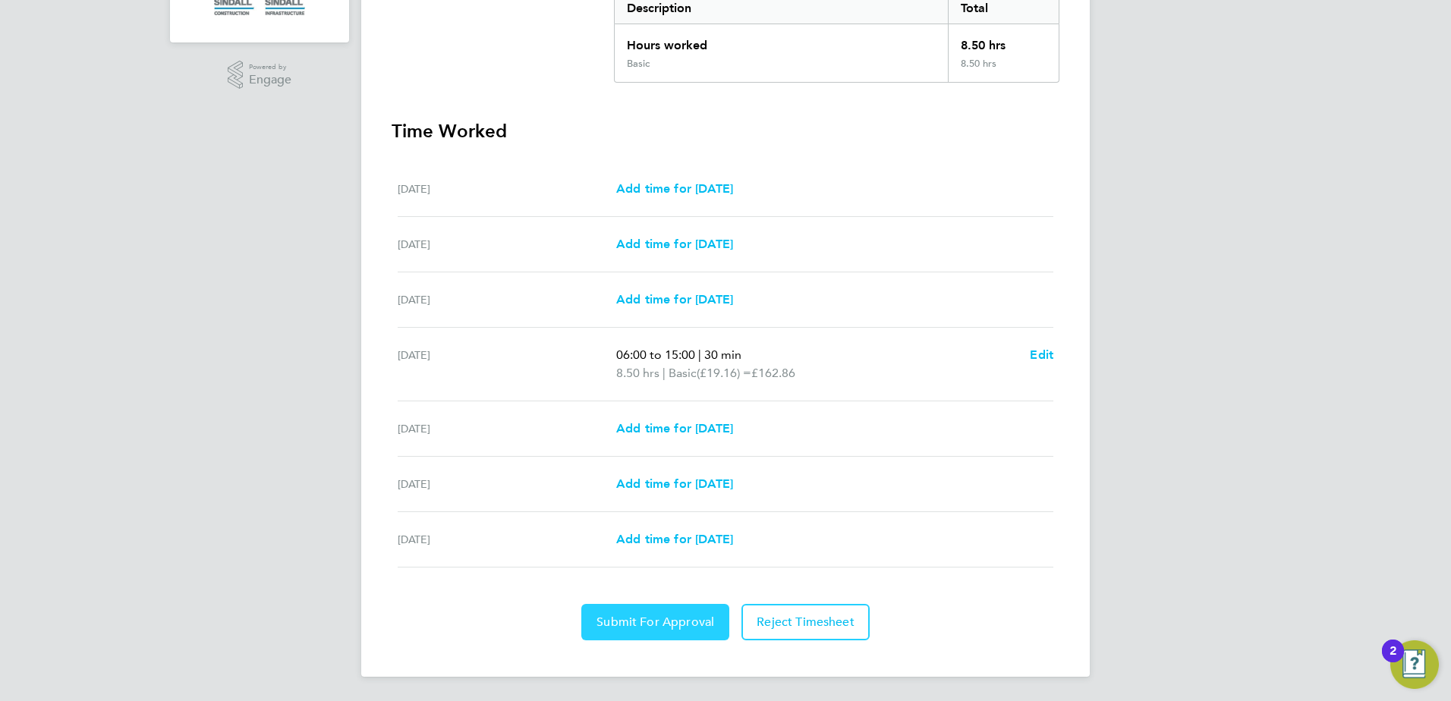
click at [682, 615] on span "Submit For Approval" at bounding box center [656, 622] width 118 height 15
click at [632, 619] on span "Approve Timesheet" at bounding box center [656, 622] width 112 height 15
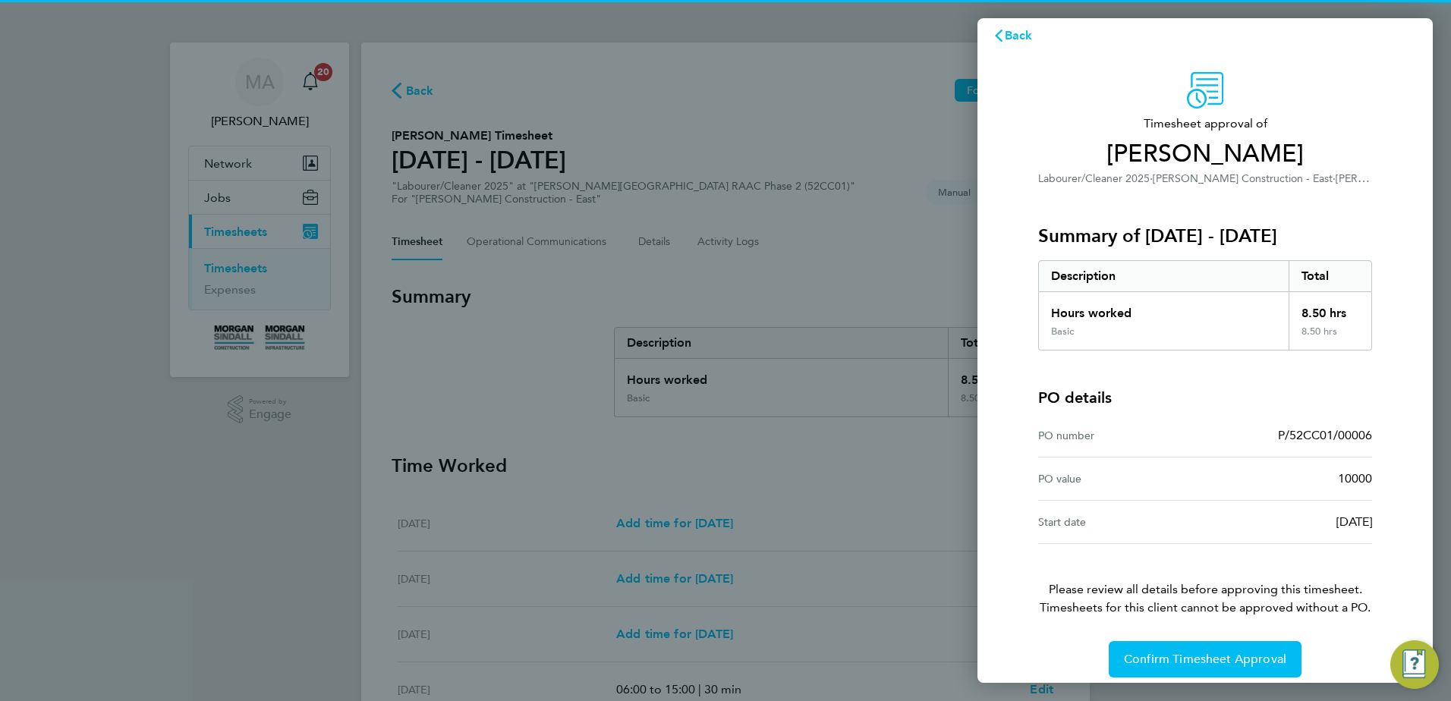
scroll to position [26, 0]
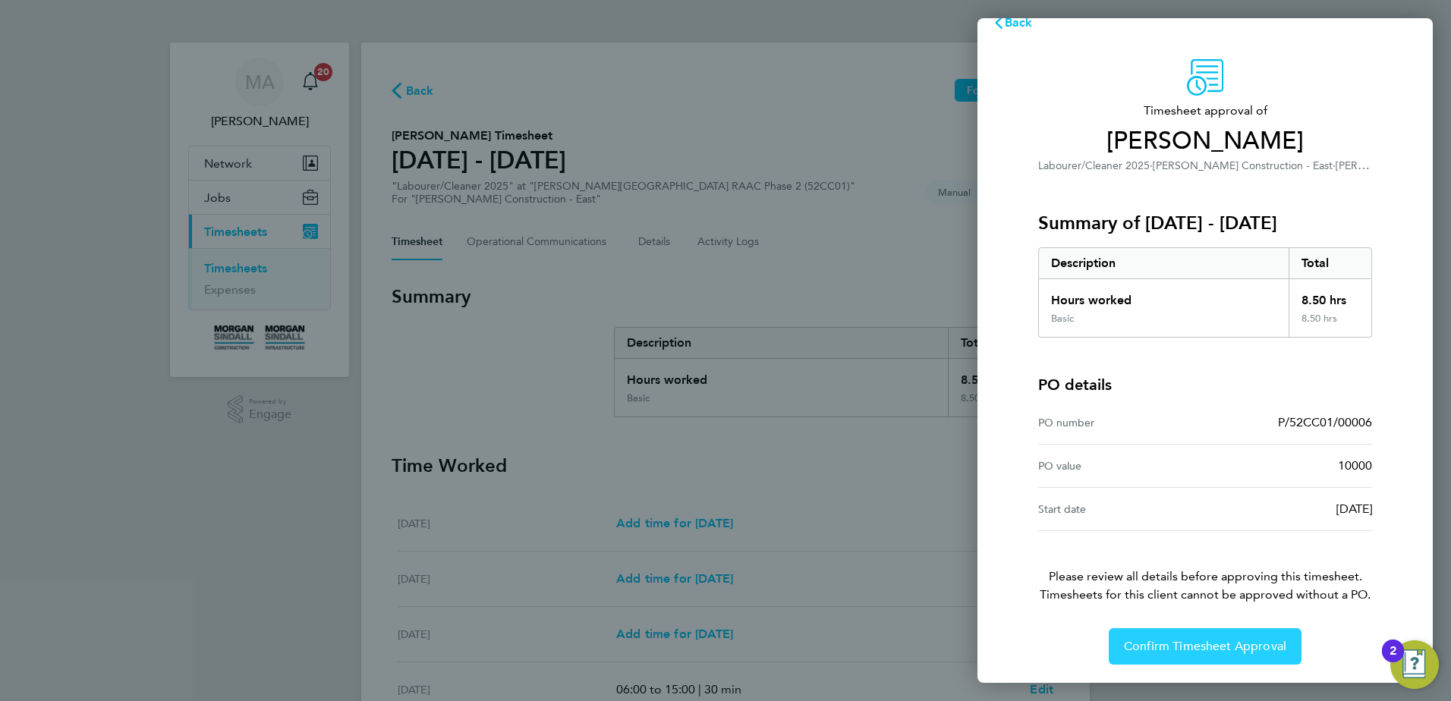
click at [1216, 647] on span "Confirm Timesheet Approval" at bounding box center [1205, 646] width 162 height 15
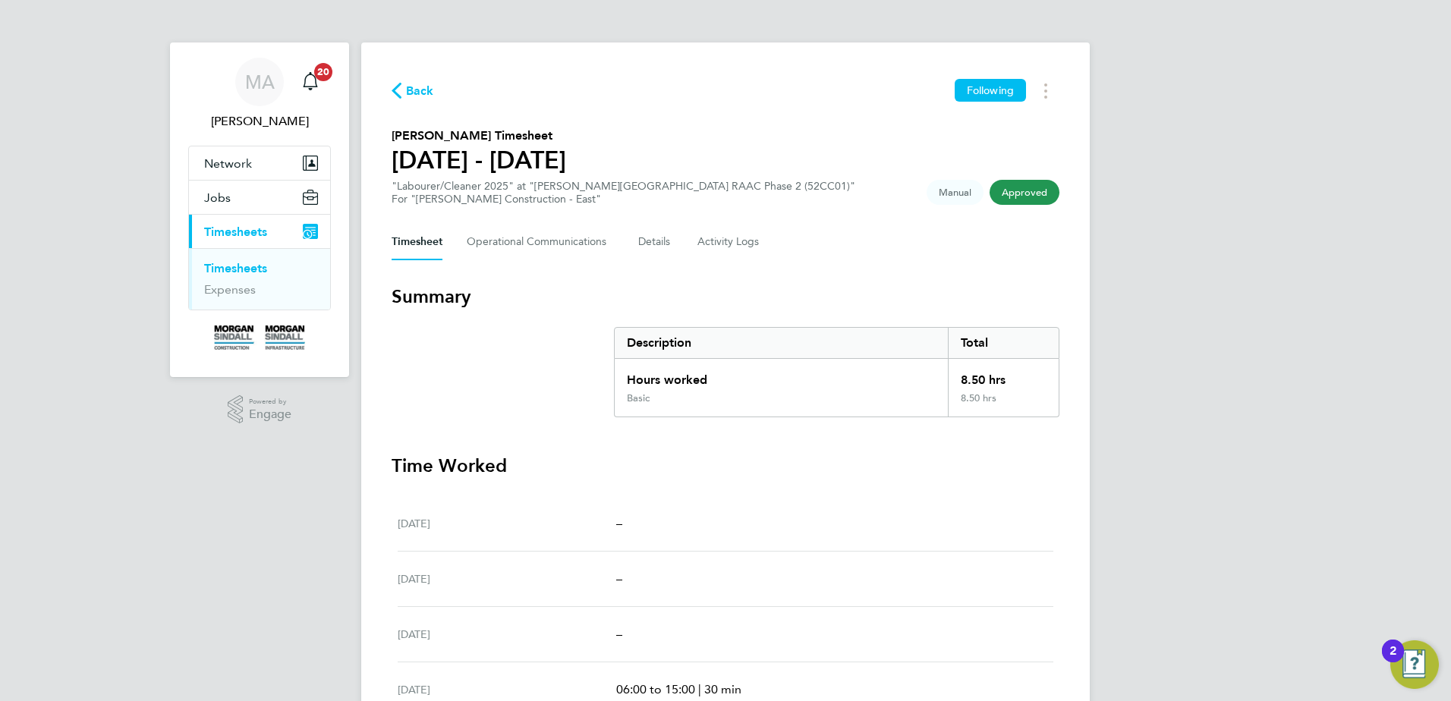
click at [257, 269] on link "Timesheets" at bounding box center [235, 268] width 63 height 14
